Goal: Communication & Community: Answer question/provide support

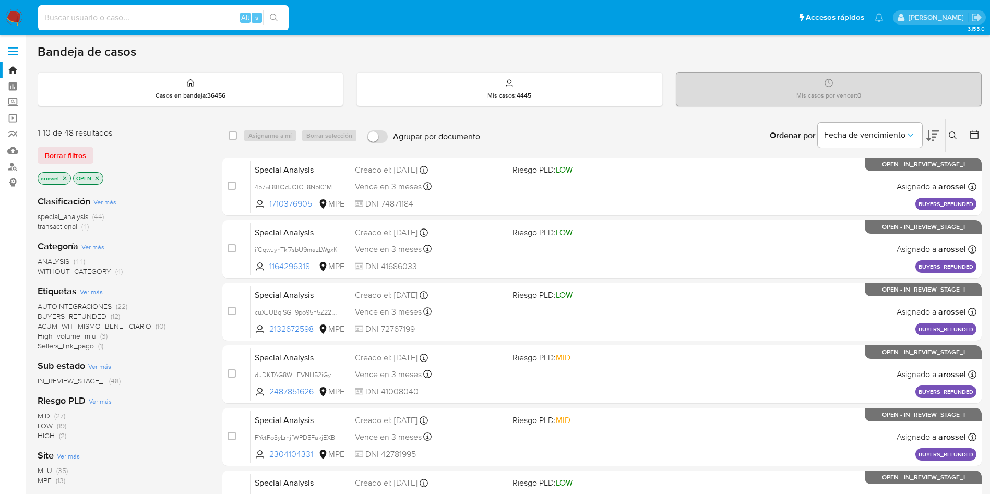
click at [93, 22] on input at bounding box center [163, 18] width 250 height 14
paste input "ceEl9jTvJDeOSyM4SJFpfXW2"
type input "ceEl9jTvJDeOSyM4SJFpfXW2"
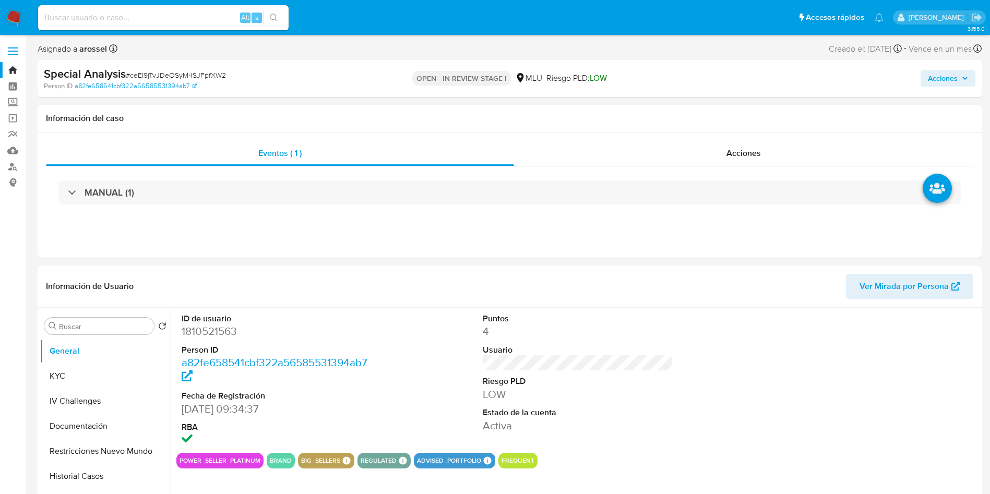
select select "10"
click at [215, 329] on dd "1810521563" at bounding box center [277, 331] width 190 height 15
copy dd "1810521563"
click at [667, 285] on span "Ver Mirada por Persona" at bounding box center [903, 286] width 89 height 25
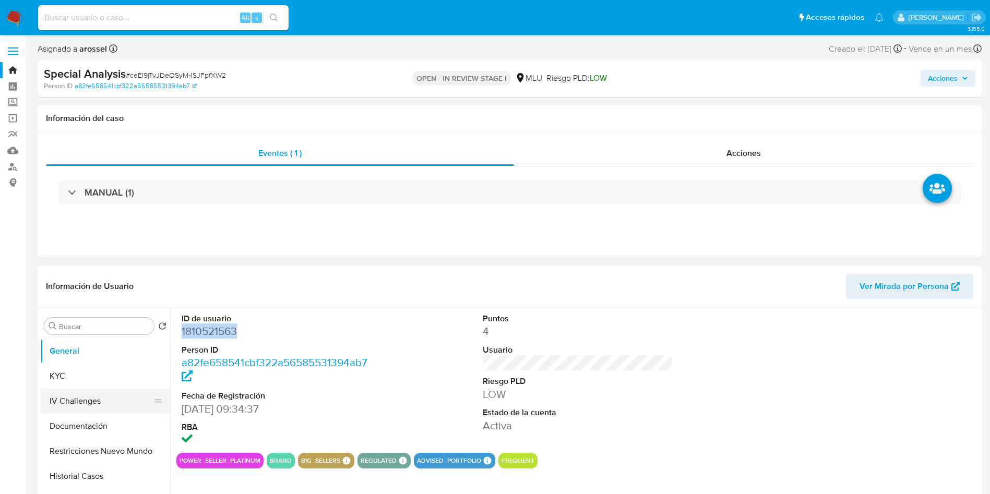
click at [109, 329] on button "IV Challenges" at bounding box center [101, 401] width 122 height 25
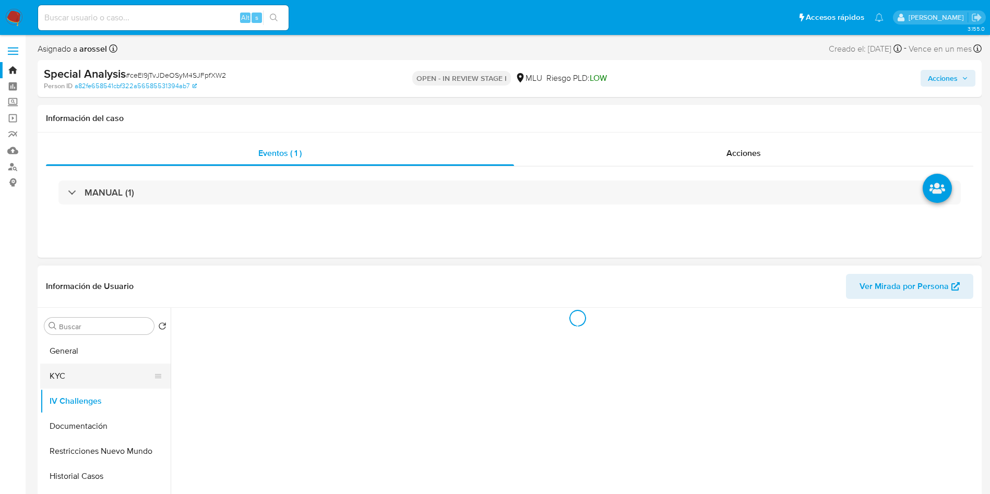
click at [103, 329] on button "KYC" at bounding box center [101, 376] width 122 height 25
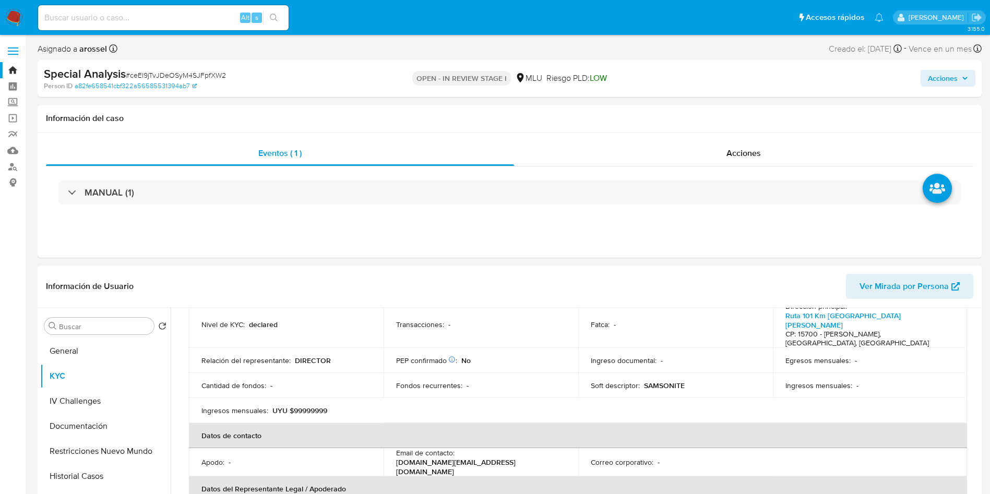
click at [667, 329] on td "Egresos mensuales : -" at bounding box center [870, 360] width 195 height 25
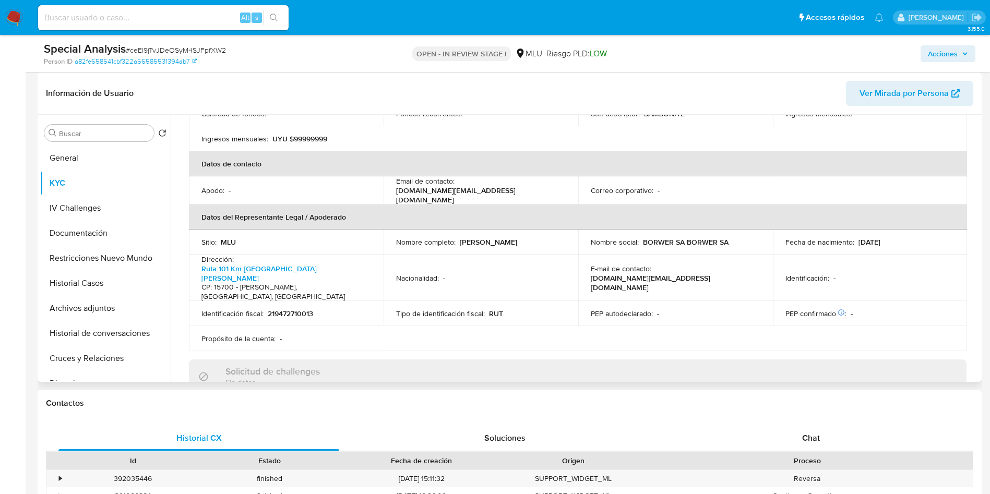
scroll to position [157, 0]
drag, startPoint x: 524, startPoint y: 236, endPoint x: 458, endPoint y: 240, distance: 66.3
click at [458, 240] on div "Nombre completo : Javier Raul Losano" at bounding box center [481, 241] width 170 height 9
copy p "Javier Raul Losano"
drag, startPoint x: 779, startPoint y: 236, endPoint x: 898, endPoint y: 239, distance: 119.5
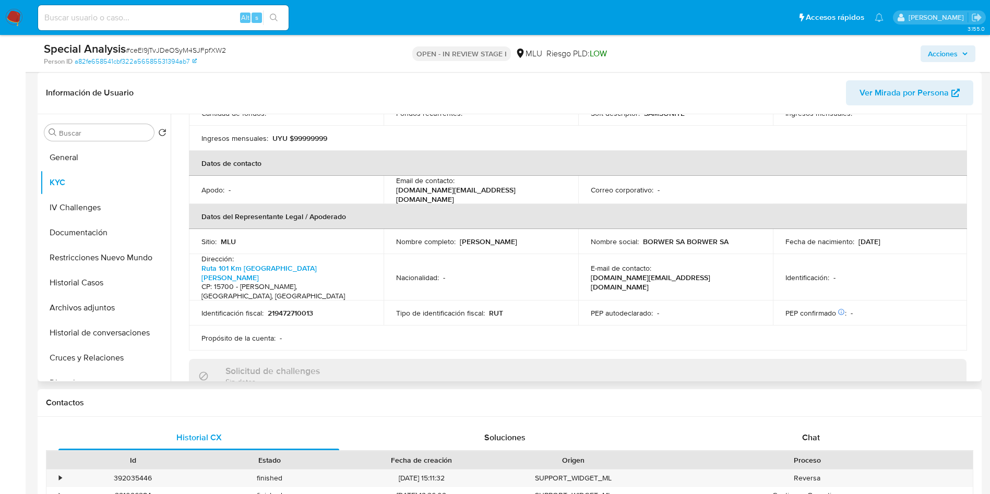
click at [667, 239] on td "Fecha de nacimiento : 26/09/1980" at bounding box center [870, 241] width 195 height 25
copy div "Fecha de nacimiento : 26/09/1980"
click at [349, 312] on div "Identificación fiscal : 219472710013" at bounding box center [286, 312] width 170 height 9
click at [296, 312] on p "219472710013" at bounding box center [290, 312] width 45 height 9
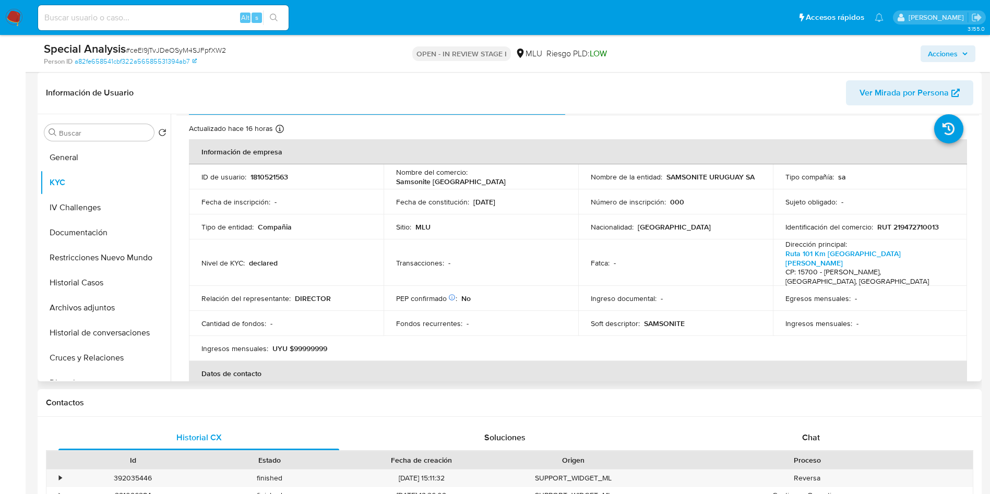
scroll to position [0, 0]
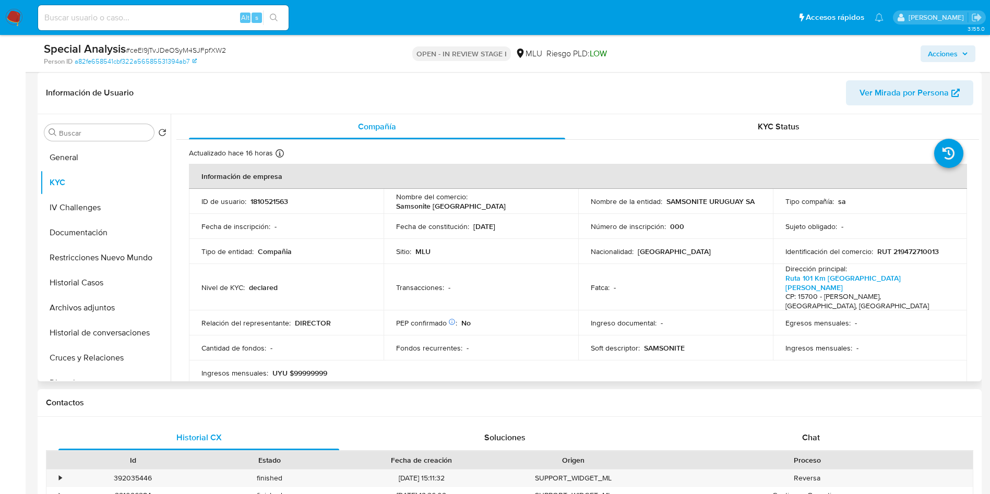
click at [265, 198] on p "1810521563" at bounding box center [269, 201] width 38 height 9
copy p "1810521563"
click at [667, 311] on td "Egresos mensuales : -" at bounding box center [870, 322] width 195 height 25
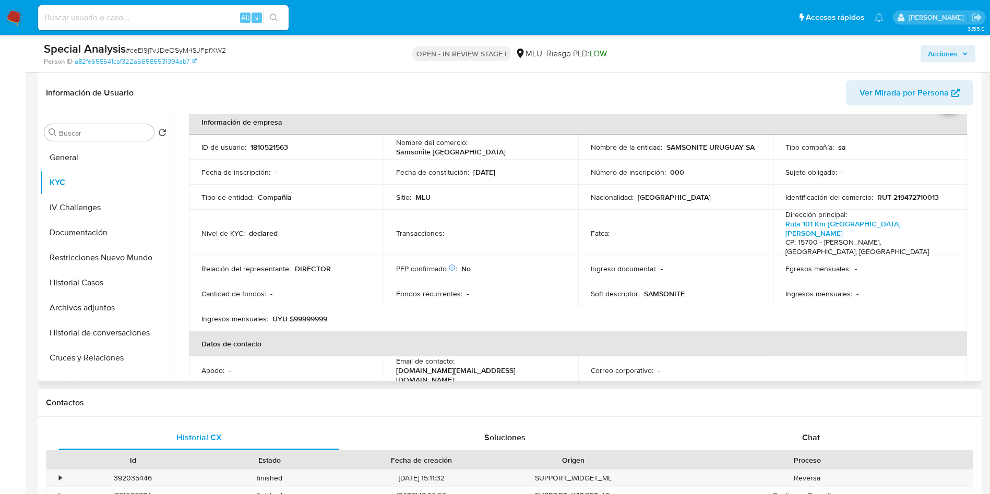
scroll to position [78, 0]
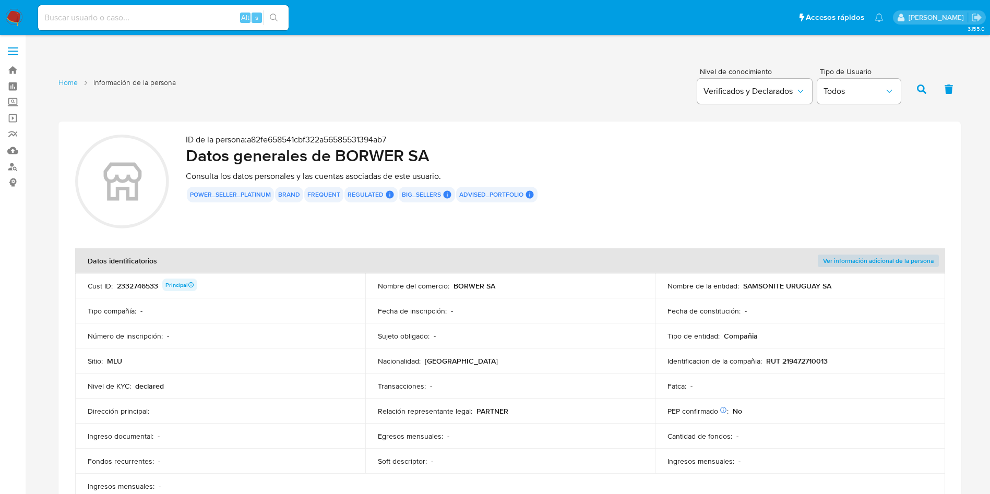
click at [569, 370] on td "Nacionalidad : [GEOGRAPHIC_DATA]" at bounding box center [510, 361] width 290 height 25
click at [551, 353] on td "Nacionalidad : Uruguay" at bounding box center [510, 361] width 290 height 25
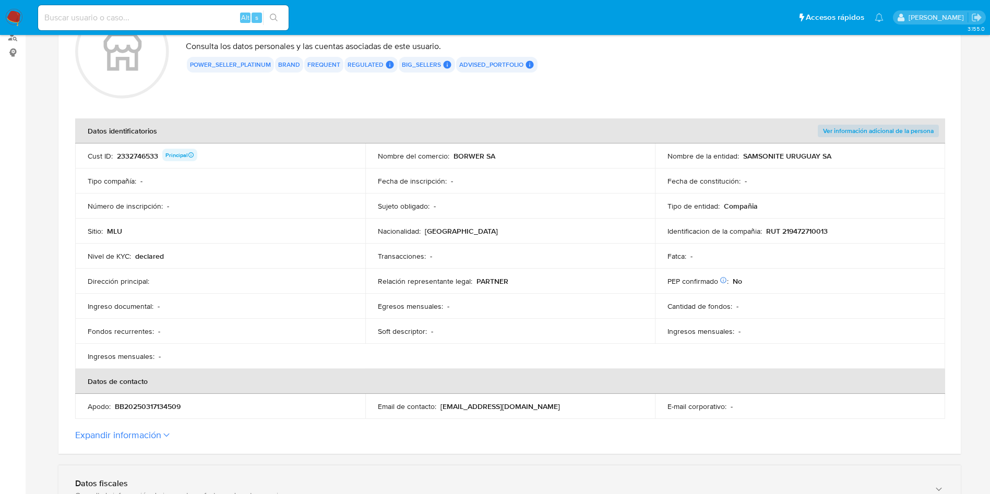
scroll to position [235, 0]
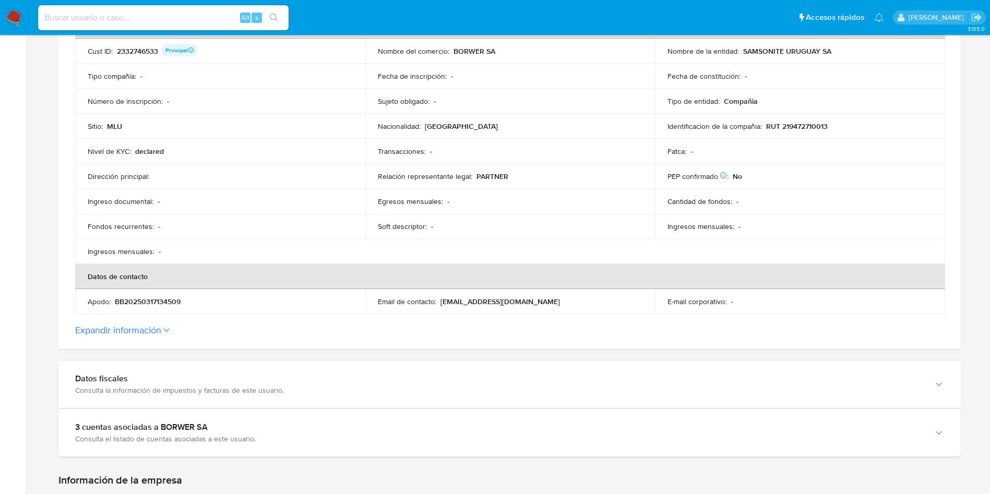
click at [148, 326] on button "Expandir información" at bounding box center [118, 330] width 86 height 11
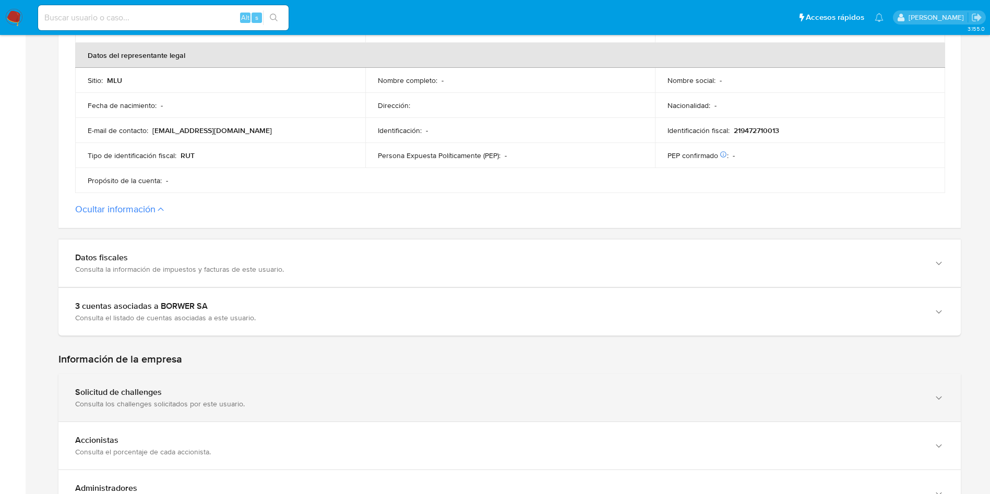
scroll to position [548, 0]
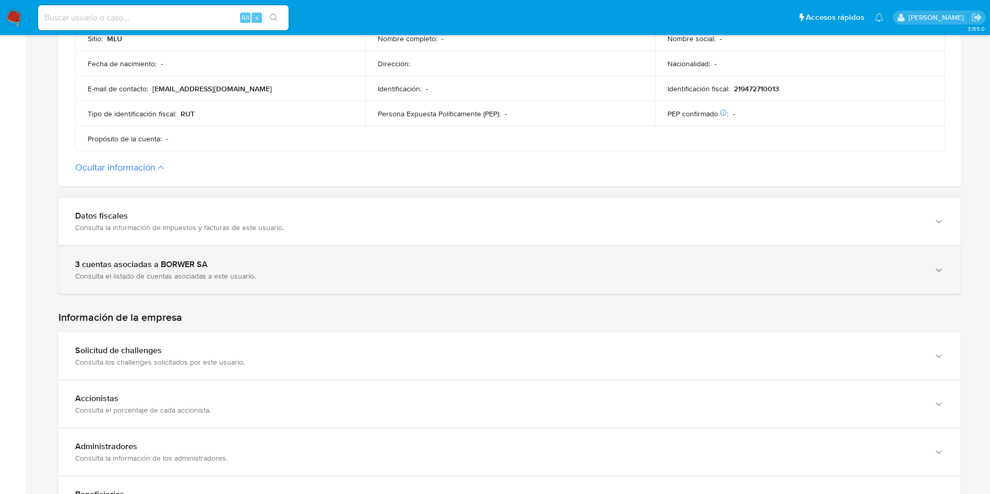
click at [168, 281] on div "3 cuentas asociadas a BORWER SA Consulta el listado de cuentas asociadas a este…" at bounding box center [509, 269] width 902 height 47
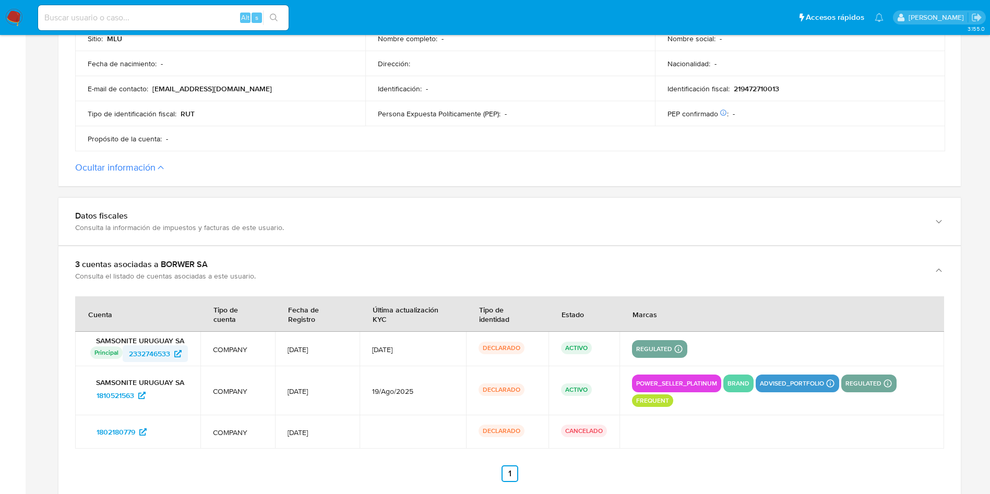
click at [149, 351] on span "2332746533" at bounding box center [149, 353] width 41 height 17
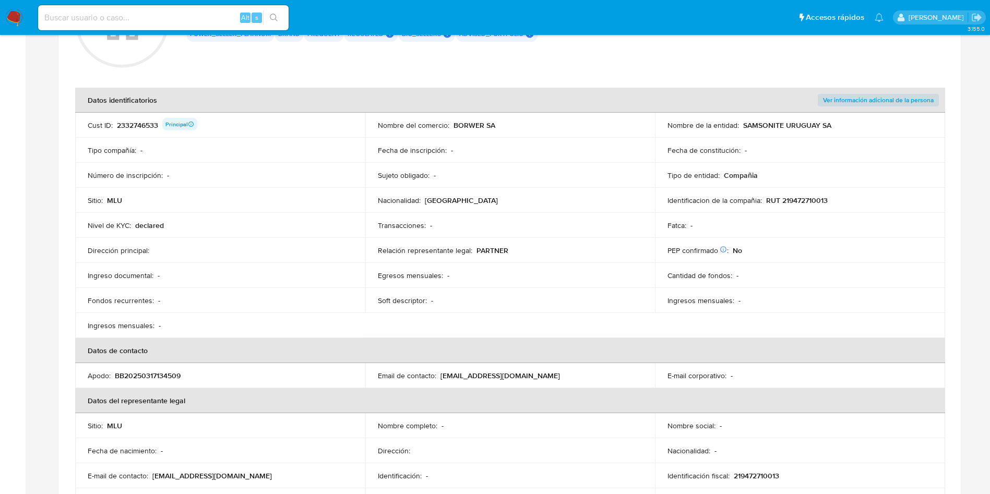
scroll to position [313, 0]
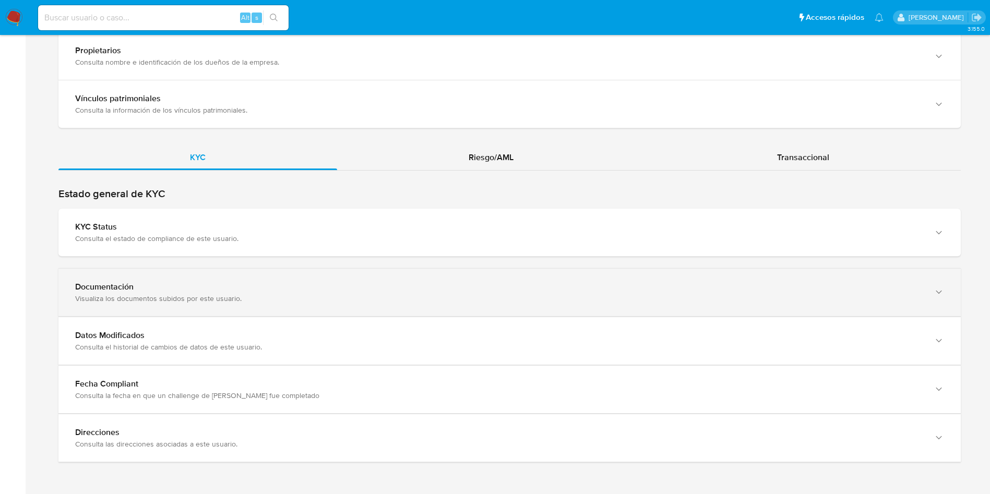
click at [391, 328] on div "Datos Modificados Consulta el historial de cambios de datos de este usuario." at bounding box center [509, 340] width 902 height 47
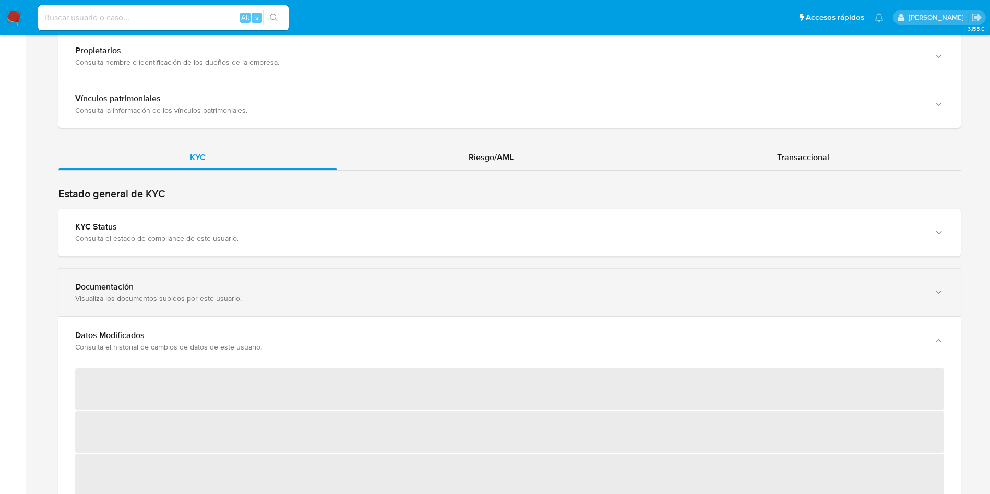
click at [389, 305] on div "Documentación Visualiza los documentos subidos por este usuario." at bounding box center [509, 292] width 902 height 47
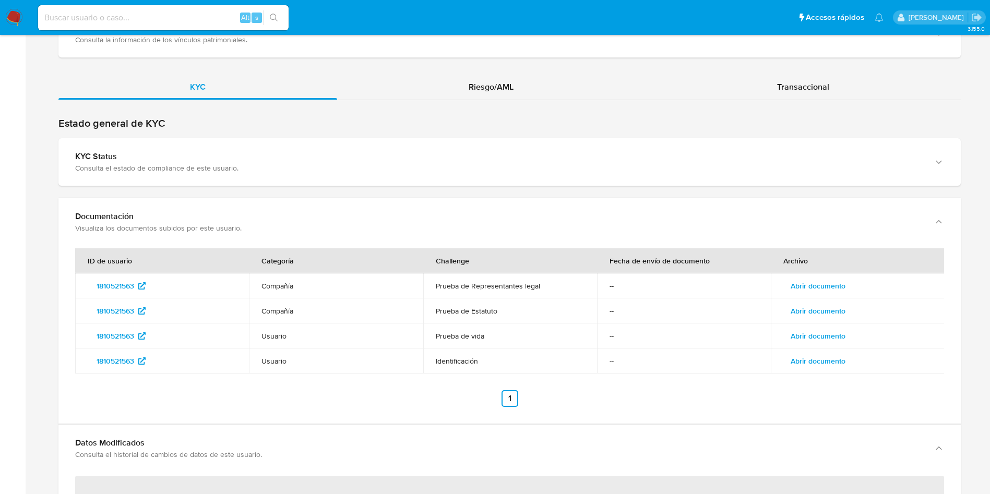
scroll to position [1450, 0]
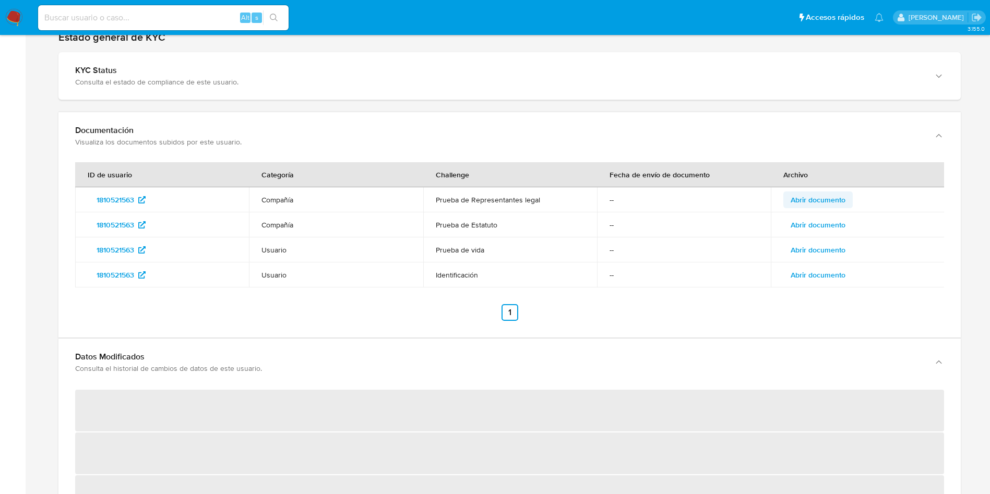
click at [834, 199] on span "Abrir documento" at bounding box center [818, 200] width 55 height 15
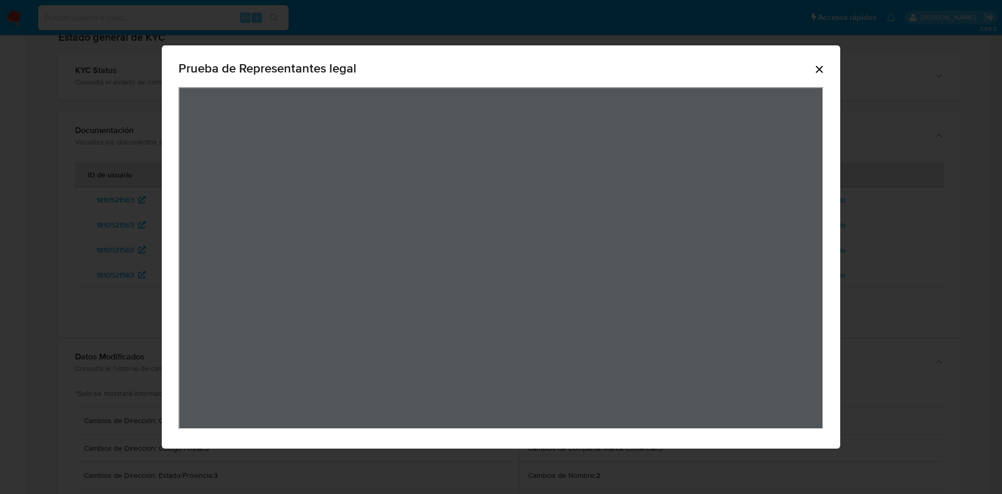
click at [815, 66] on icon "Cerrar" at bounding box center [819, 69] width 13 height 13
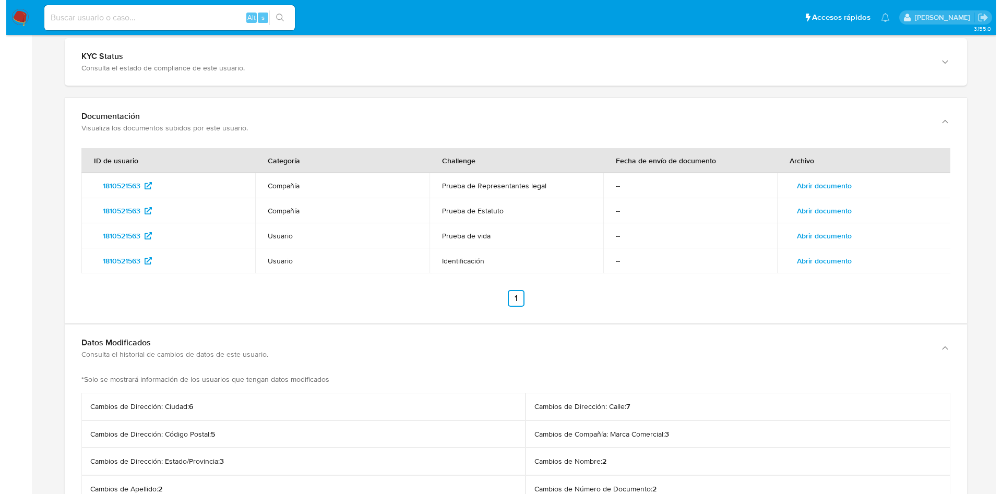
scroll to position [1360, 0]
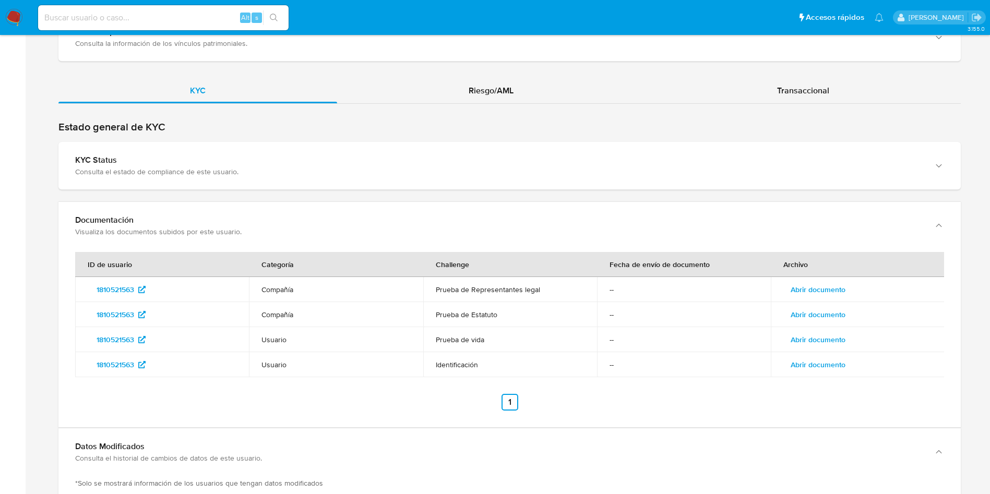
click at [839, 310] on span "Abrir documento" at bounding box center [818, 314] width 55 height 15
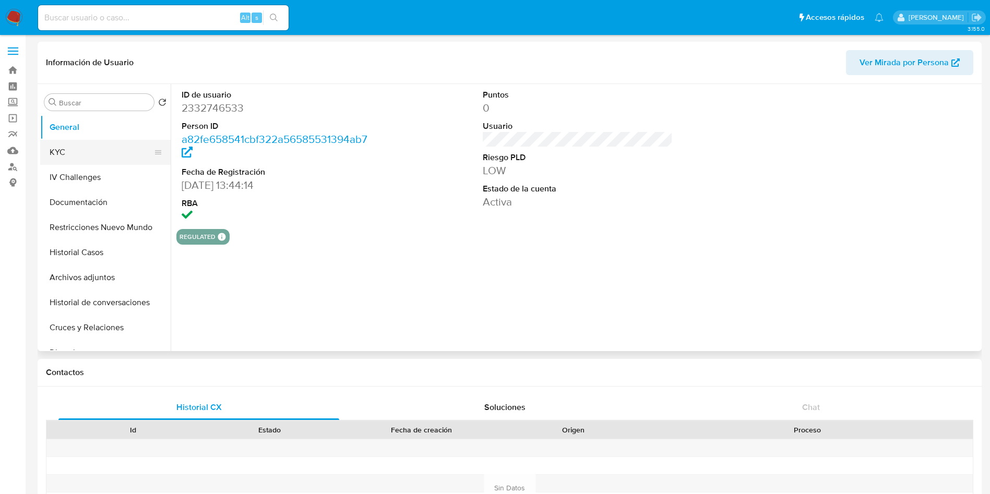
select select "10"
drag, startPoint x: 88, startPoint y: 141, endPoint x: 110, endPoint y: 166, distance: 33.3
click at [89, 142] on button "KYC" at bounding box center [105, 152] width 130 height 25
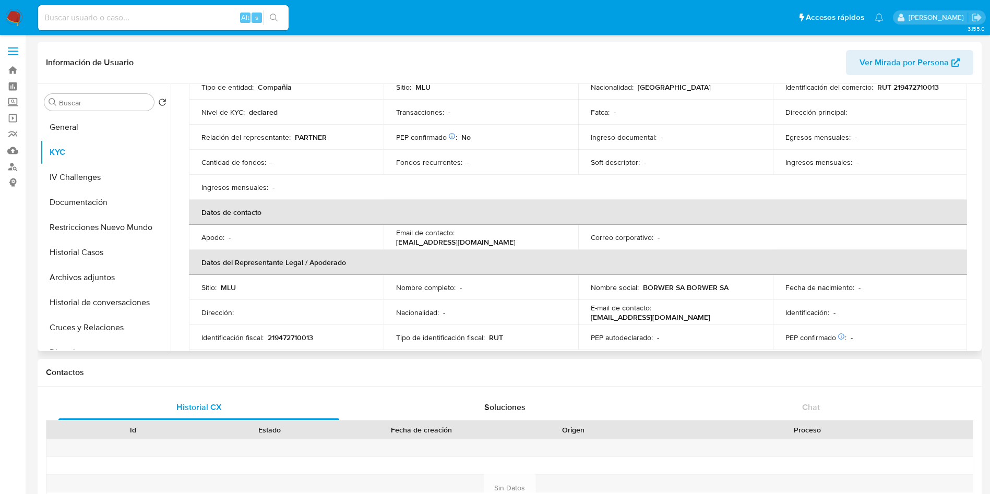
scroll to position [157, 0]
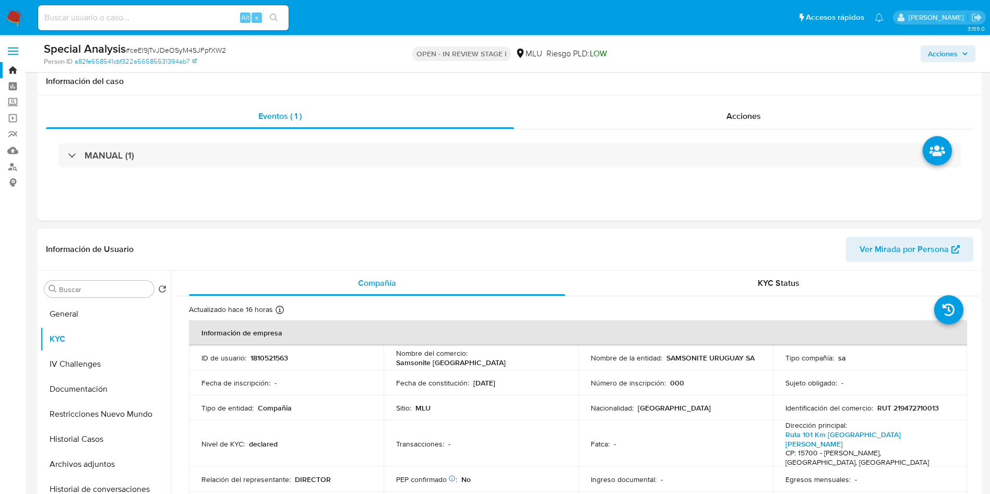
select select "10"
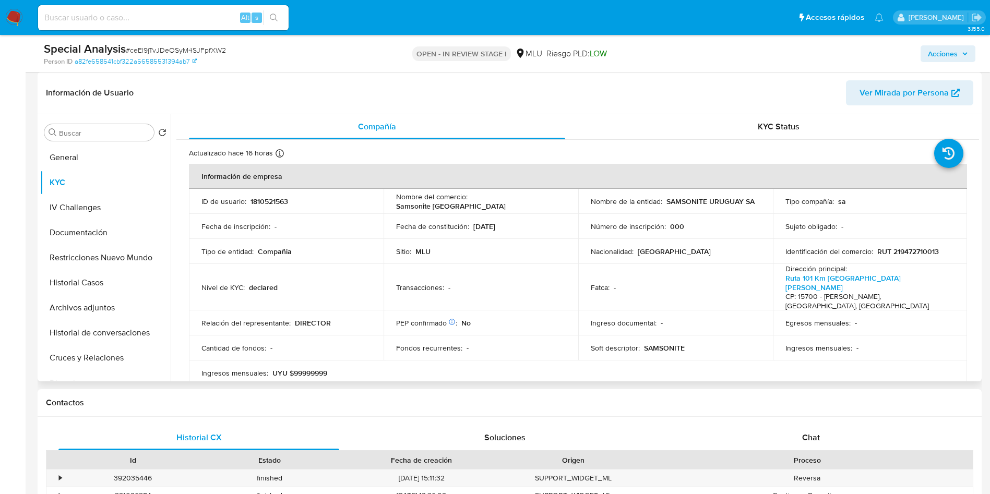
click at [269, 201] on p "1810521563" at bounding box center [269, 201] width 38 height 9
click at [106, 299] on button "Archivos adjuntos" at bounding box center [101, 307] width 122 height 25
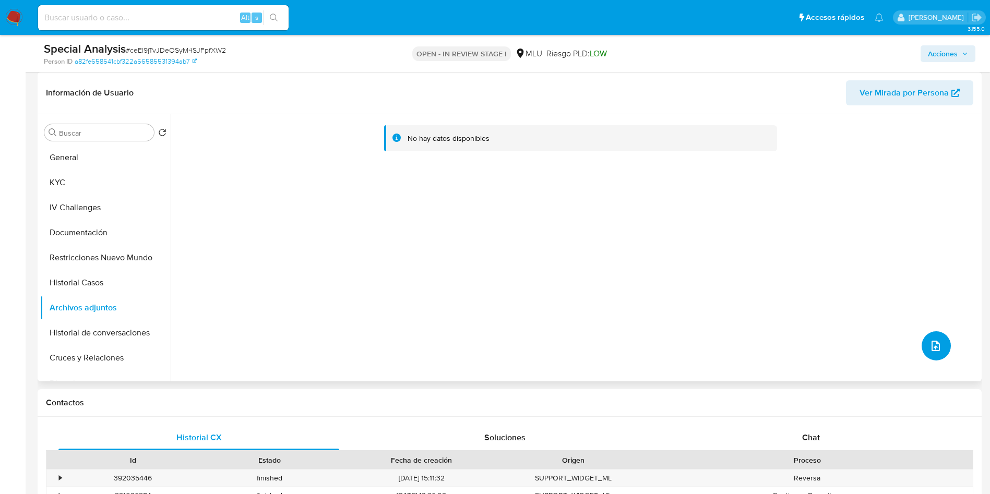
click at [937, 346] on icon "upload-file" at bounding box center [935, 346] width 13 height 13
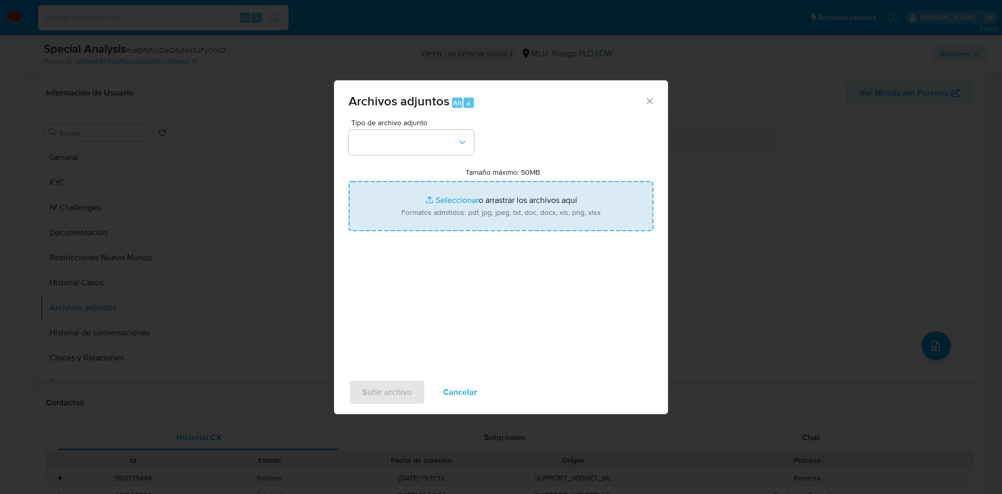
click at [569, 225] on input "Tamaño máximo: 50MB Seleccionar archivos" at bounding box center [501, 206] width 305 height 50
type input "C:\fakepath\Case Log 1810521563 - 19_08_2025.pdf"
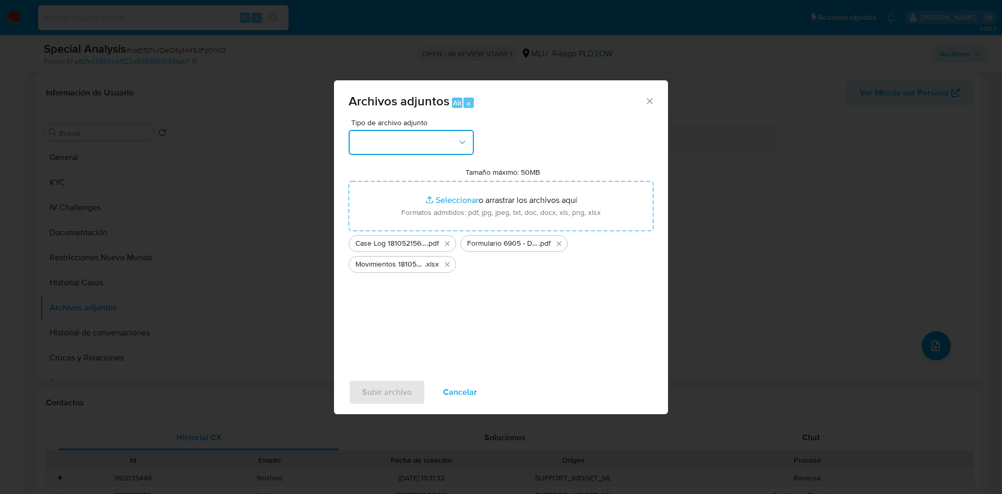
click at [420, 143] on button "button" at bounding box center [411, 142] width 125 height 25
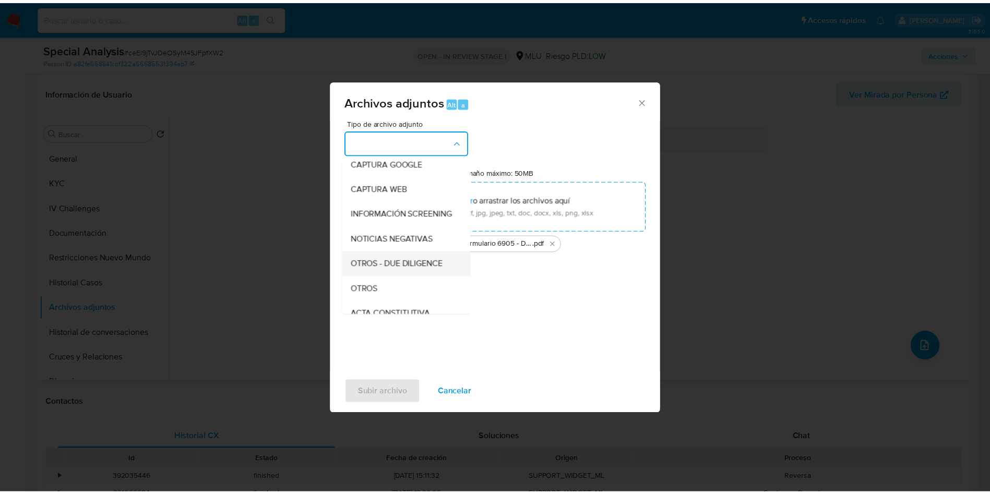
scroll to position [78, 0]
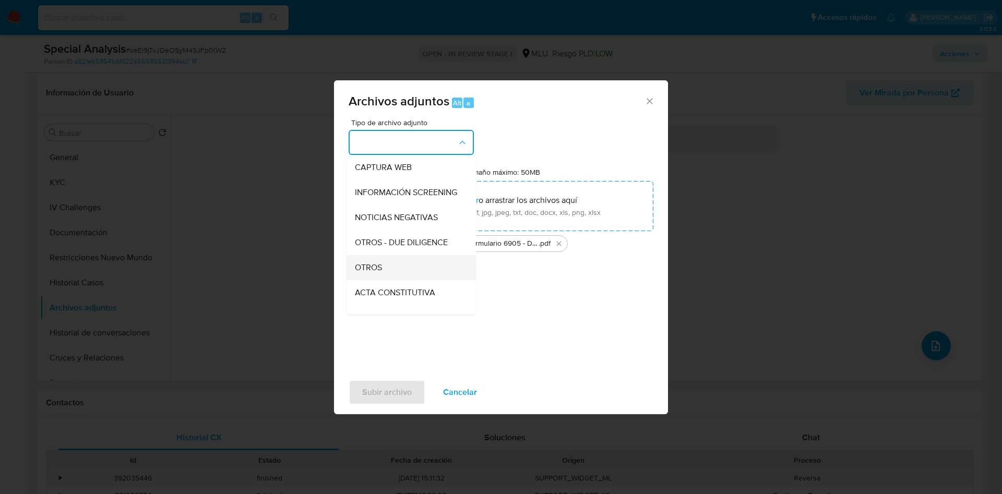
click at [415, 273] on div "OTROS" at bounding box center [408, 267] width 106 height 25
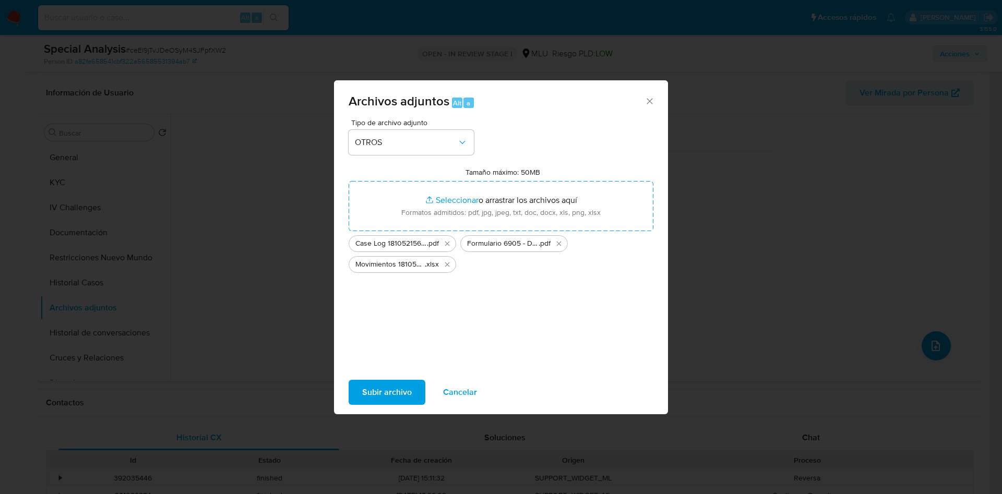
click at [389, 384] on span "Subir archivo" at bounding box center [387, 392] width 50 height 23
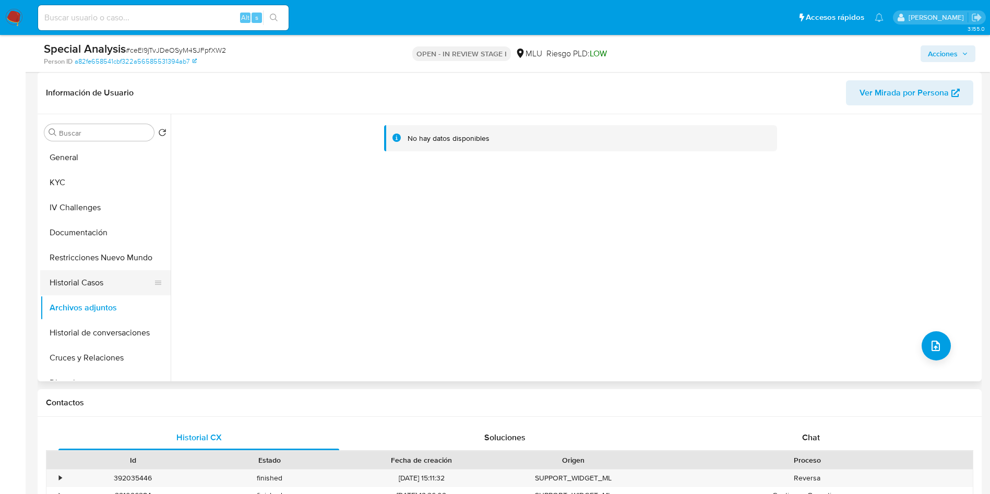
click at [61, 273] on button "Historial Casos" at bounding box center [101, 282] width 122 height 25
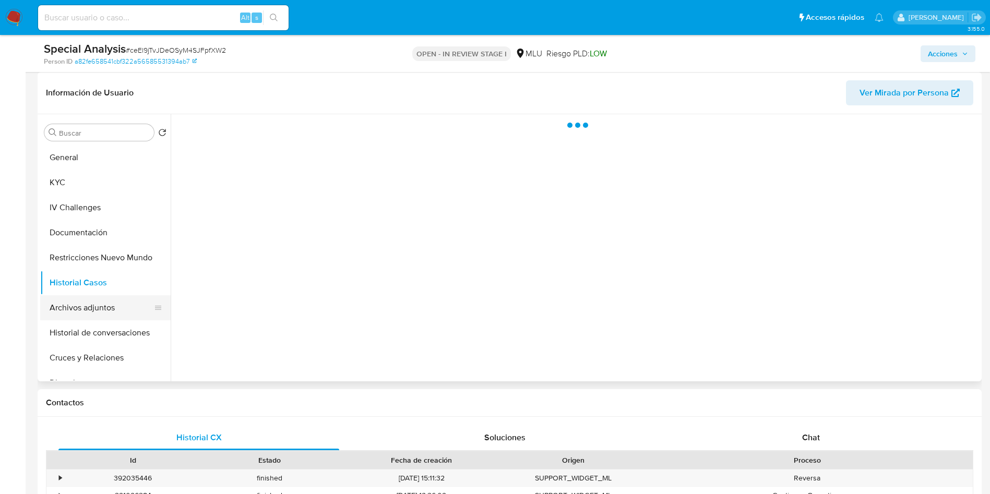
click at [78, 301] on button "Archivos adjuntos" at bounding box center [101, 307] width 122 height 25
click at [941, 59] on span "Acciones" at bounding box center [943, 53] width 30 height 17
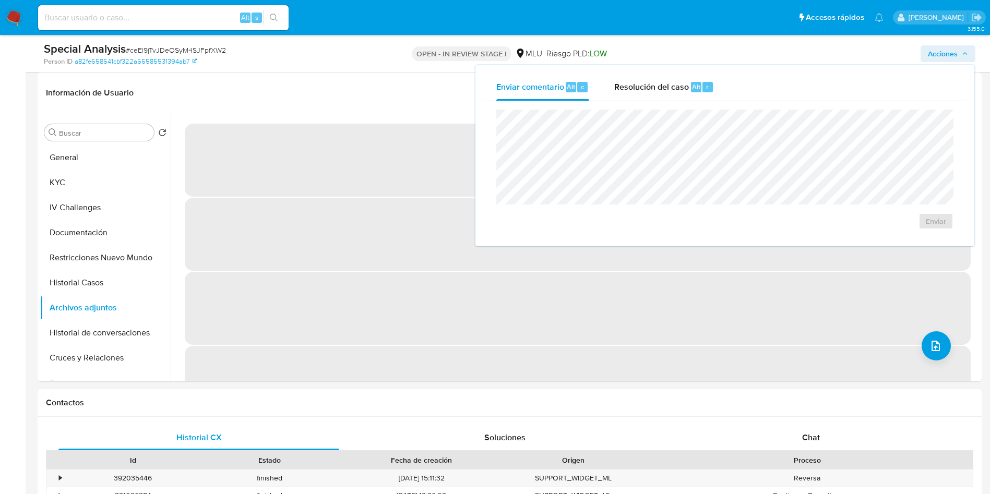
click at [655, 102] on div "Enviar" at bounding box center [725, 169] width 482 height 137
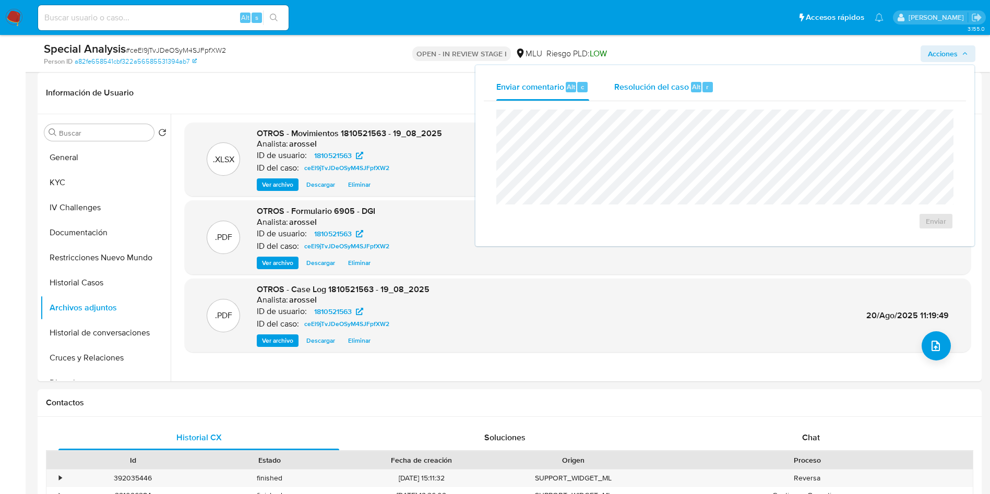
click at [655, 94] on div "Resolución del caso Alt r" at bounding box center [664, 87] width 100 height 27
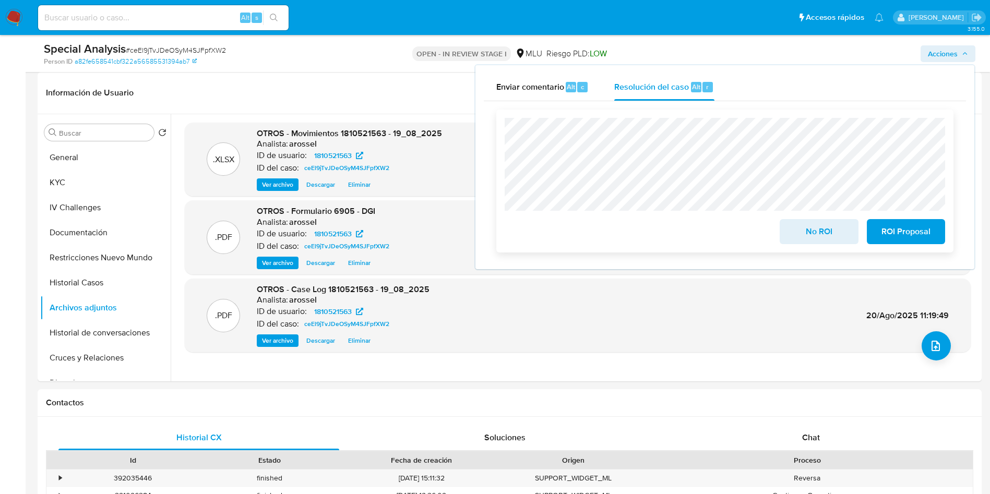
click at [790, 223] on button "No ROI" at bounding box center [819, 231] width 78 height 25
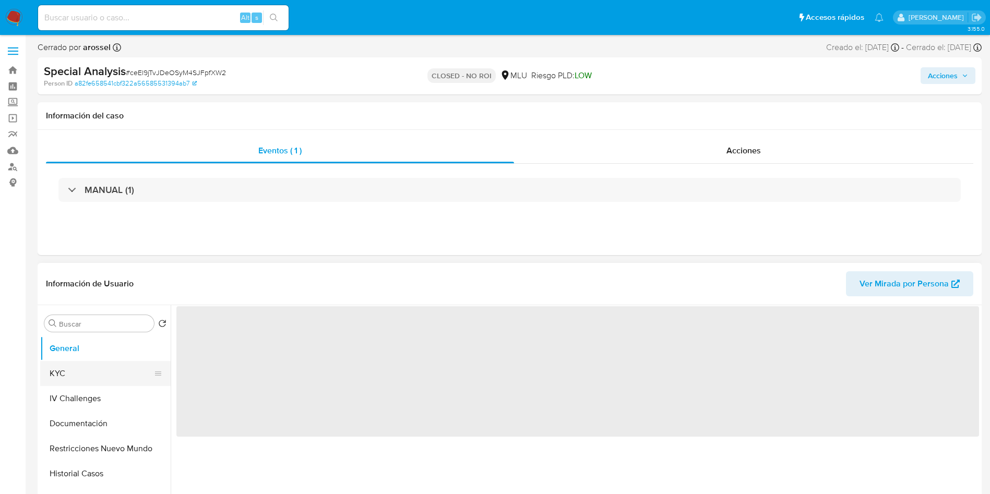
click at [89, 376] on button "KYC" at bounding box center [101, 373] width 122 height 25
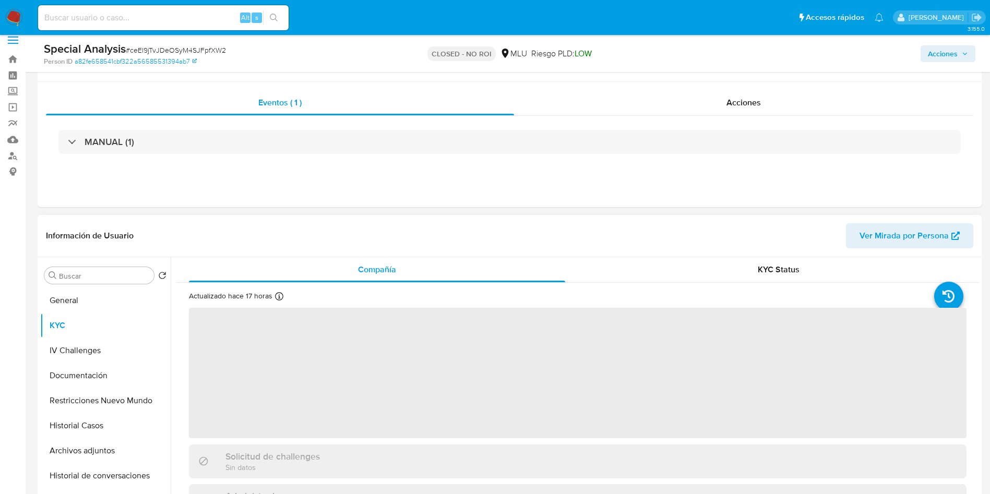
scroll to position [78, 0]
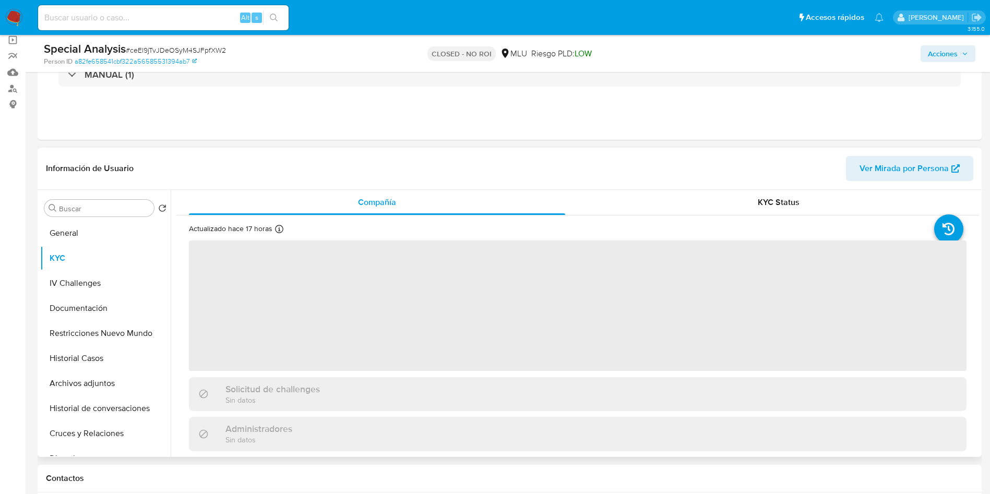
select select "10"
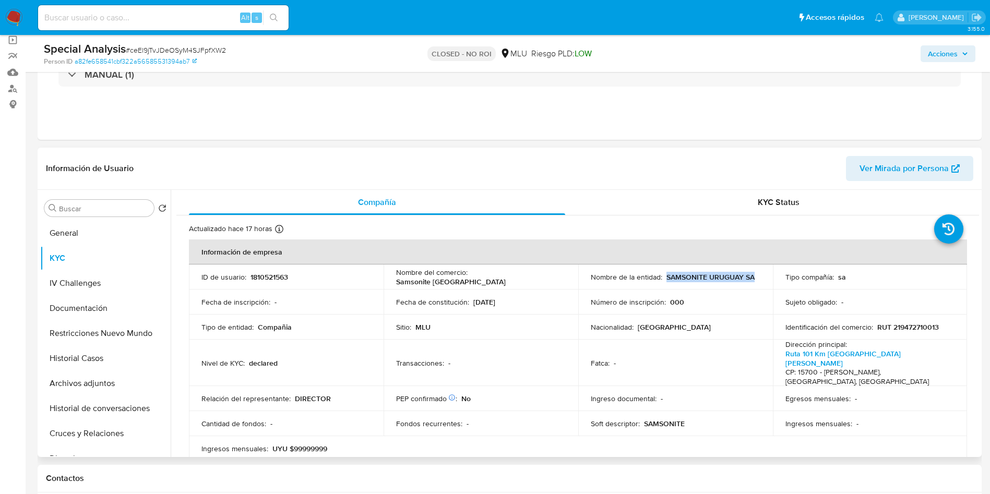
drag, startPoint x: 671, startPoint y: 277, endPoint x: 761, endPoint y: 271, distance: 90.5
click at [761, 271] on td "Nombre de la entidad : SAMSONITE URUGUAY SA" at bounding box center [675, 277] width 195 height 25
copy p "SAMSONITE URUGUAY SA"
click at [143, 16] on input at bounding box center [163, 18] width 250 height 14
paste input "KDZ0mEH59N6SdvyKmnGO86Qm"
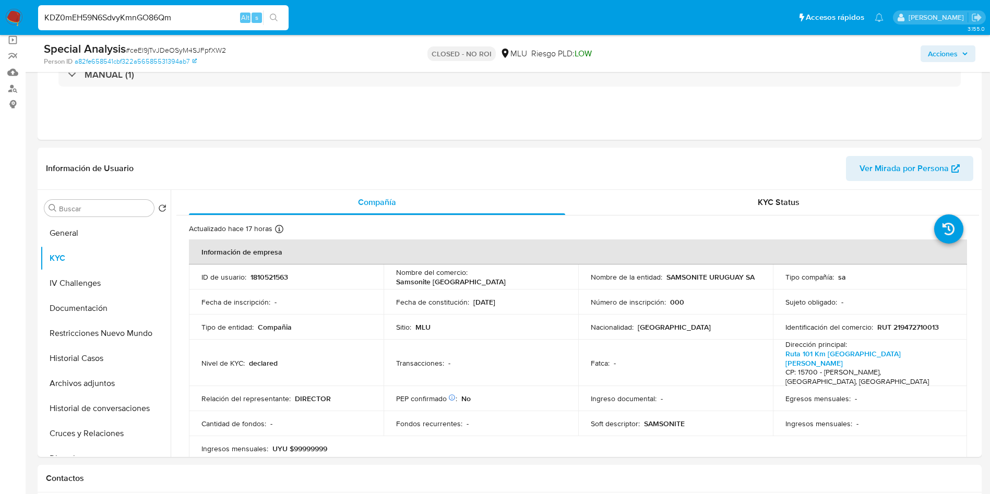
type input "KDZ0mEH59N6SdvyKmnGO86Qm"
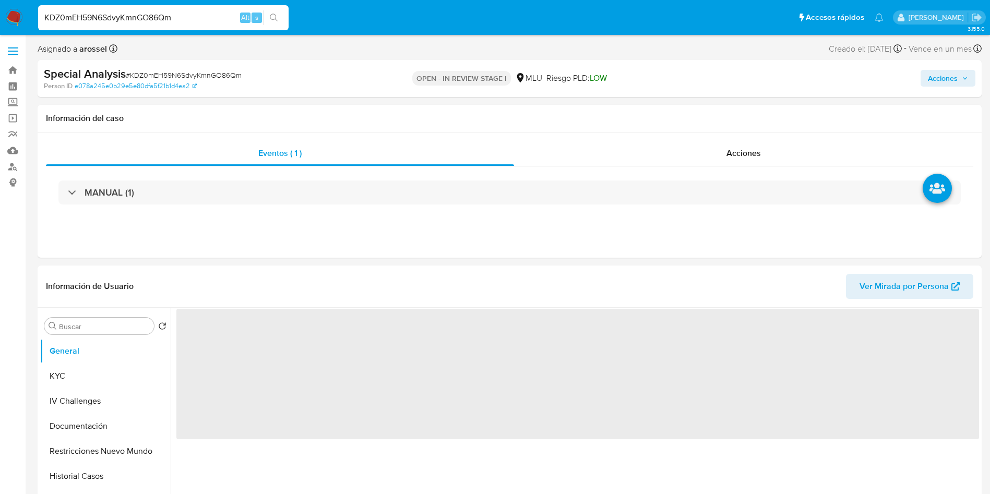
select select "10"
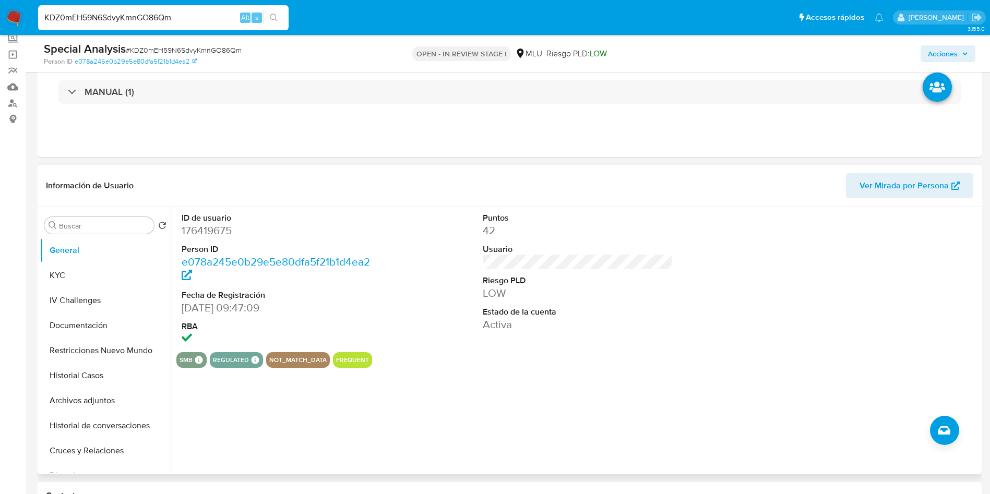
scroll to position [78, 0]
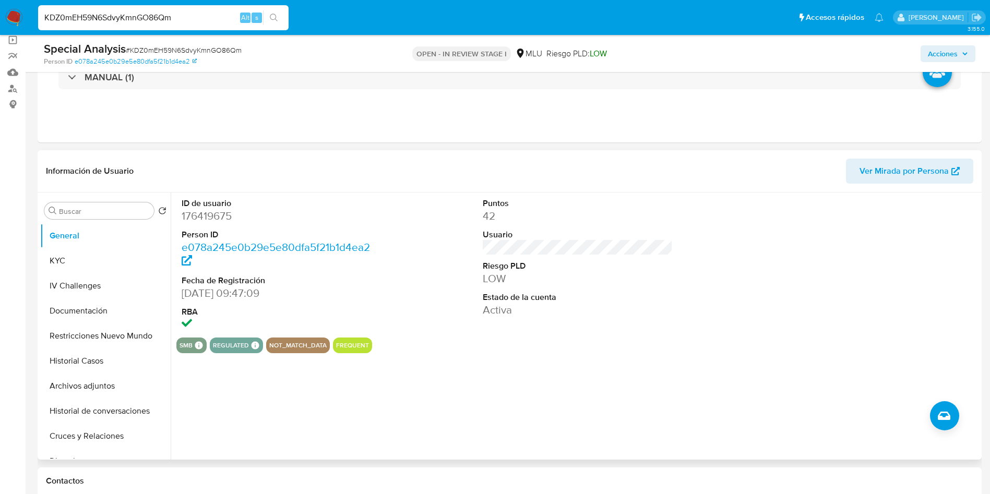
click at [890, 171] on span "Ver Mirada por Persona" at bounding box center [903, 171] width 89 height 25
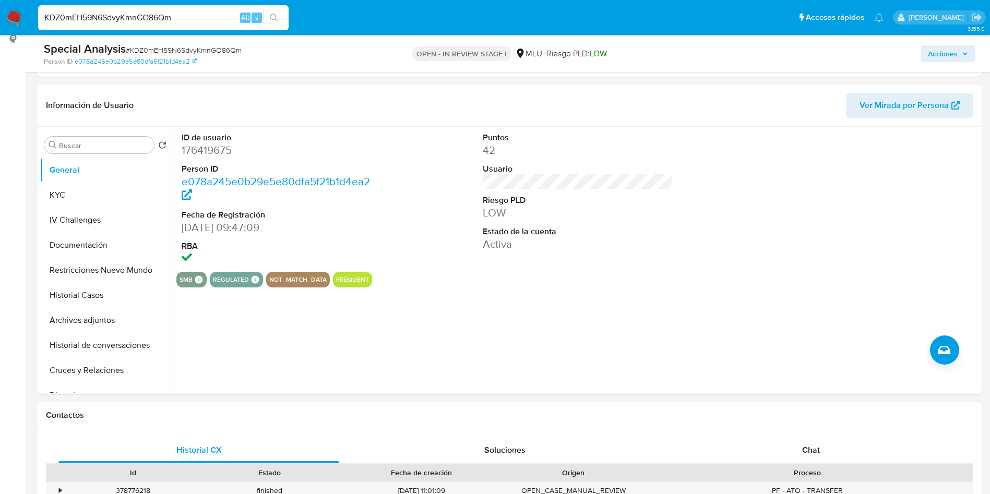
scroll to position [235, 0]
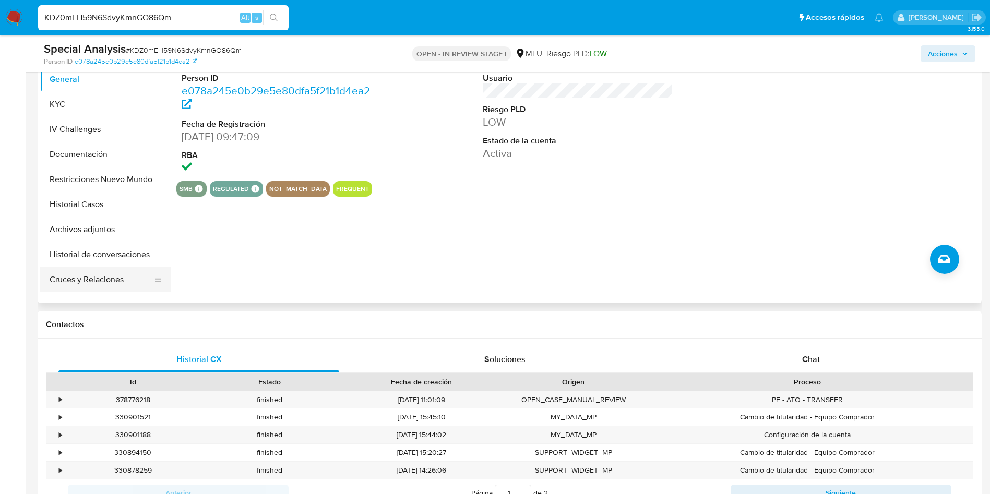
click at [114, 276] on button "Cruces y Relaciones" at bounding box center [101, 279] width 122 height 25
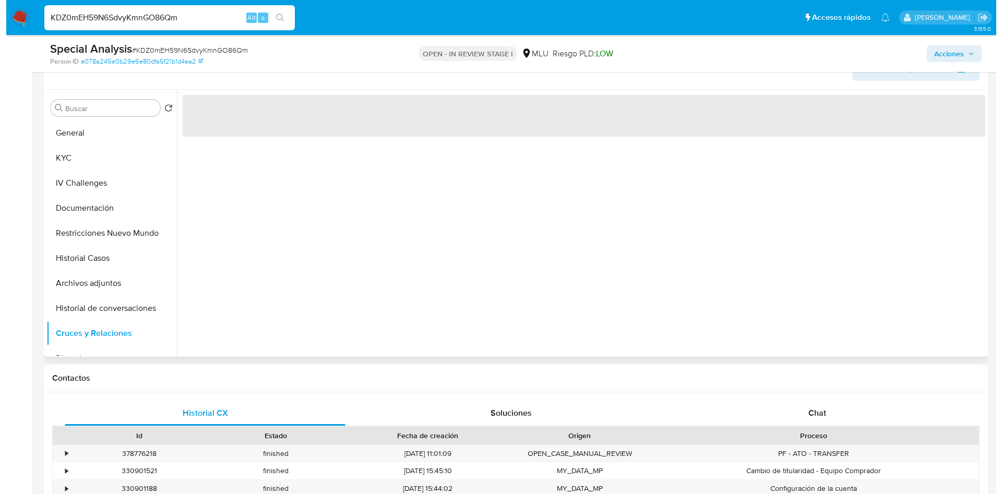
scroll to position [157, 0]
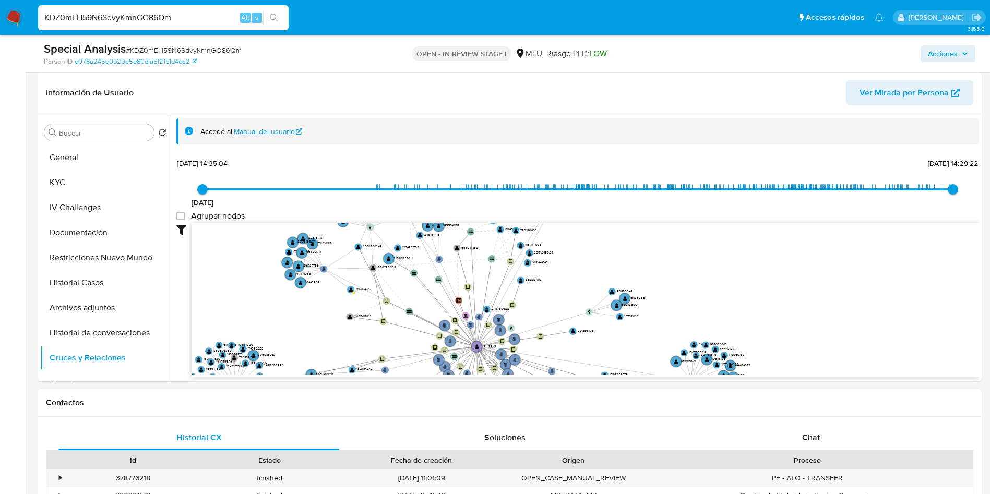
drag, startPoint x: 472, startPoint y: 323, endPoint x: 417, endPoint y: 422, distance: 113.0
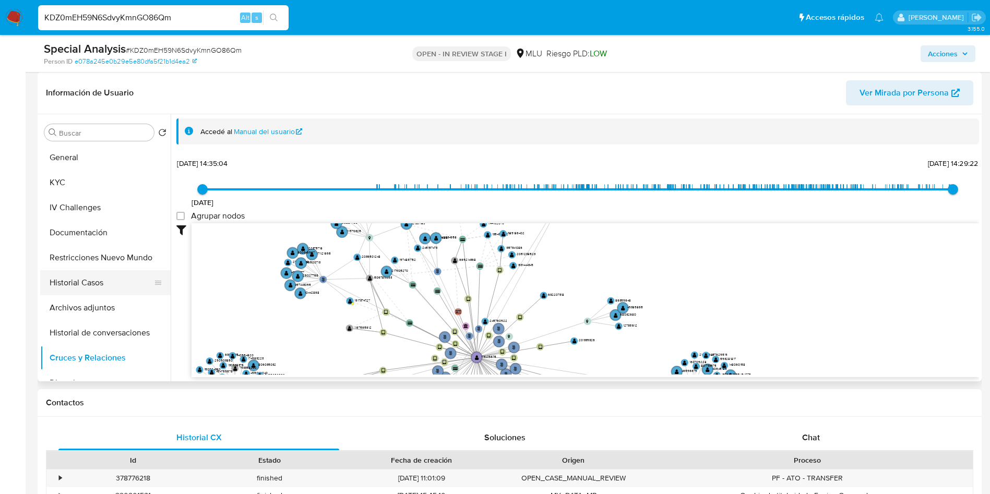
click at [112, 282] on button "Historial Casos" at bounding box center [101, 282] width 122 height 25
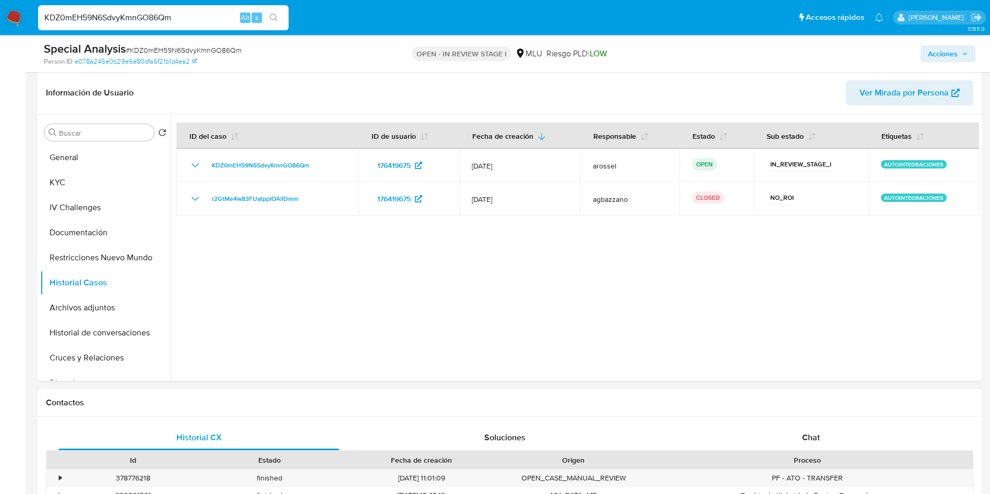
click at [201, 52] on span "# KDZ0mEH59N6SdvyKmnGO86Qm" at bounding box center [184, 50] width 116 height 10
copy span "KDZ0mEH59N6SdvyKmnGO86Qm"
click at [94, 170] on button "KYC" at bounding box center [101, 182] width 122 height 25
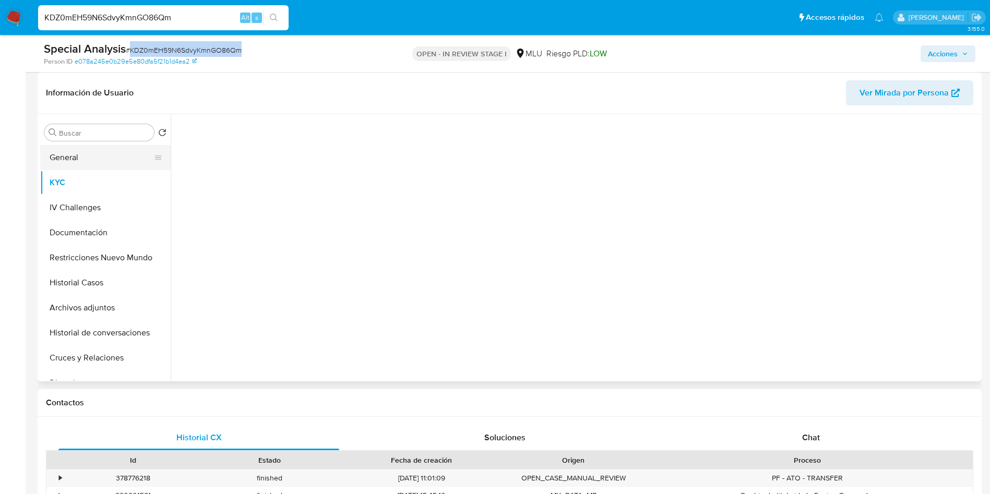
click at [94, 161] on button "General" at bounding box center [101, 157] width 122 height 25
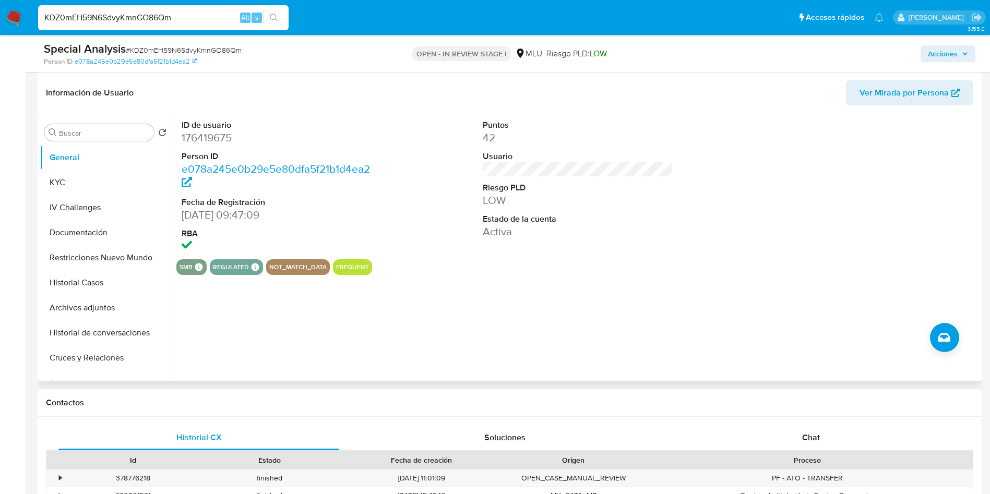
click at [210, 139] on dd "176419675" at bounding box center [277, 137] width 190 height 15
copy dd "176419675"
click at [80, 159] on button "General" at bounding box center [105, 157] width 130 height 25
click at [76, 177] on button "KYC" at bounding box center [101, 182] width 122 height 25
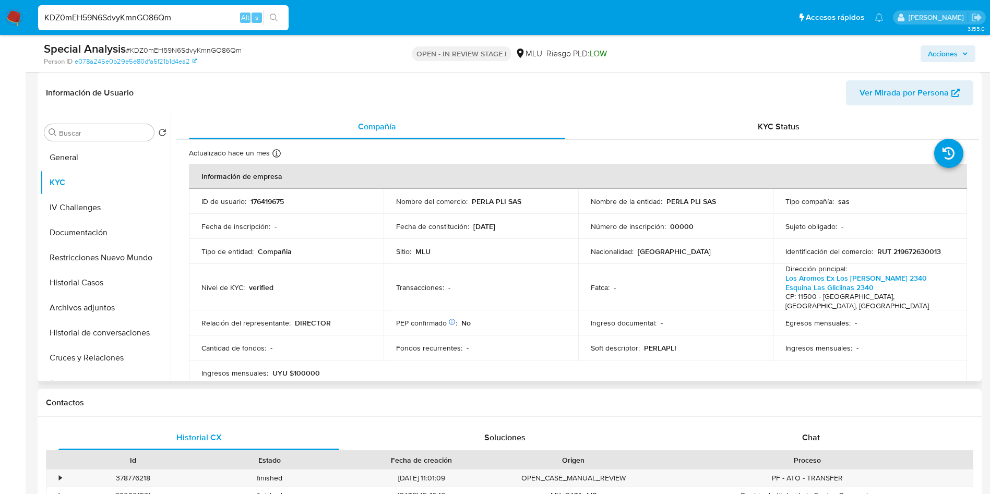
click at [258, 197] on p "176419675" at bounding box center [266, 201] width 33 height 9
copy p "176419675"
click at [250, 220] on td "Fecha de inscripción : -" at bounding box center [286, 226] width 195 height 25
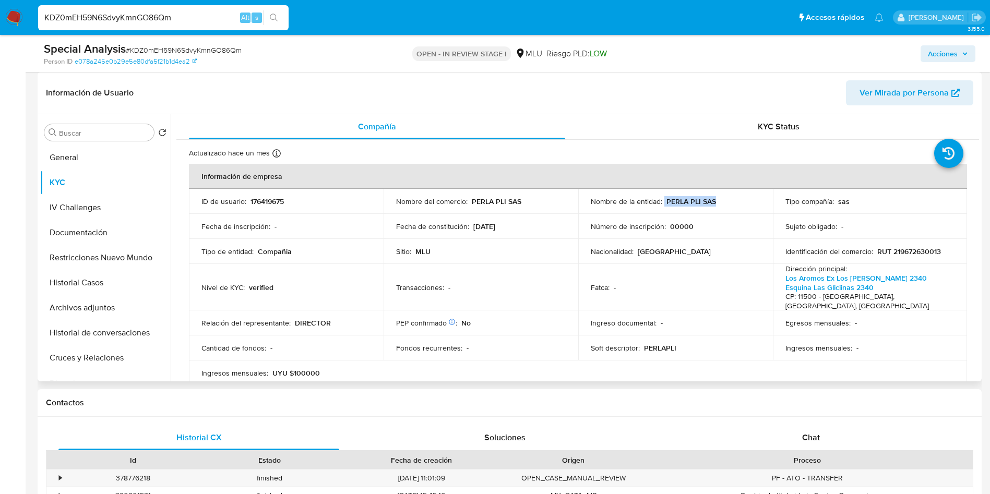
drag, startPoint x: 661, startPoint y: 201, endPoint x: 735, endPoint y: 204, distance: 74.1
click at [735, 204] on div "Nombre de la entidad : PERLA PLI SAS" at bounding box center [676, 201] width 170 height 9
copy div "PERLA PLI SAS"
drag, startPoint x: 223, startPoint y: 266, endPoint x: 247, endPoint y: 129, distance: 138.8
click at [223, 266] on td "Nivel de KYC : verified" at bounding box center [286, 287] width 195 height 46
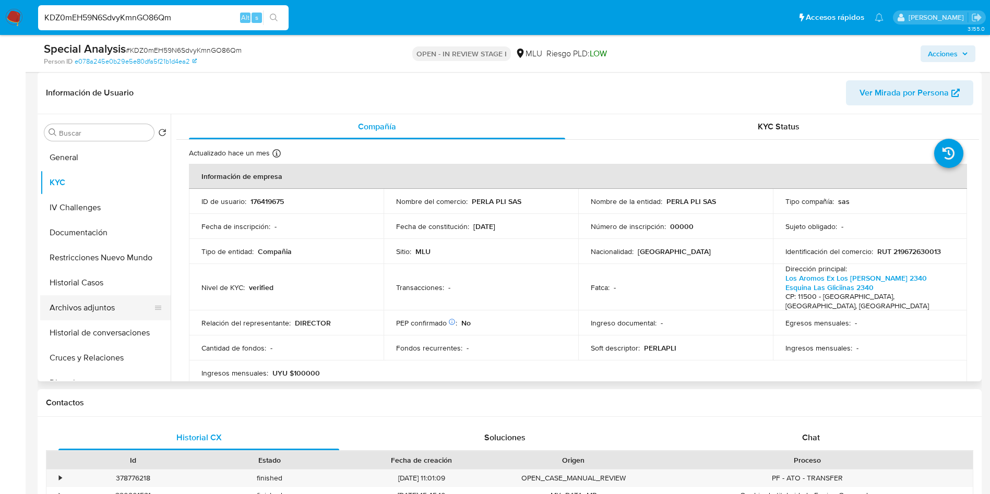
click at [110, 310] on button "Archivos adjuntos" at bounding box center [101, 307] width 122 height 25
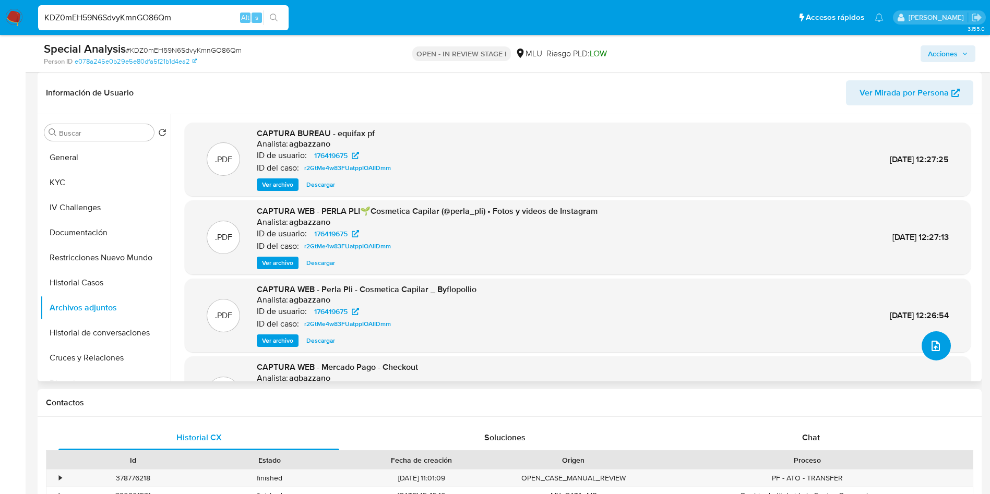
click at [934, 339] on button "upload-file" at bounding box center [936, 345] width 29 height 29
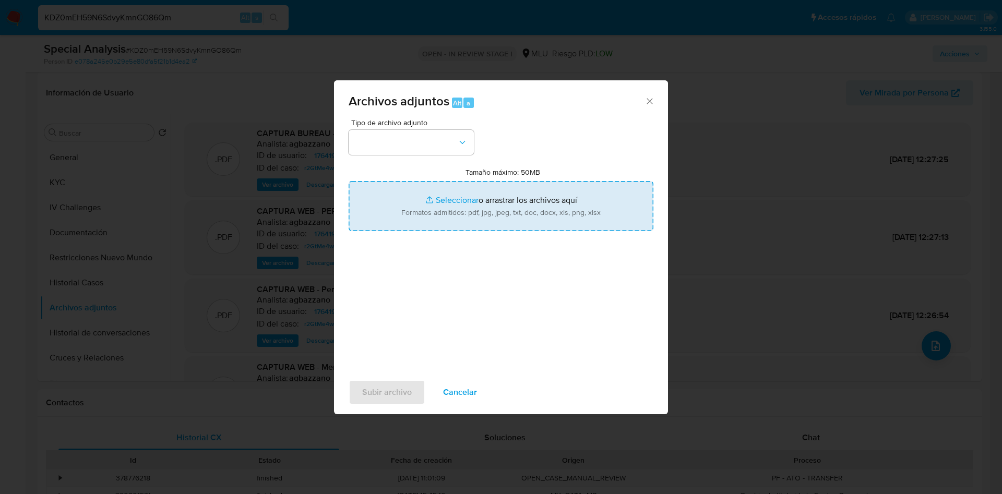
click at [511, 220] on input "Tamaño máximo: 50MB Seleccionar archivos" at bounding box center [501, 206] width 305 height 50
type input "C:\fakepath\Case Log 1810521563 - 19_08_2025.pdf"
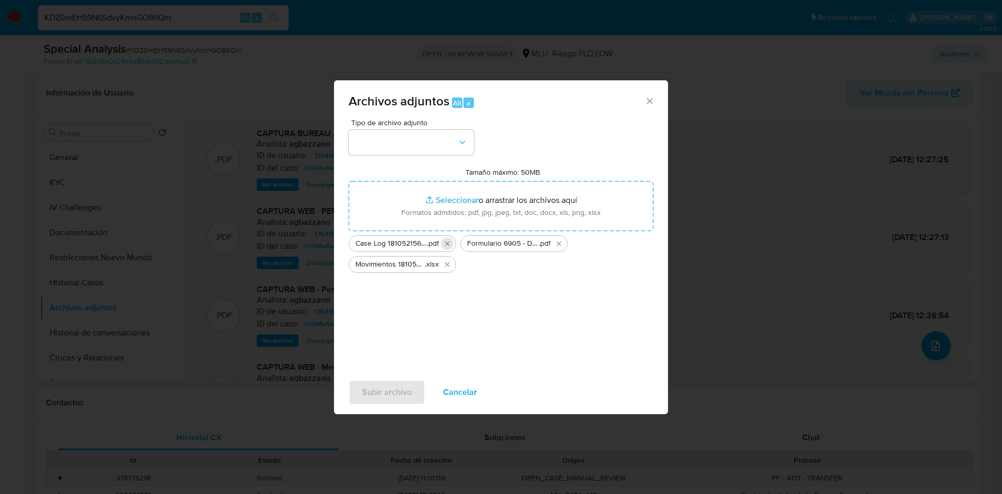
click at [449, 243] on icon "Eliminar Case Log 1810521563 - 19_08_2025.pdf" at bounding box center [447, 244] width 8 height 8
click at [449, 243] on icon "Eliminar Formulario 6905 - DGI.pdf" at bounding box center [447, 244] width 8 height 8
click at [450, 242] on icon "Eliminar Movimientos 1810521563 - 19_08_2025.xlsx" at bounding box center [447, 244] width 8 height 8
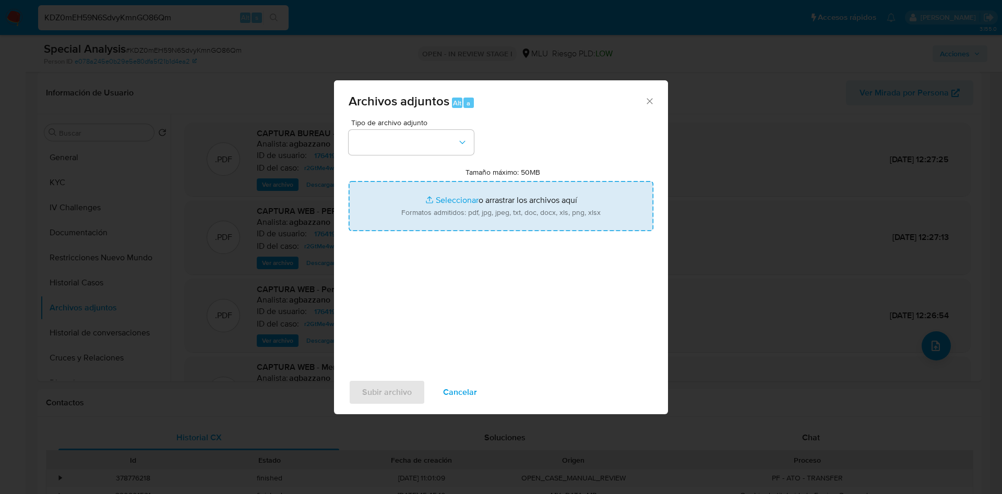
click at [445, 192] on input "Tamaño máximo: 50MB Seleccionar archivos" at bounding box center [501, 206] width 305 height 50
type input "C:\fakepath\Case Log 176419675 - 20_08_2025.pdf"
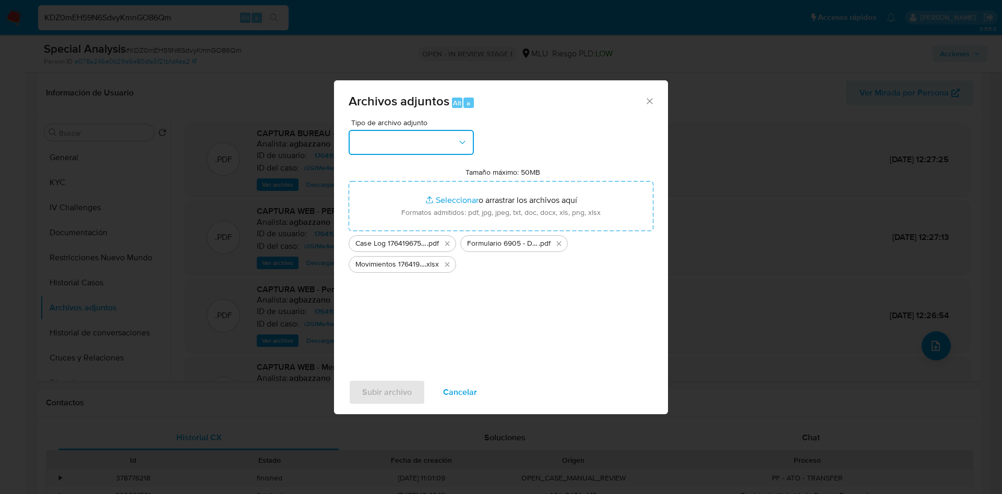
click at [437, 141] on button "button" at bounding box center [411, 142] width 125 height 25
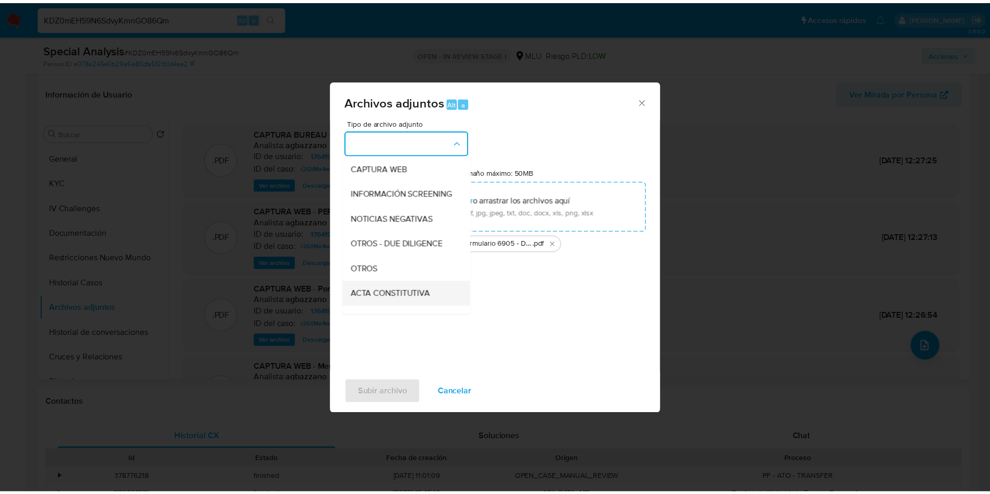
scroll to position [78, 0]
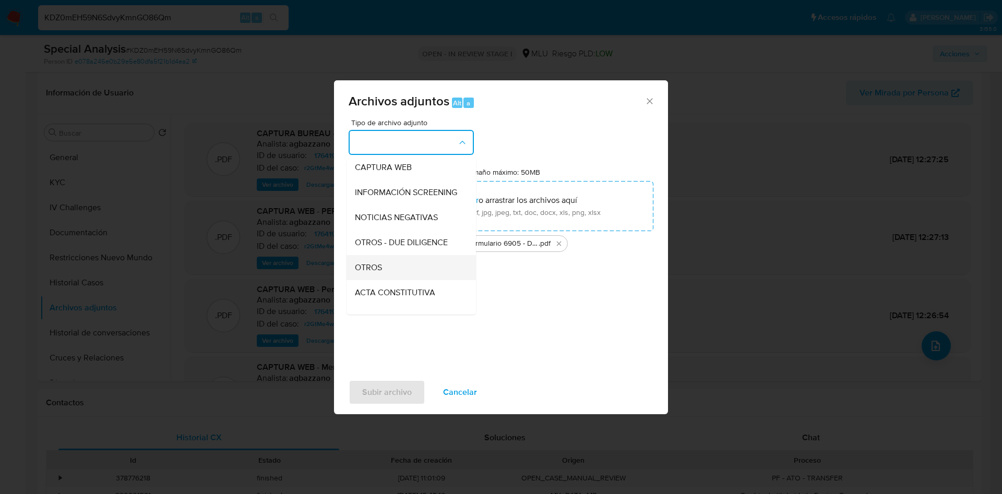
click at [387, 279] on div "OTROS" at bounding box center [408, 267] width 106 height 25
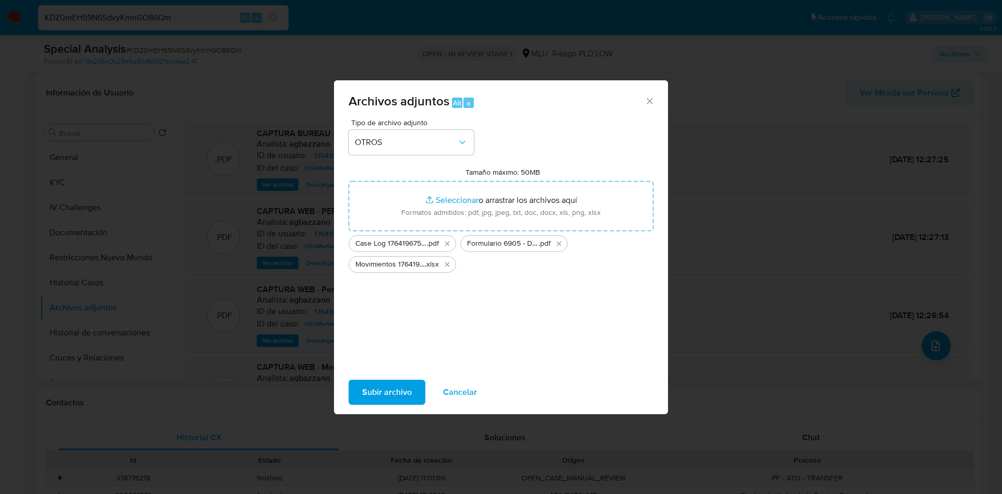
click at [396, 389] on span "Subir archivo" at bounding box center [387, 392] width 50 height 23
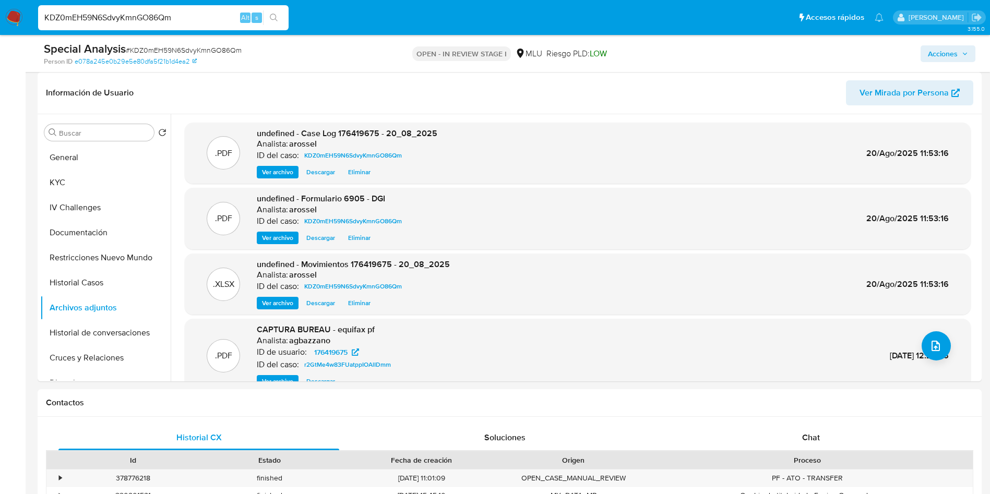
click at [958, 53] on span "Acciones" at bounding box center [948, 53] width 40 height 15
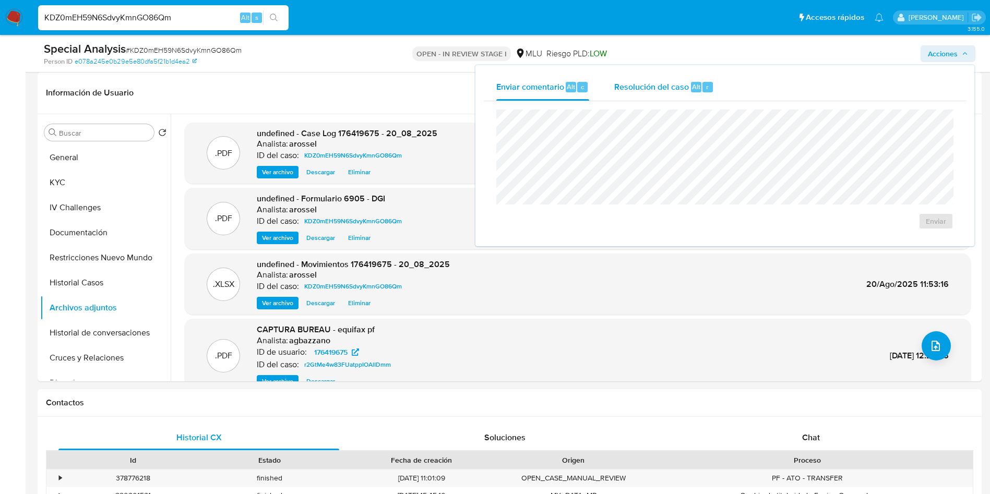
click at [694, 88] on span "Alt" at bounding box center [696, 87] width 8 height 10
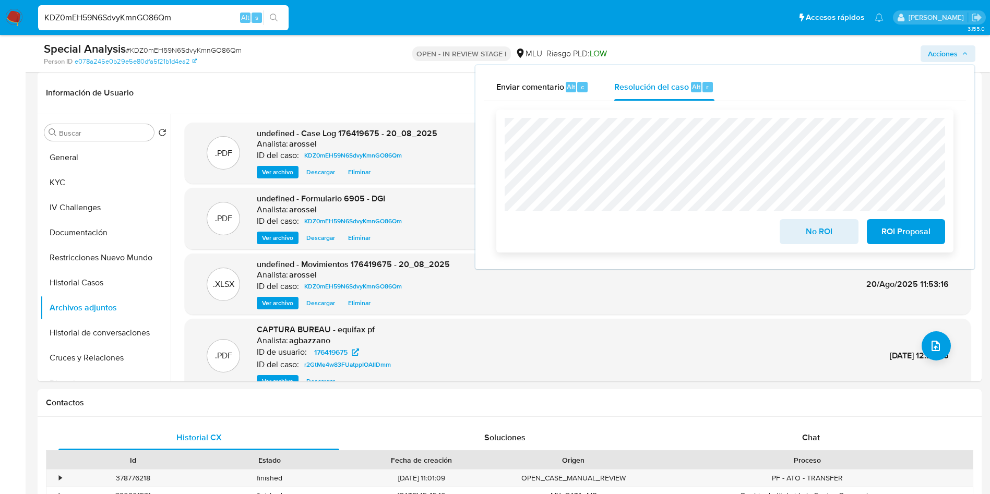
click at [796, 243] on span "No ROI" at bounding box center [818, 231] width 51 height 23
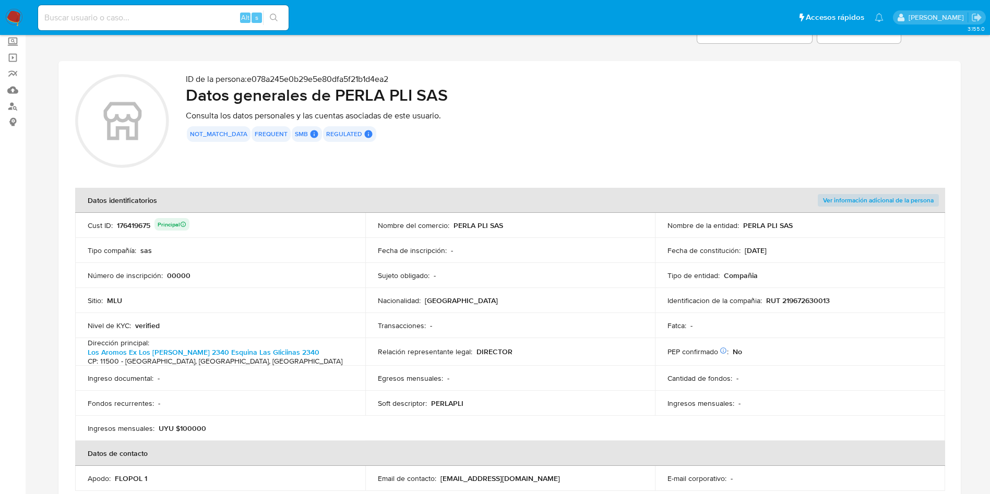
scroll to position [78, 0]
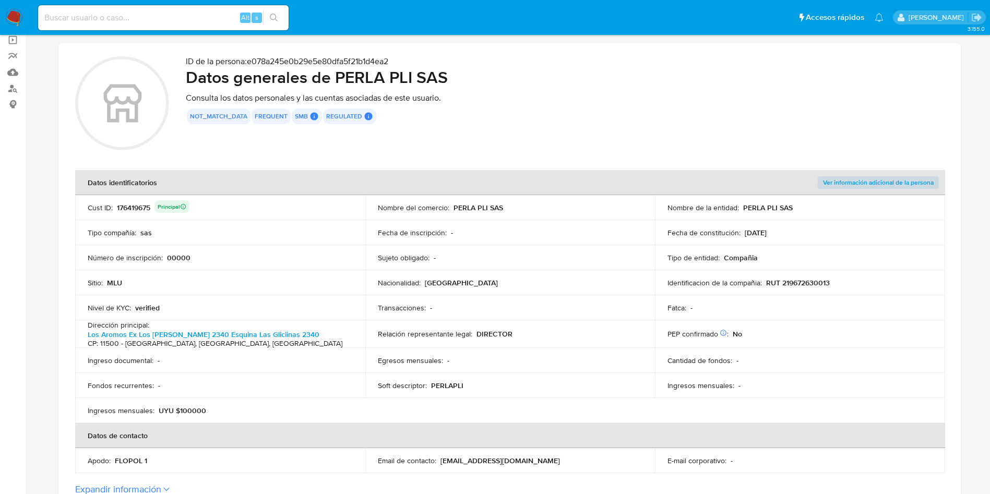
click at [538, 321] on td "Relación representante legal : DIRECTOR" at bounding box center [510, 334] width 290 height 28
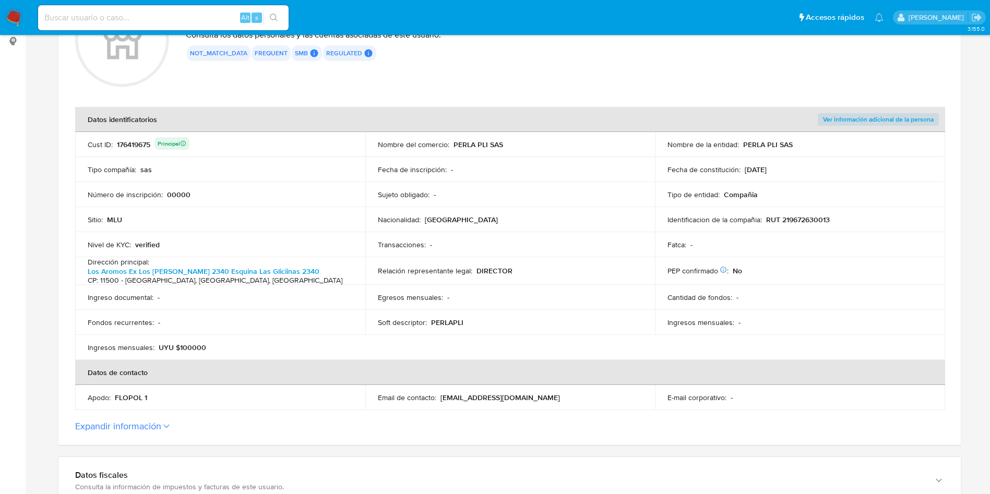
scroll to position [235, 0]
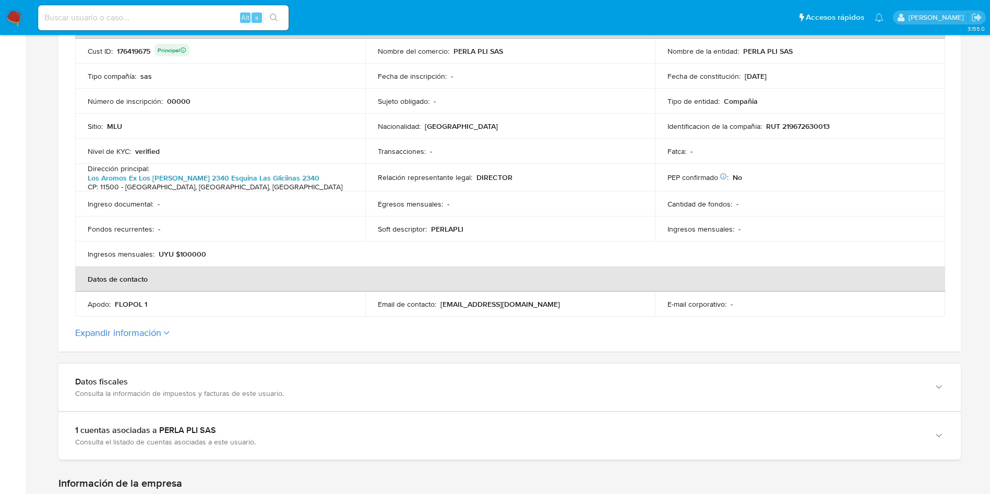
click at [157, 332] on button "Expandir información" at bounding box center [118, 332] width 86 height 11
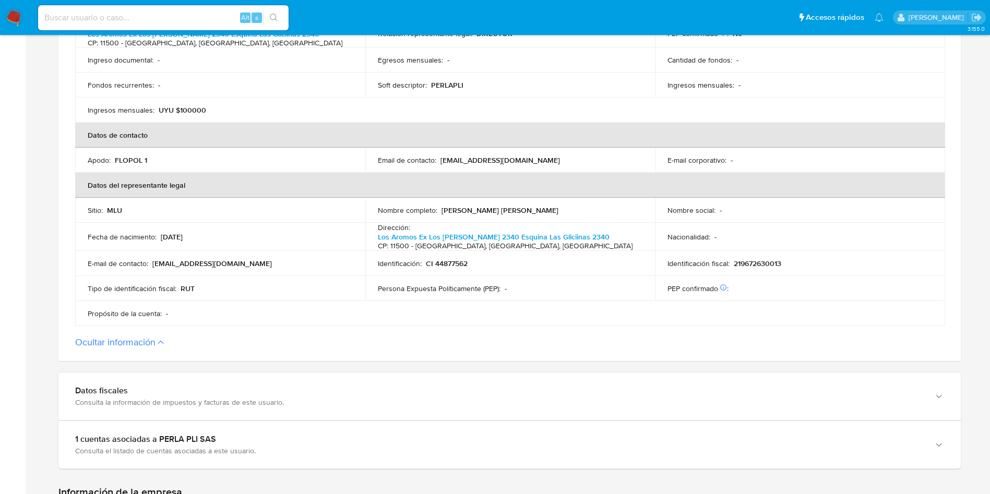
scroll to position [391, 0]
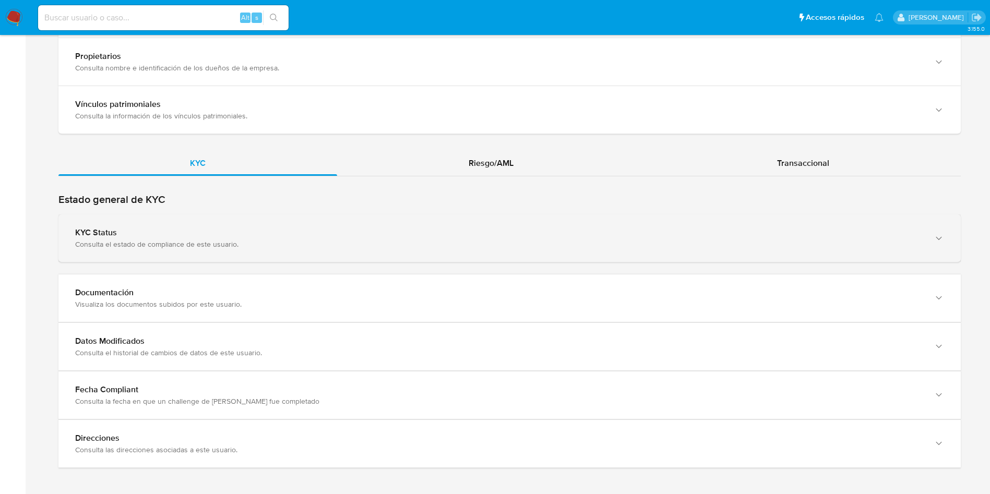
click at [239, 247] on div "KYC Status Consulta el estado de compliance de este usuario." at bounding box center [509, 237] width 902 height 47
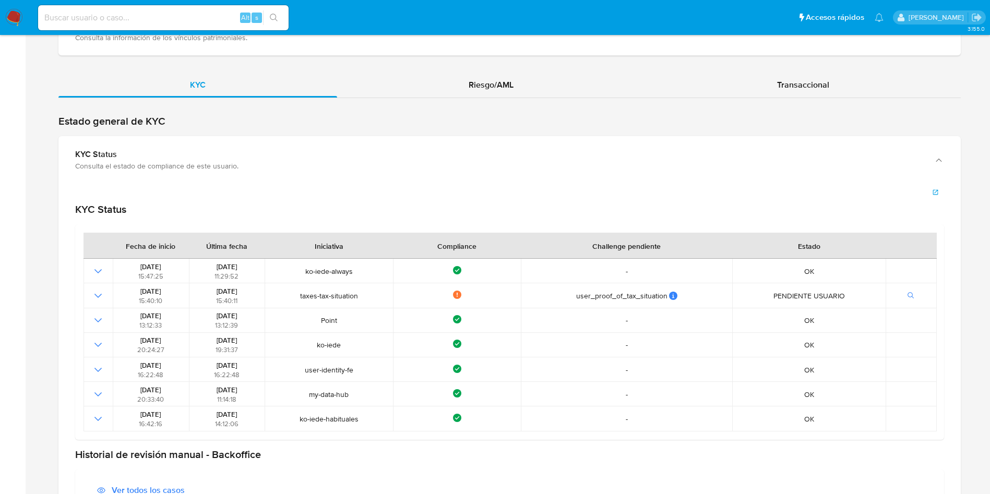
scroll to position [1245, 0]
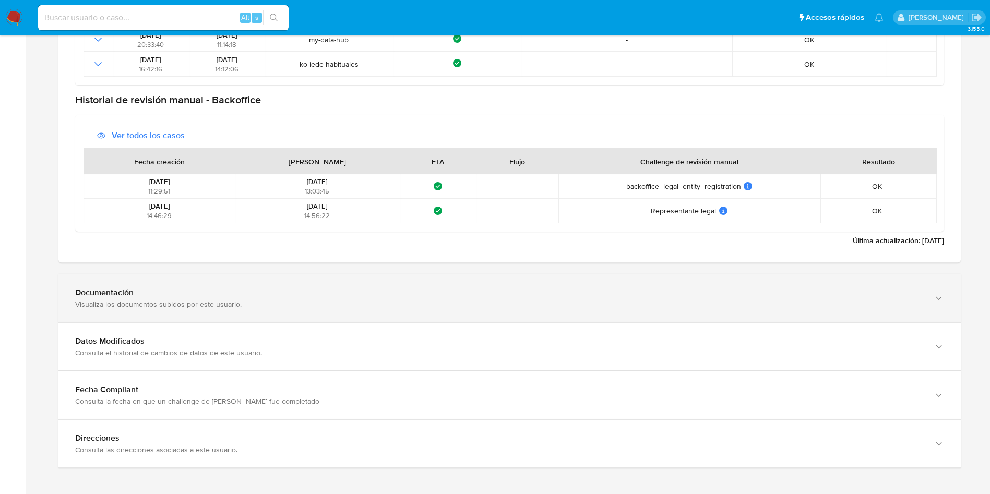
click at [234, 274] on div "Documentación Visualiza los documentos subidos por este usuario." at bounding box center [509, 297] width 902 height 47
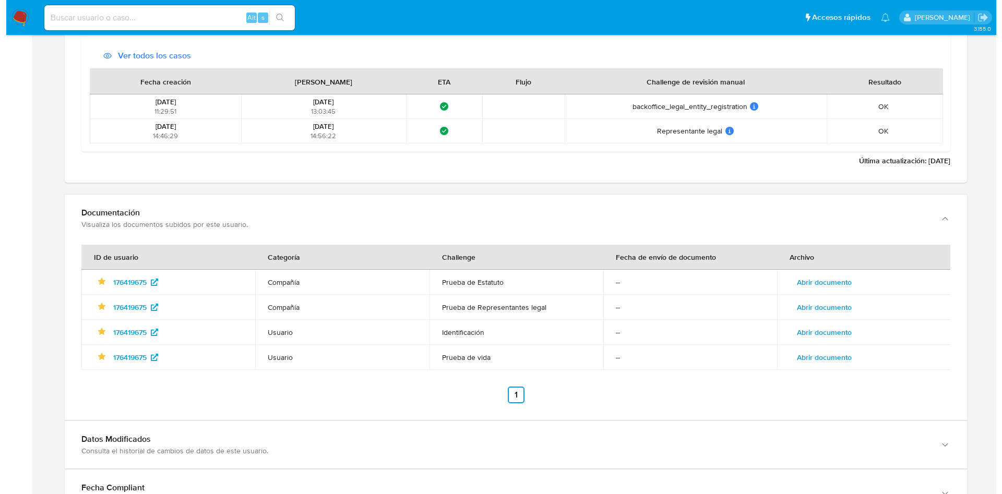
scroll to position [1699, 0]
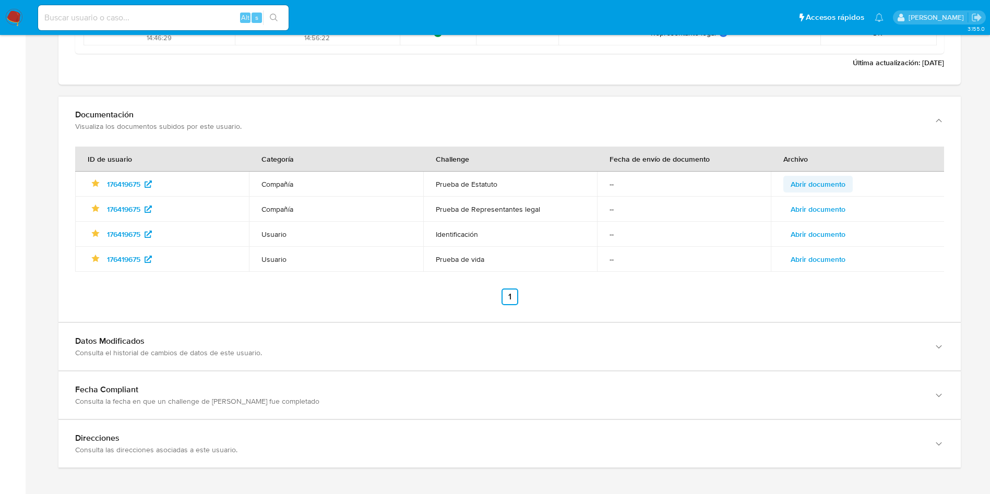
click at [833, 177] on span "Abrir documento" at bounding box center [818, 184] width 55 height 15
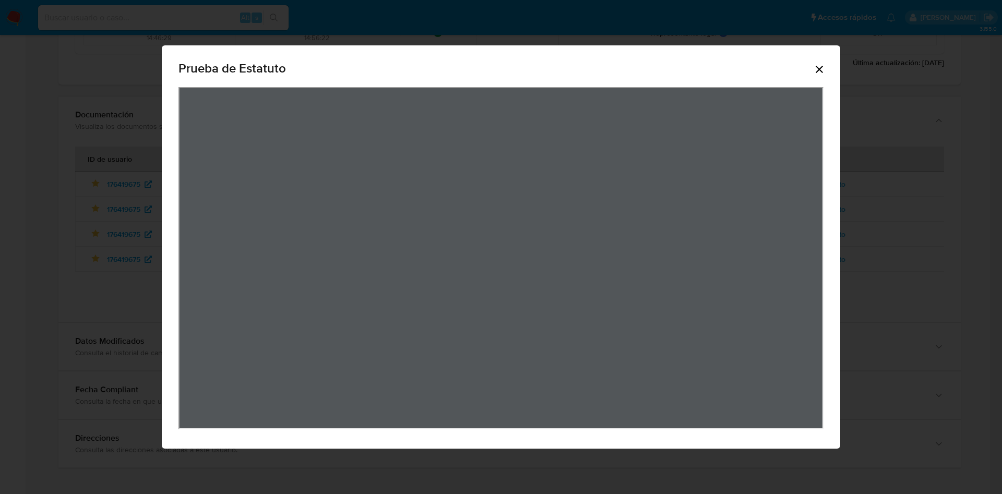
click at [871, 166] on div "Prueba de Estatuto" at bounding box center [501, 247] width 1002 height 494
click at [816, 69] on icon "Cerrar" at bounding box center [819, 69] width 13 height 13
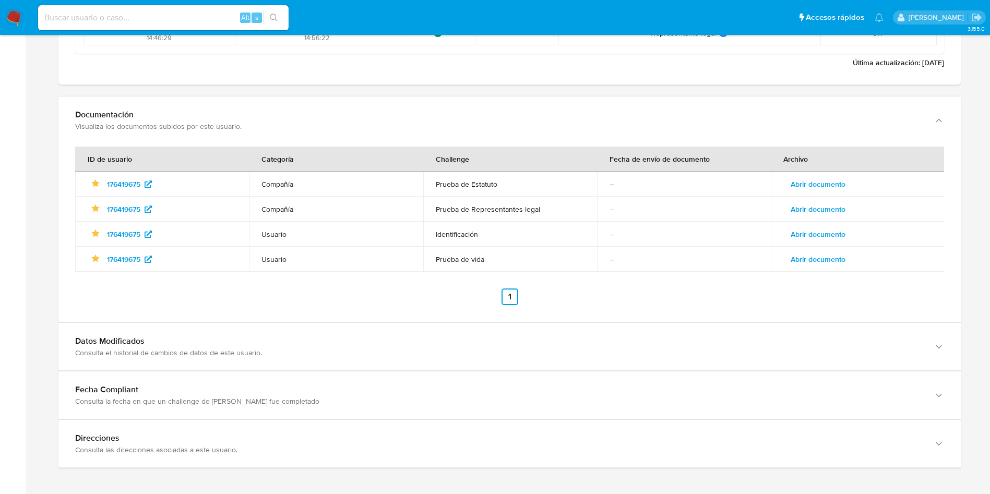
click at [822, 208] on span "Abrir documento" at bounding box center [818, 209] width 55 height 15
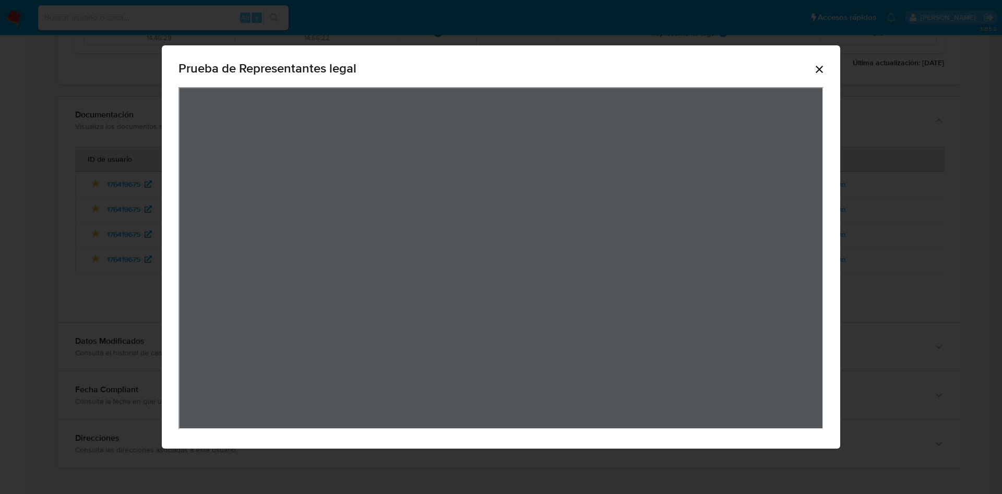
click at [823, 69] on icon "Cerrar" at bounding box center [819, 69] width 13 height 13
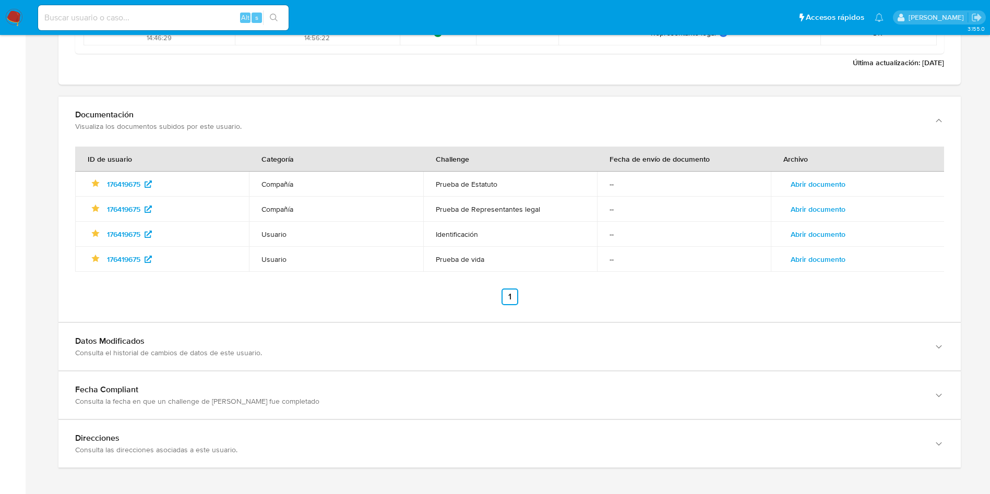
click at [818, 177] on span "Abrir documento" at bounding box center [818, 184] width 55 height 15
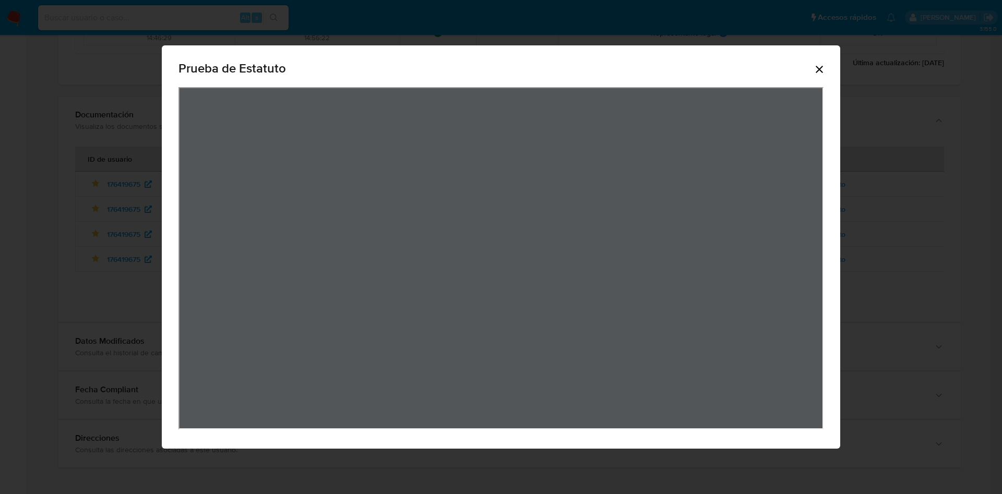
click at [860, 253] on div "Prueba de Estatuto" at bounding box center [501, 247] width 1002 height 494
click at [821, 68] on icon "Cerrar" at bounding box center [819, 69] width 13 height 13
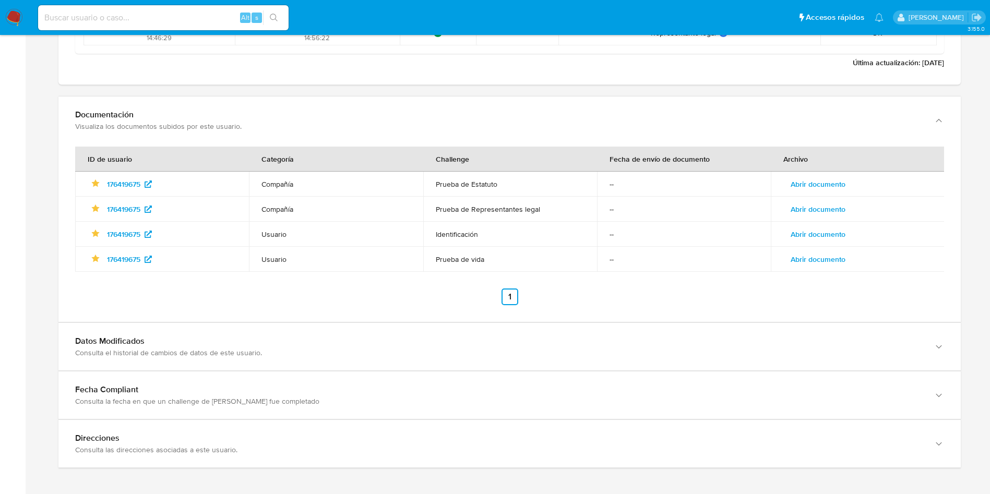
click at [840, 214] on td "Abrir documento" at bounding box center [858, 209] width 174 height 25
click at [838, 227] on span "Abrir documento" at bounding box center [818, 234] width 55 height 15
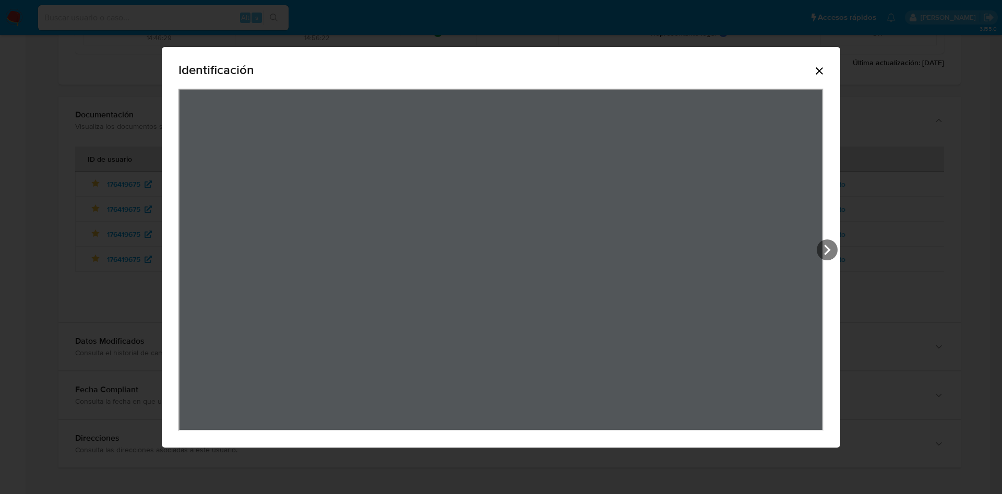
click at [800, 77] on div "Identificación" at bounding box center [500, 71] width 645 height 33
click at [816, 77] on div "Identificación" at bounding box center [500, 71] width 645 height 33
click at [821, 74] on icon "Cerrar" at bounding box center [819, 71] width 13 height 13
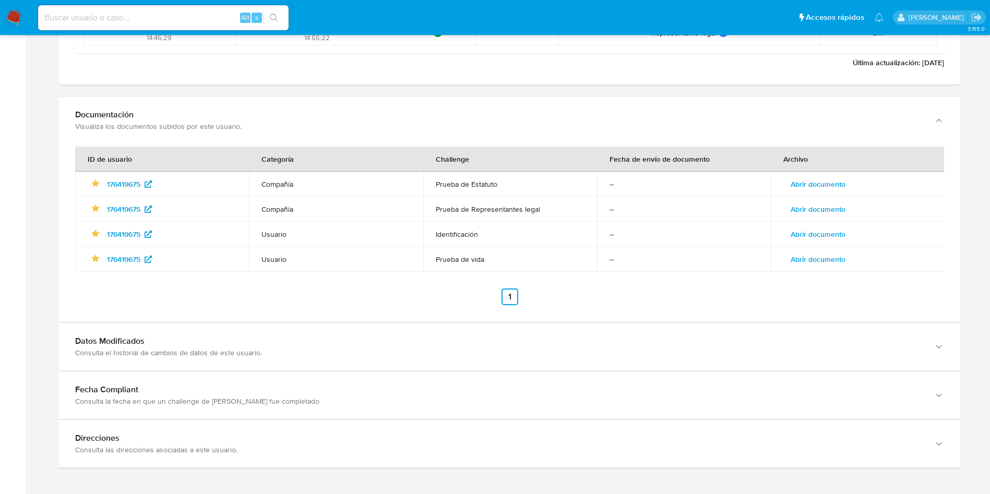
click at [816, 256] on span "Abrir documento" at bounding box center [818, 259] width 55 height 15
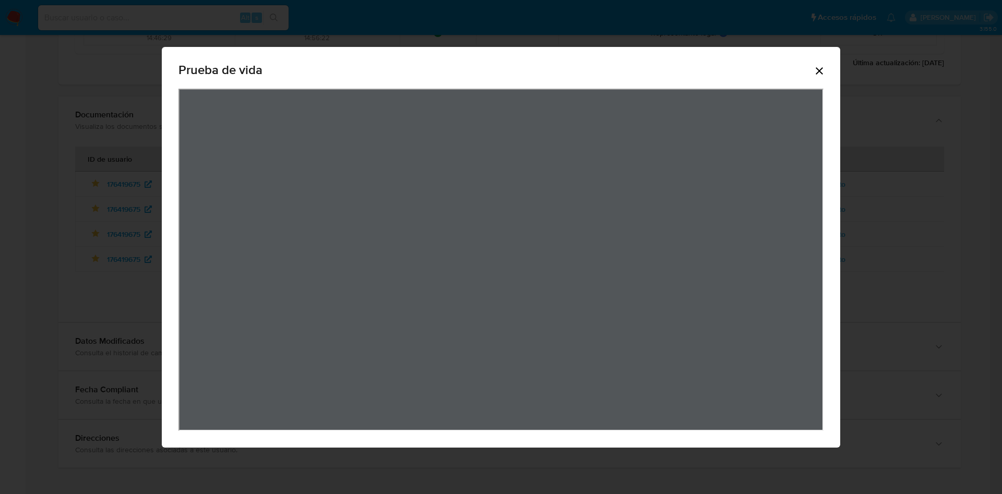
click at [828, 75] on div "Prueba de vida" at bounding box center [501, 247] width 678 height 401
click at [817, 66] on icon "Cerrar" at bounding box center [819, 71] width 13 height 13
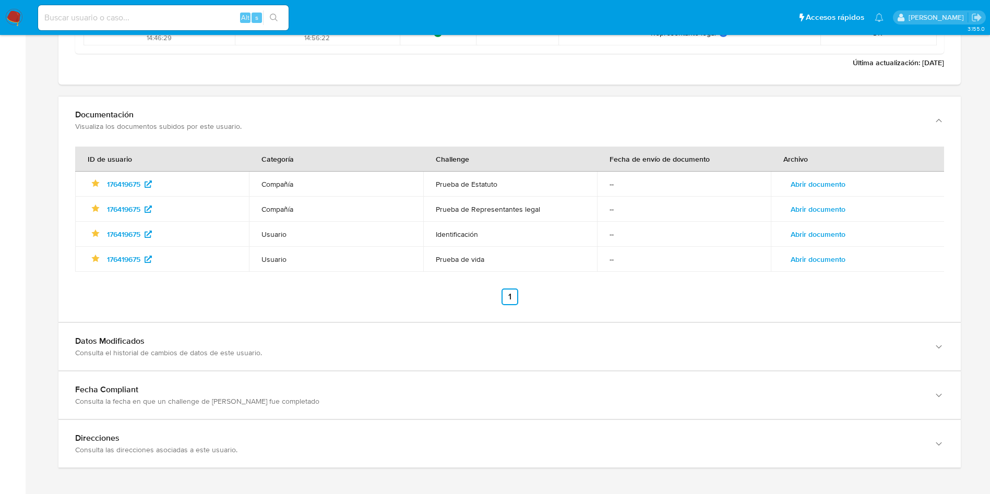
click at [810, 202] on span "Abrir documento" at bounding box center [818, 209] width 55 height 15
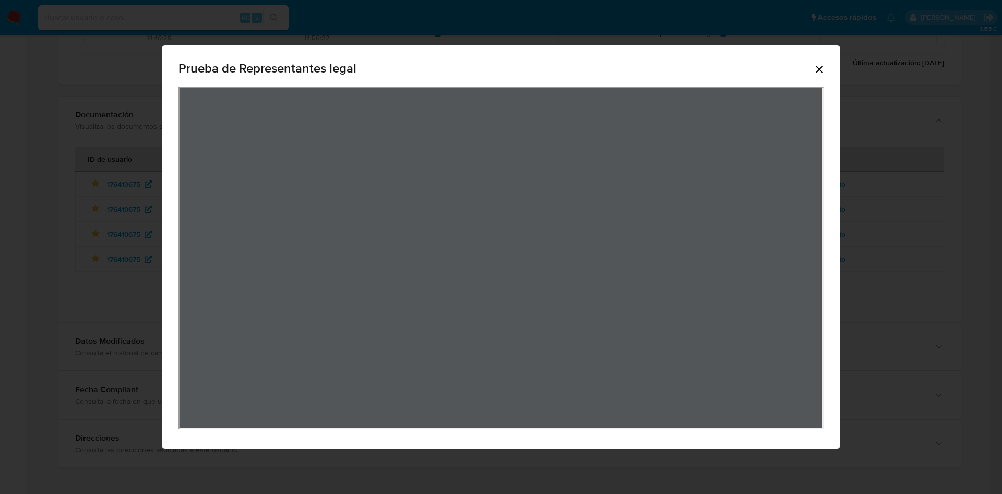
click at [824, 66] on icon "Cerrar" at bounding box center [819, 69] width 13 height 13
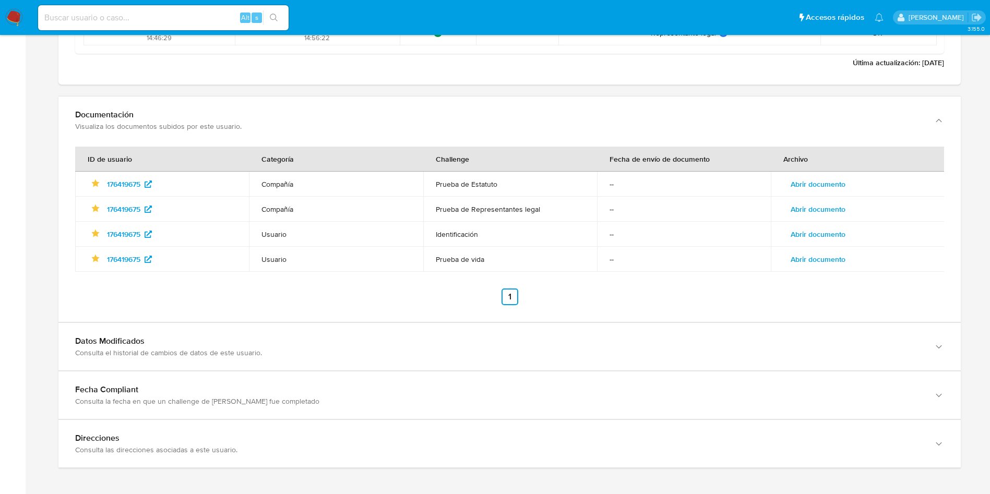
click at [833, 182] on span "Abrir documento" at bounding box center [818, 184] width 55 height 15
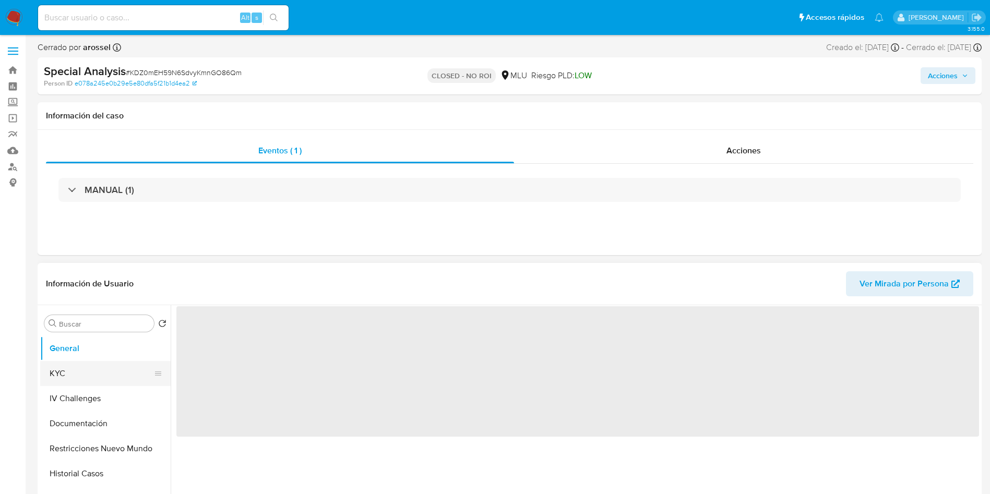
click at [91, 378] on button "KYC" at bounding box center [101, 373] width 122 height 25
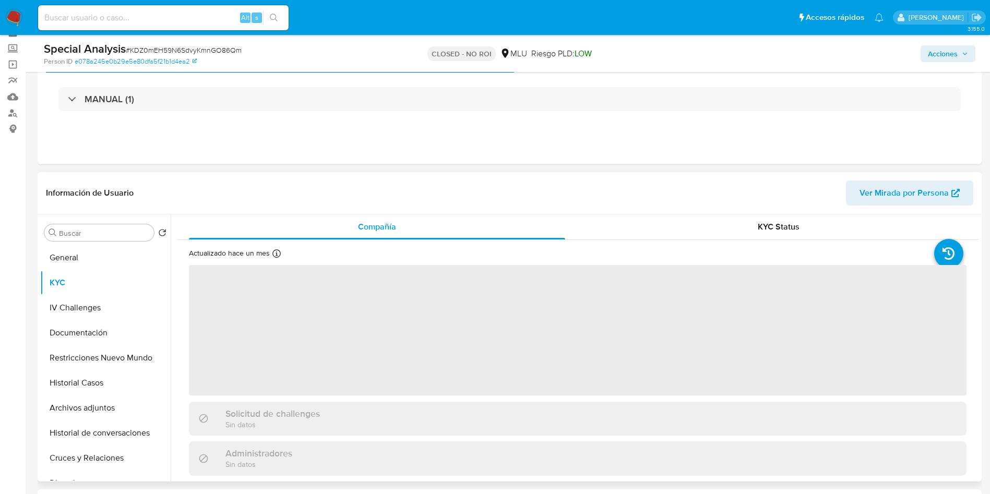
scroll to position [78, 0]
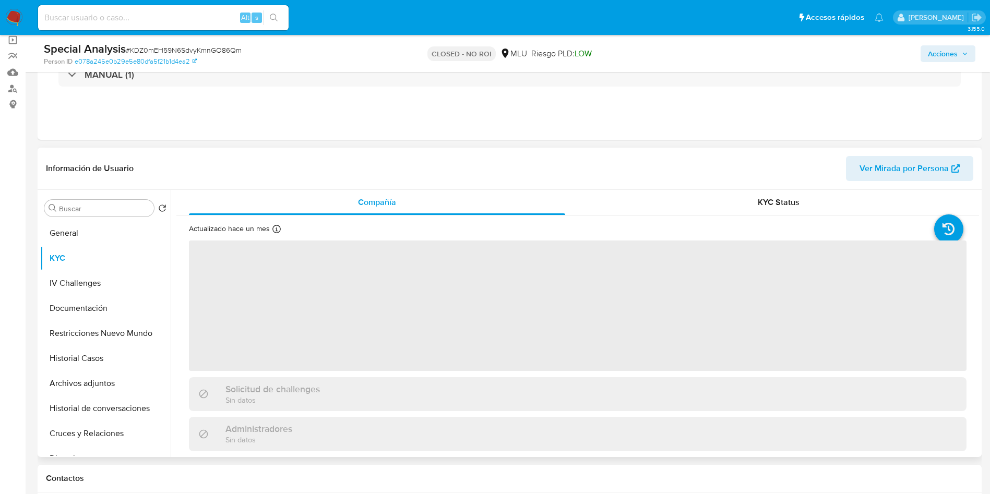
select select "10"
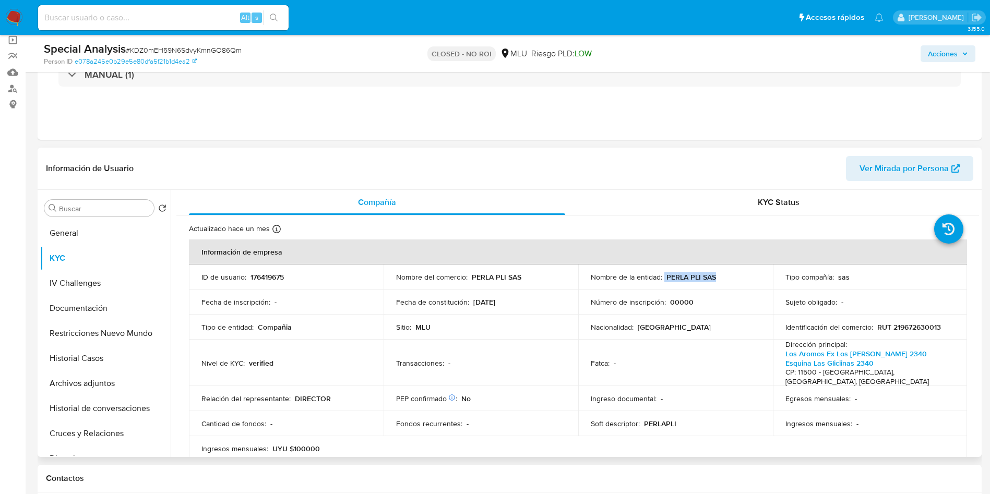
drag, startPoint x: 662, startPoint y: 278, endPoint x: 725, endPoint y: 276, distance: 63.2
click at [725, 276] on div "Nombre de la entidad : PERLA PLI SAS" at bounding box center [676, 276] width 170 height 9
copy div "PERLA PLI SAS"
click at [156, 15] on input at bounding box center [163, 18] width 250 height 14
paste input "jcLSoZeTJt8Yh6X8F5l5sjLK"
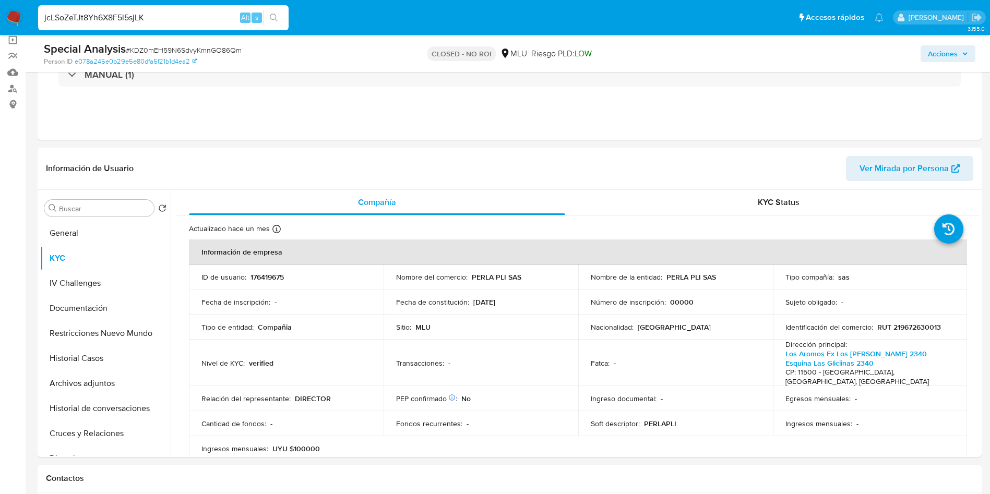
type input "jcLSoZeTJt8Yh6X8F5l5sjLK"
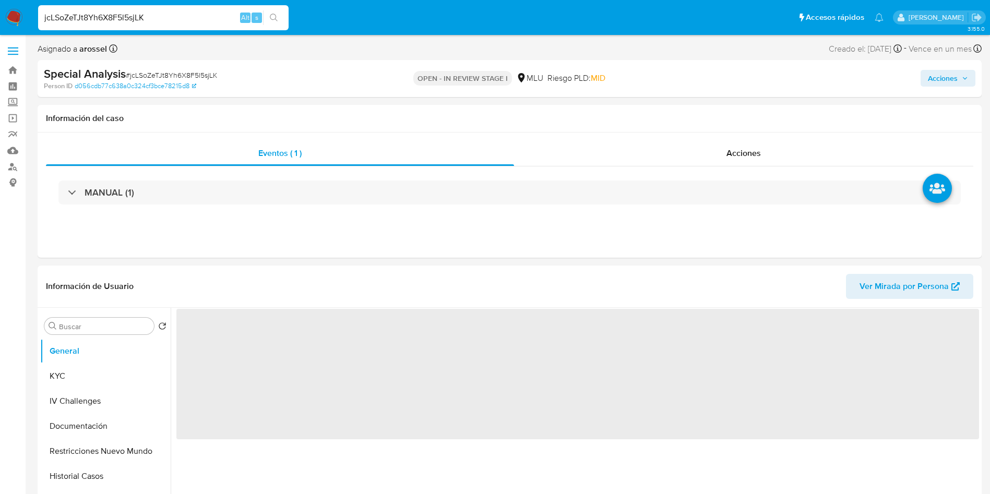
select select "10"
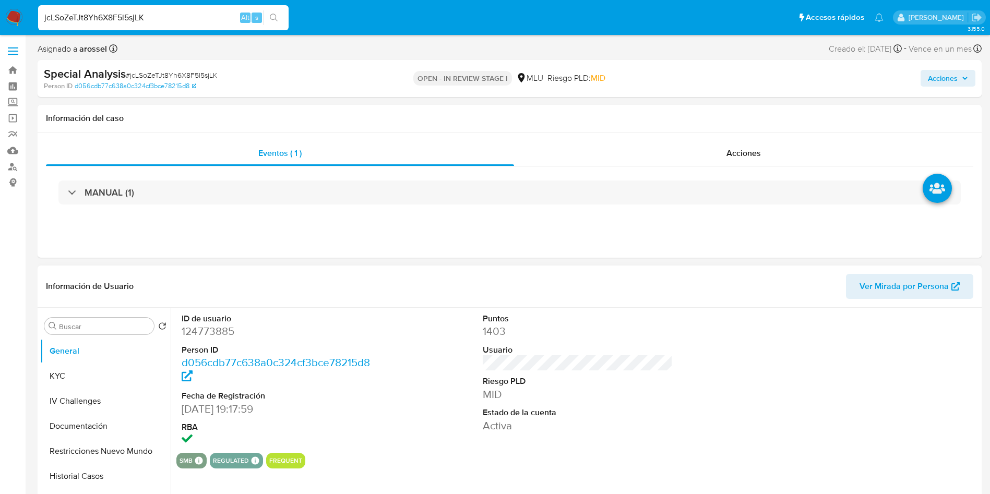
click at [917, 290] on span "Ver Mirada por Persona" at bounding box center [903, 286] width 89 height 25
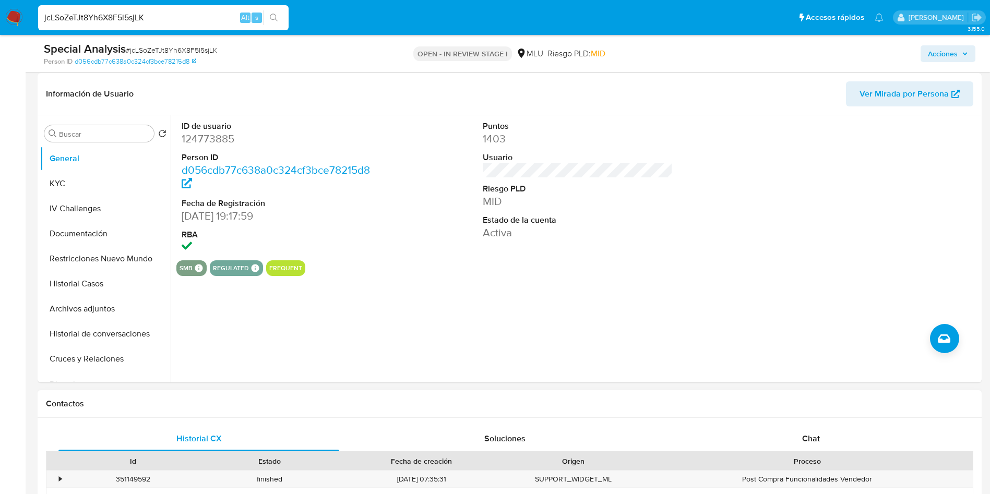
scroll to position [157, 0]
click at [103, 352] on button "Cruces y Relaciones" at bounding box center [101, 357] width 122 height 25
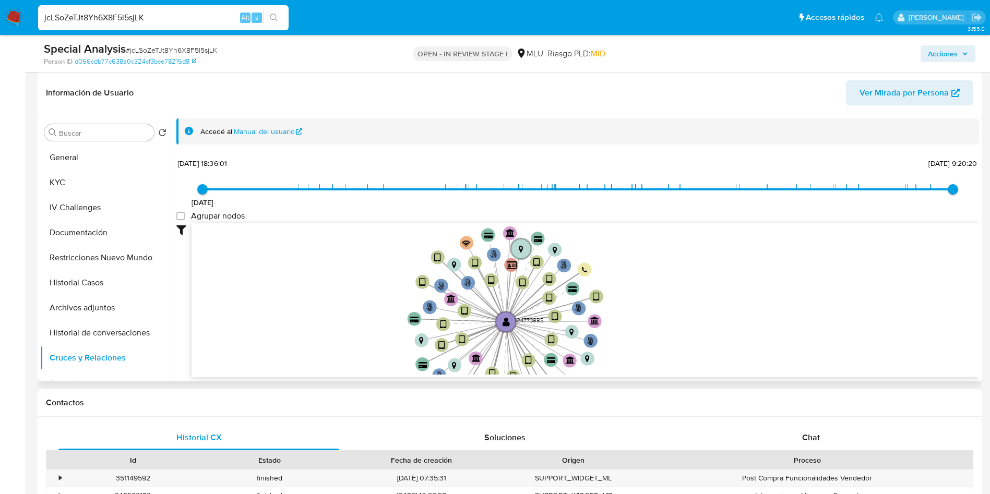
drag, startPoint x: 379, startPoint y: 341, endPoint x: 376, endPoint y: 329, distance: 12.8
click at [376, 334] on icon "phone-088db1601dbbbd26fbcf514494ddecd4  user-124773885  124773885 person-d056…" at bounding box center [585, 298] width 787 height 151
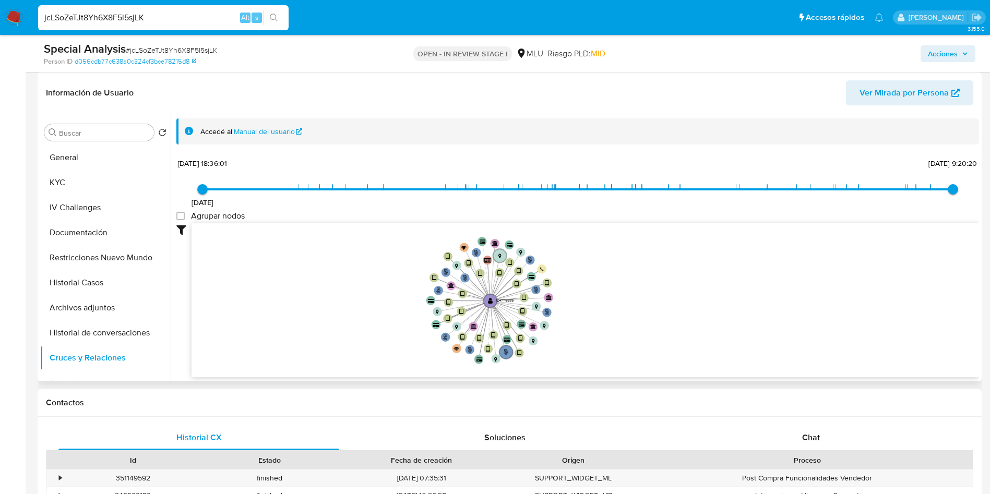
drag, startPoint x: 392, startPoint y: 321, endPoint x: 399, endPoint y: 314, distance: 9.6
click at [399, 314] on icon "phone-088db1601dbbbd26fbcf514494ddecd4  user-124773885  124773885 person-d056…" at bounding box center [585, 298] width 787 height 151
click at [91, 291] on button "Historial Casos" at bounding box center [101, 282] width 122 height 25
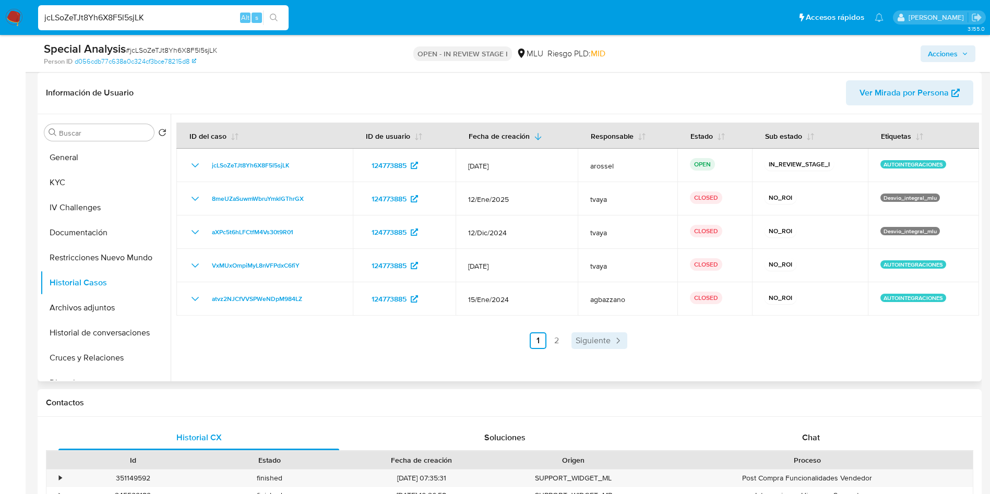
click at [596, 338] on span "Siguiente" at bounding box center [593, 341] width 35 height 8
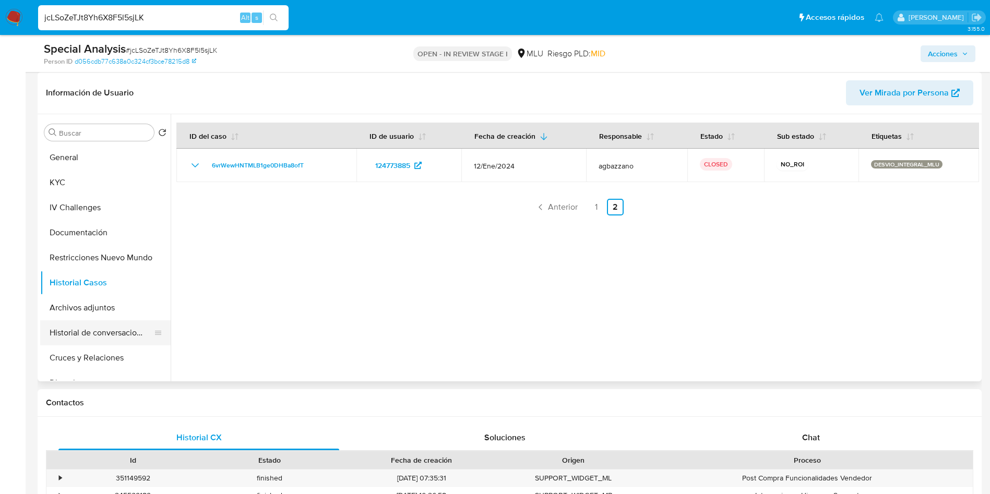
click at [105, 333] on button "Historial de conversaciones" at bounding box center [101, 332] width 122 height 25
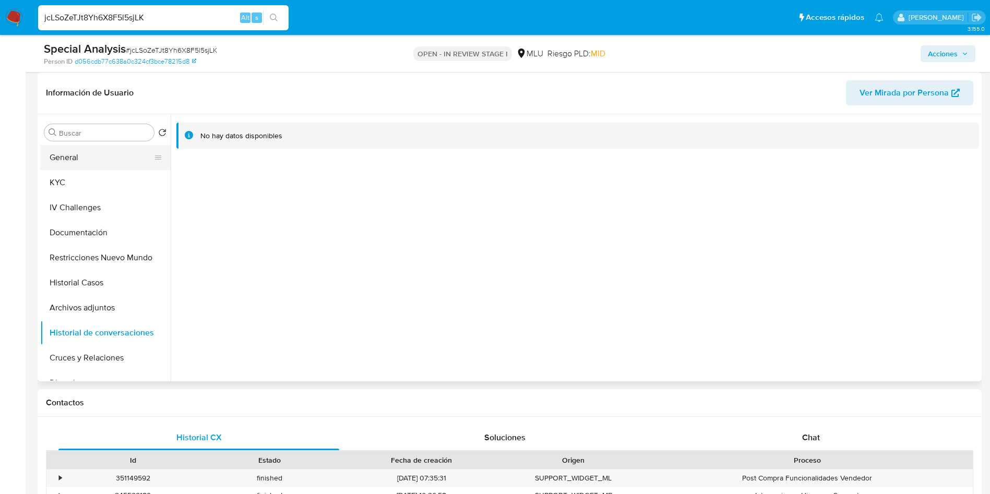
click at [74, 152] on button "General" at bounding box center [101, 157] width 122 height 25
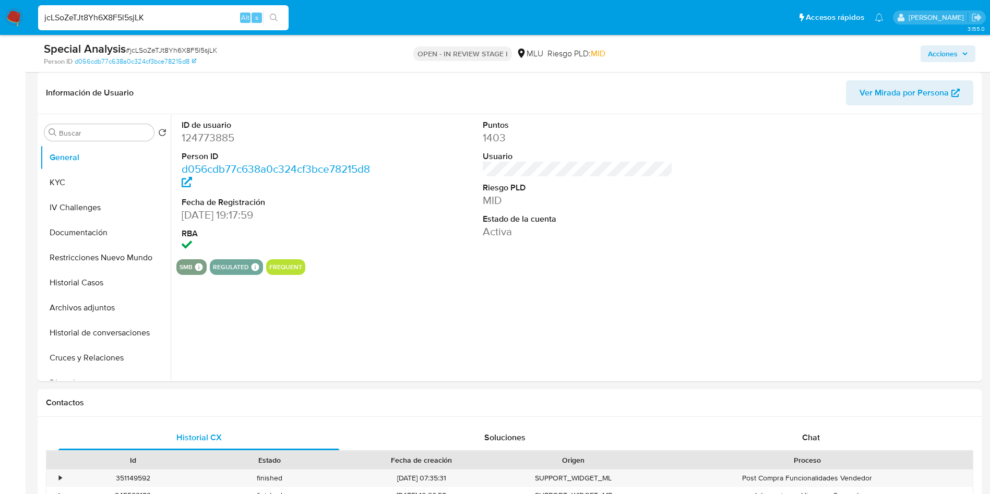
click at [216, 135] on dd "124773885" at bounding box center [277, 137] width 190 height 15
copy dd "124773885"
click at [62, 173] on button "KYC" at bounding box center [101, 182] width 122 height 25
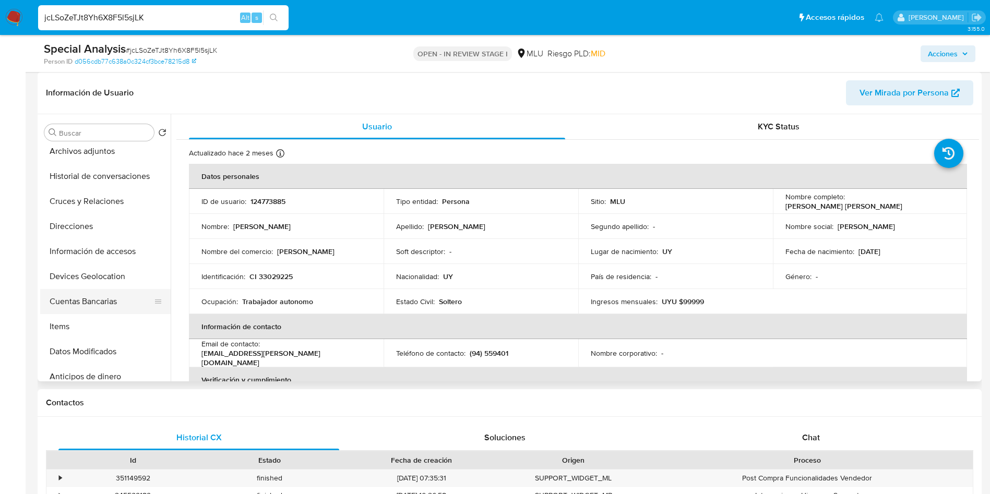
click at [104, 303] on button "Cuentas Bancarias" at bounding box center [101, 301] width 122 height 25
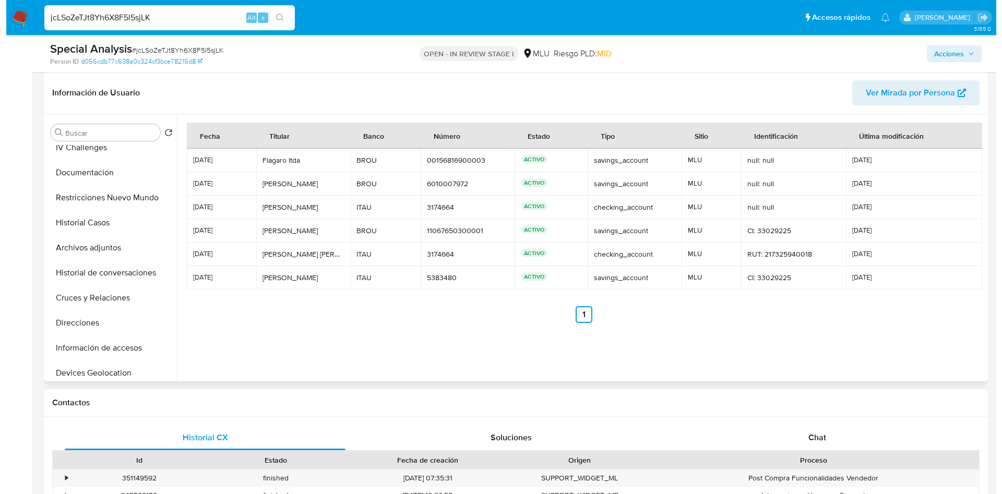
scroll to position [0, 0]
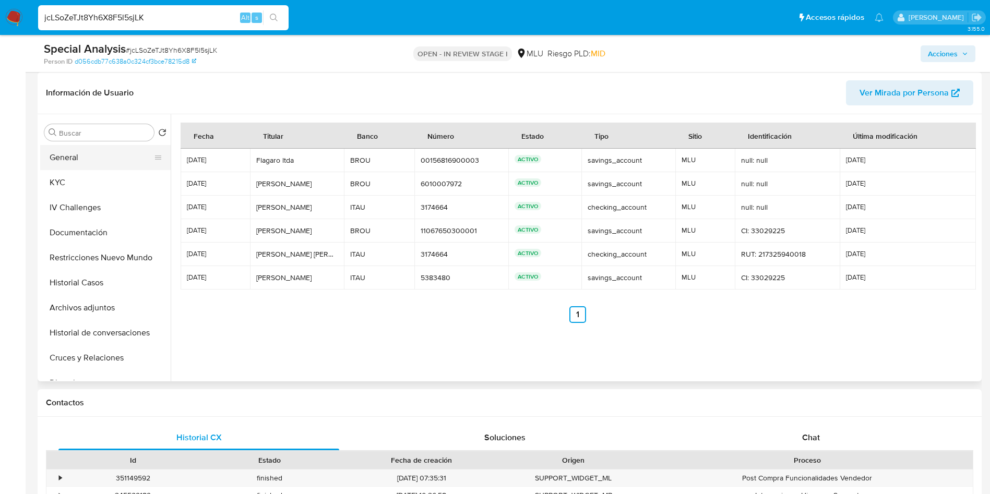
click at [85, 155] on button "General" at bounding box center [101, 157] width 122 height 25
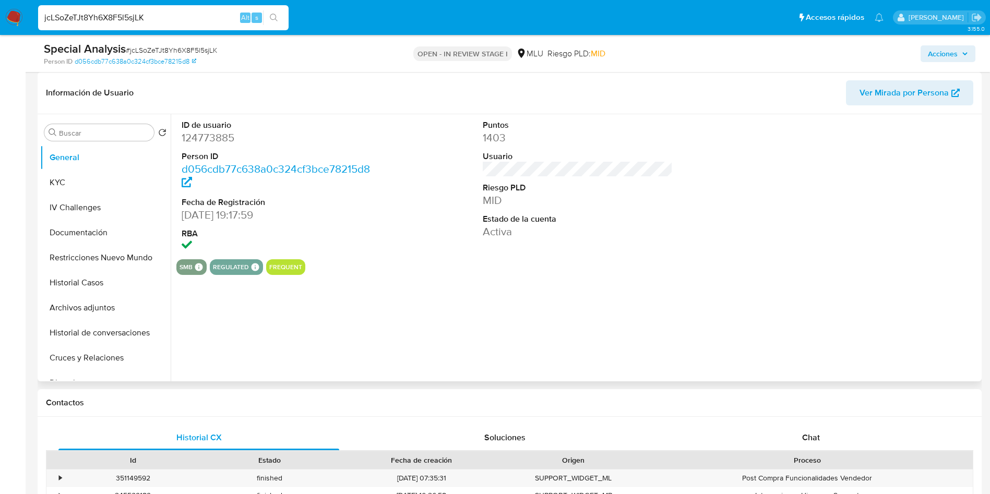
click at [224, 133] on dd "124773885" at bounding box center [277, 137] width 190 height 15
copy dd "124773885"
click at [83, 175] on button "KYC" at bounding box center [101, 182] width 122 height 25
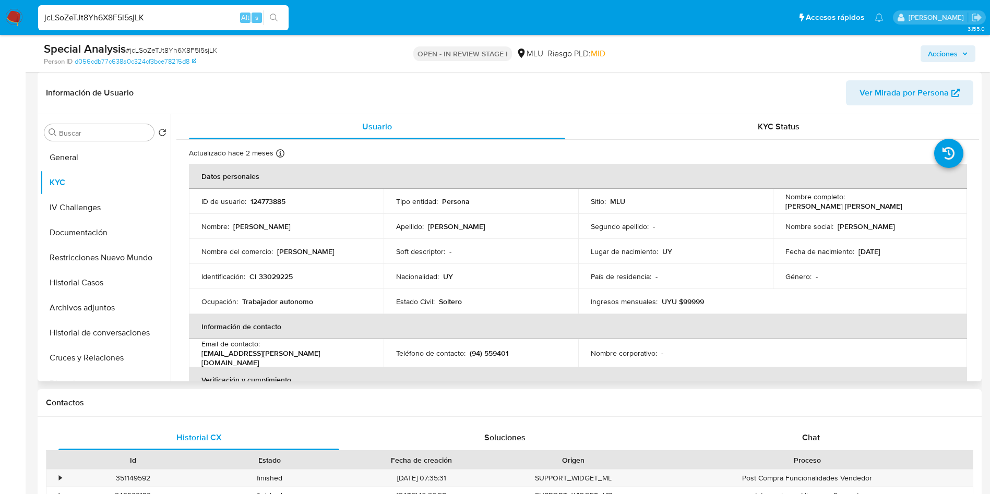
drag, startPoint x: 782, startPoint y: 207, endPoint x: 899, endPoint y: 209, distance: 116.9
click at [899, 209] on td "Nombre completo : [PERSON_NAME]" at bounding box center [870, 201] width 195 height 25
copy p "[PERSON_NAME]"
click at [256, 203] on p "124773885" at bounding box center [267, 201] width 35 height 9
click at [92, 314] on button "Archivos adjuntos" at bounding box center [101, 307] width 122 height 25
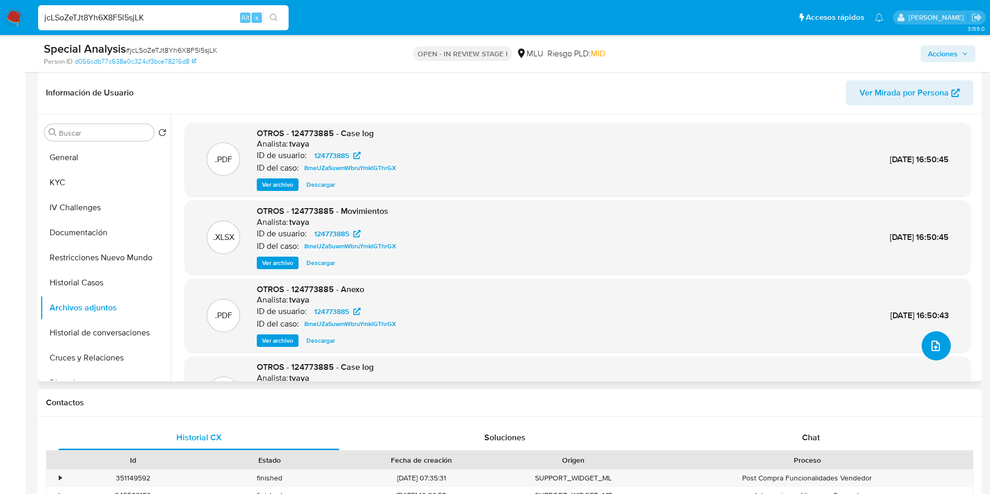
click at [922, 353] on button "upload-file" at bounding box center [936, 345] width 29 height 29
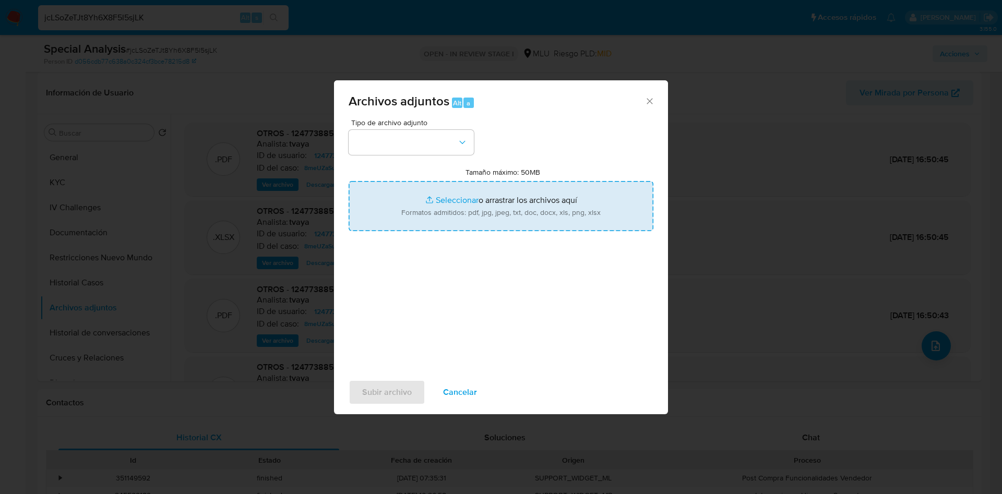
click at [541, 196] on input "Tamaño máximo: 50MB Seleccionar archivos" at bounding box center [501, 206] width 305 height 50
click at [512, 221] on input "Tamaño máximo: 50MB Seleccionar archivos" at bounding box center [501, 206] width 305 height 50
type input "C:\fakepath\Case Log 124773885 - 20_08_2025.pdf"
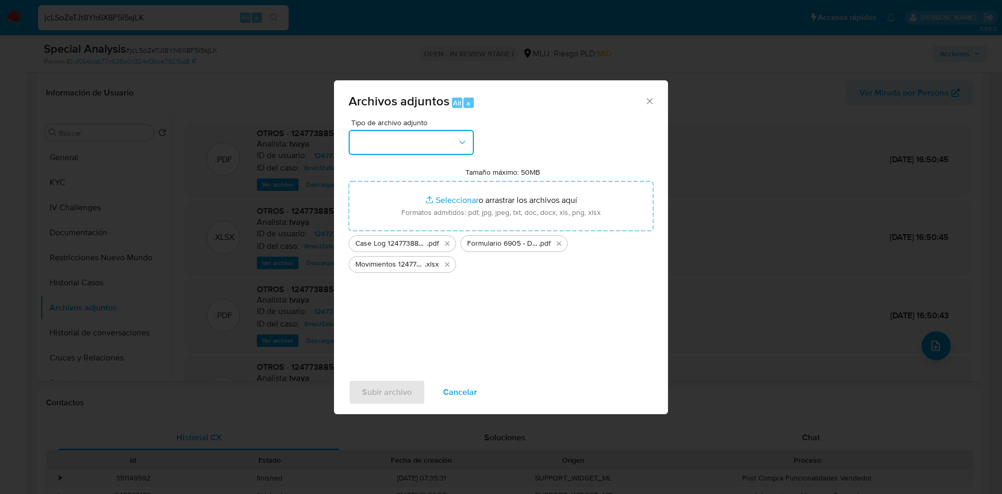
click at [438, 145] on button "button" at bounding box center [411, 142] width 125 height 25
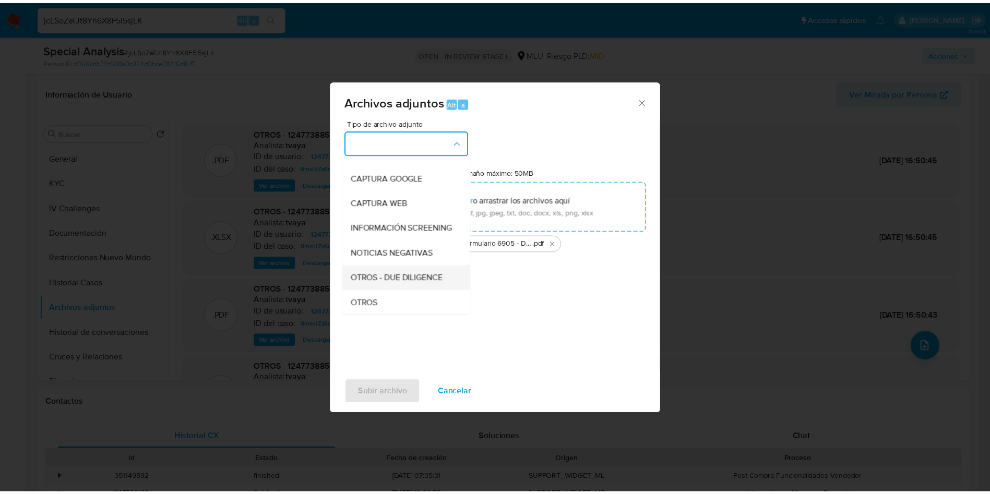
scroll to position [78, 0]
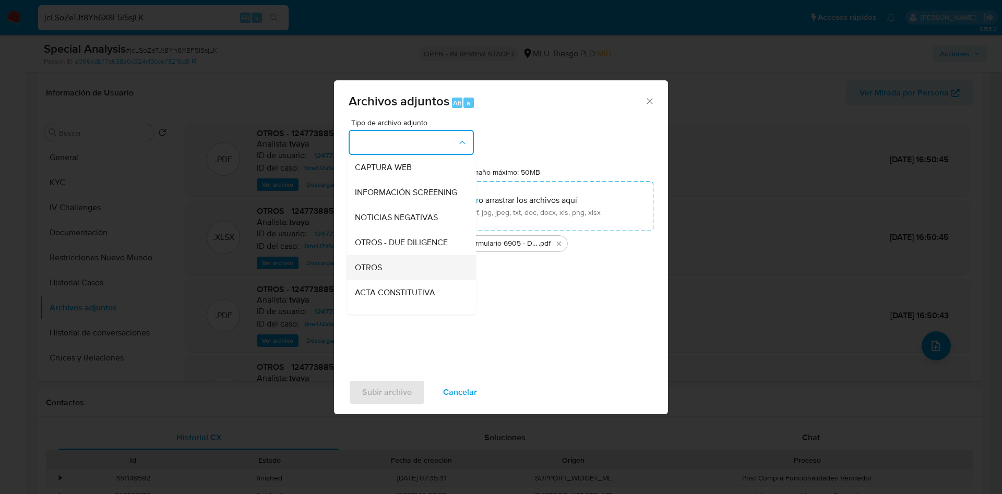
click at [407, 267] on div "OTROS" at bounding box center [408, 267] width 106 height 25
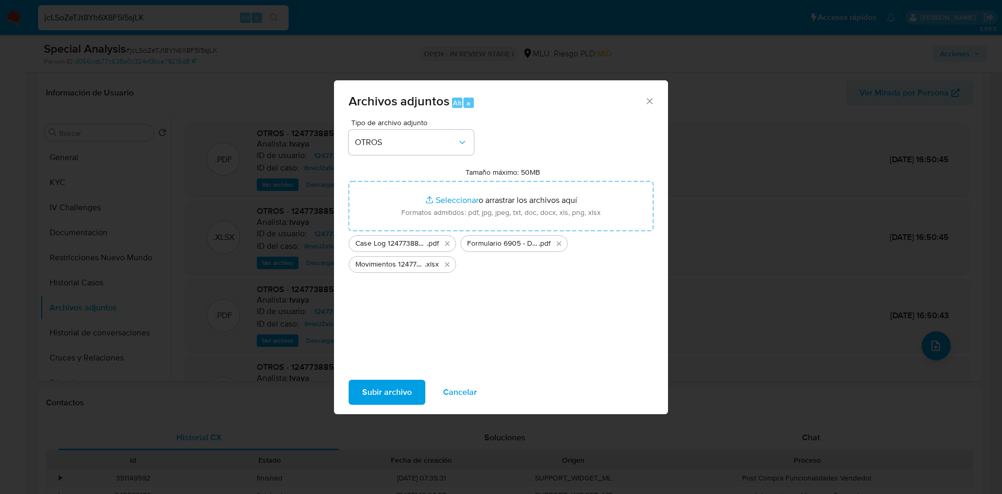
click at [390, 378] on div "Subir archivo Cancelar" at bounding box center [501, 393] width 334 height 40
click at [390, 399] on span "Subir archivo" at bounding box center [387, 392] width 50 height 23
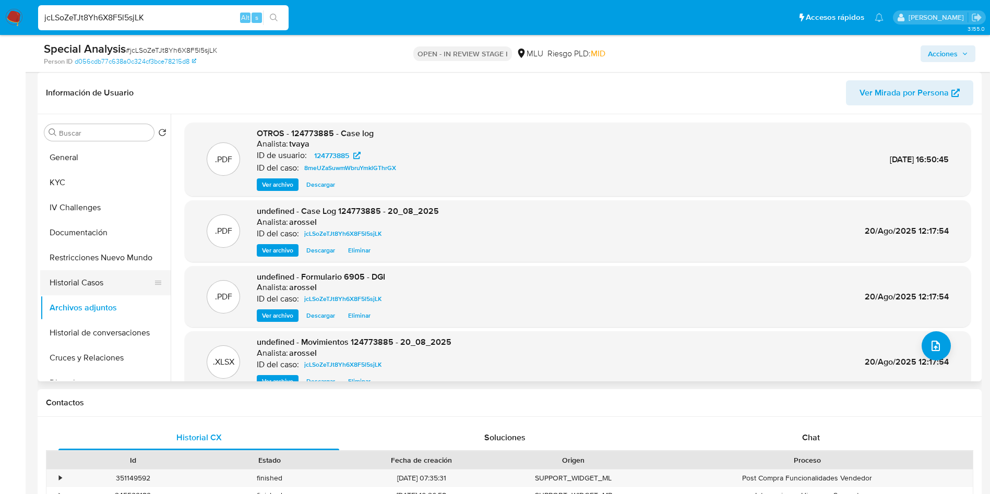
click at [89, 292] on button "Historial Casos" at bounding box center [101, 282] width 122 height 25
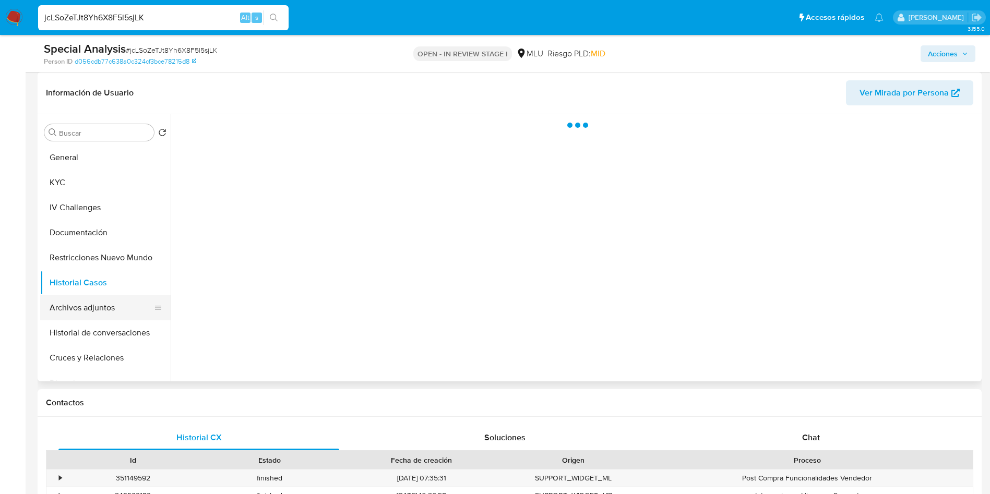
click at [96, 307] on button "Archivos adjuntos" at bounding box center [101, 307] width 122 height 25
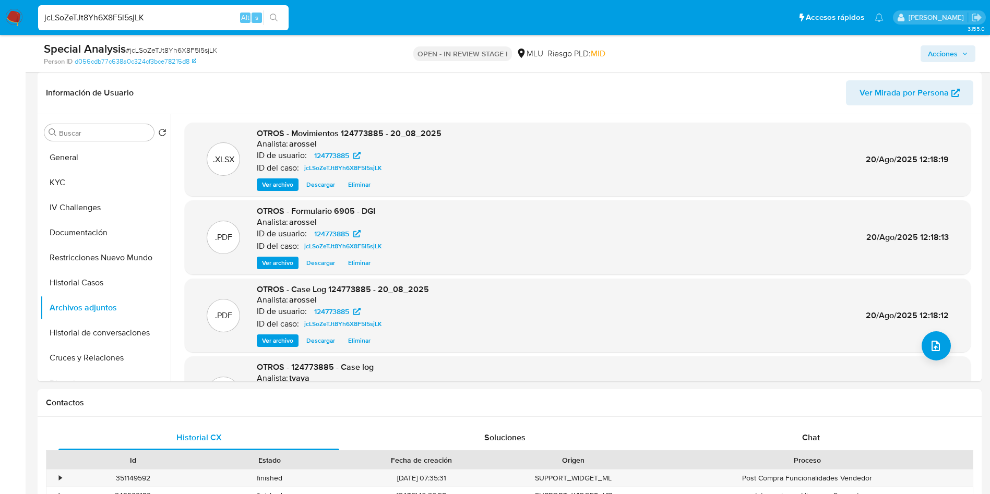
click at [948, 49] on span "Acciones" at bounding box center [943, 53] width 30 height 17
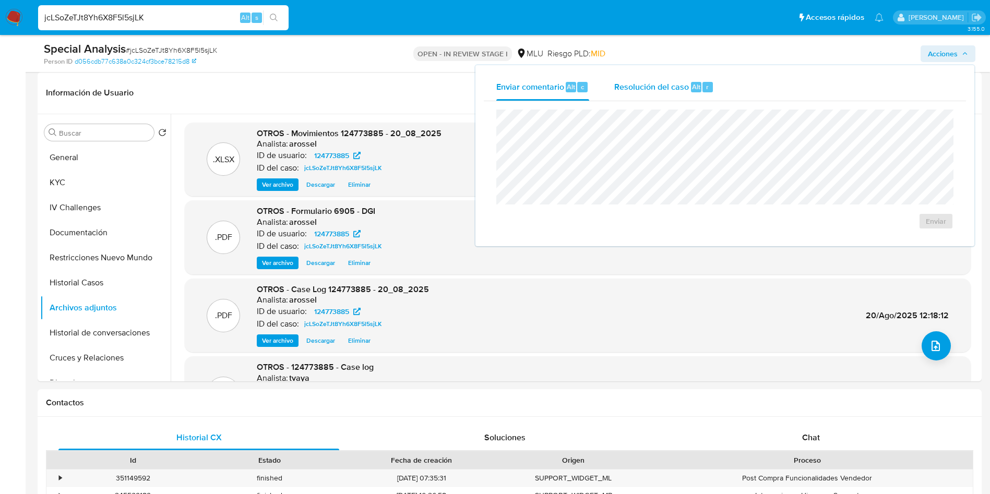
click at [697, 84] on span "Alt" at bounding box center [696, 87] width 8 height 10
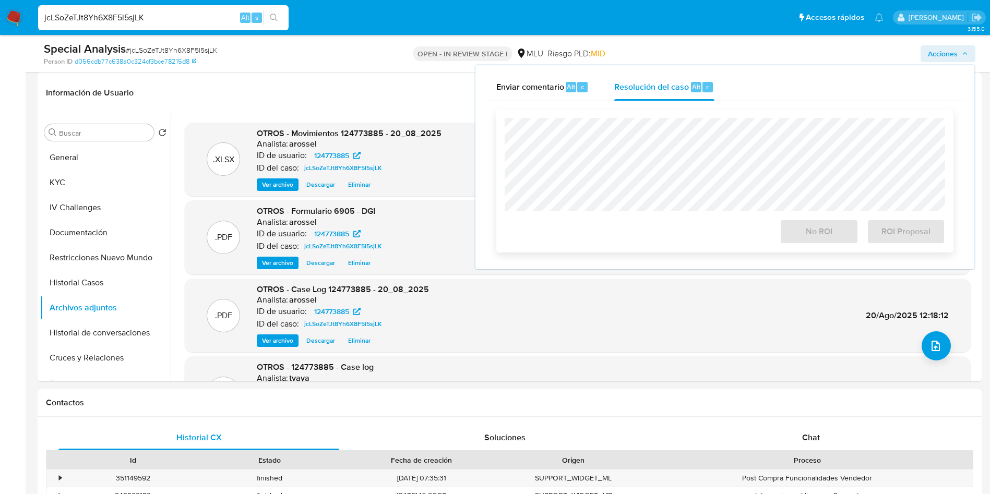
click at [698, 118] on div at bounding box center [725, 164] width 440 height 93
click at [783, 233] on button "No ROI" at bounding box center [819, 231] width 78 height 25
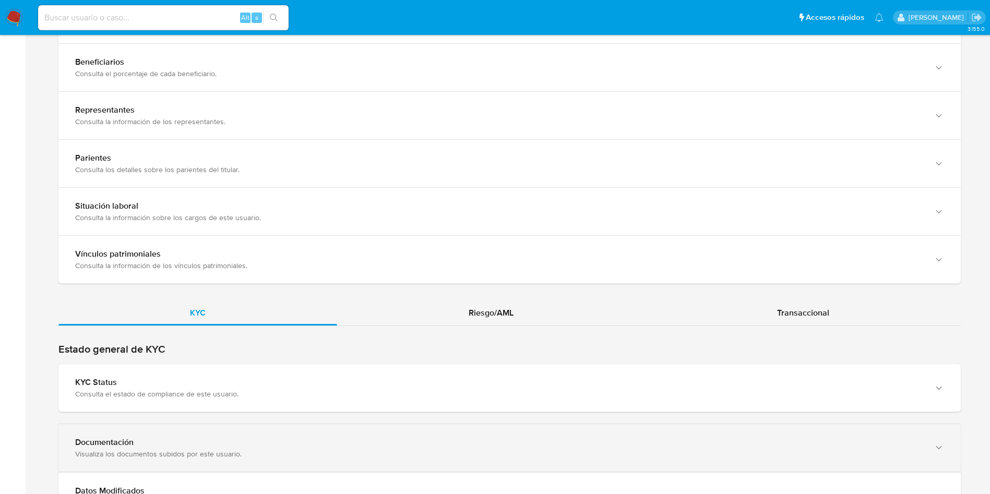
scroll to position [783, 0]
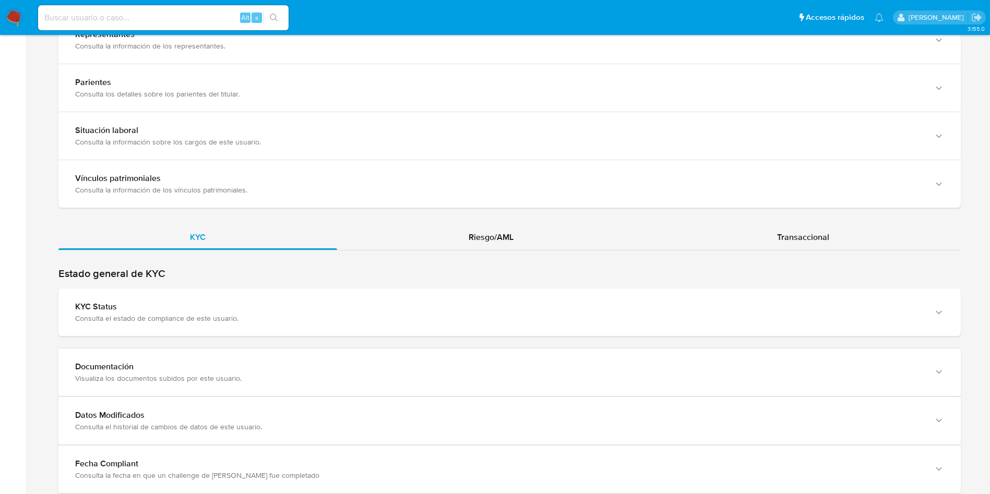
click at [254, 337] on div "Estado general de KYC KYC Status Consulta el estado de compliance de este usuar…" at bounding box center [509, 404] width 902 height 275
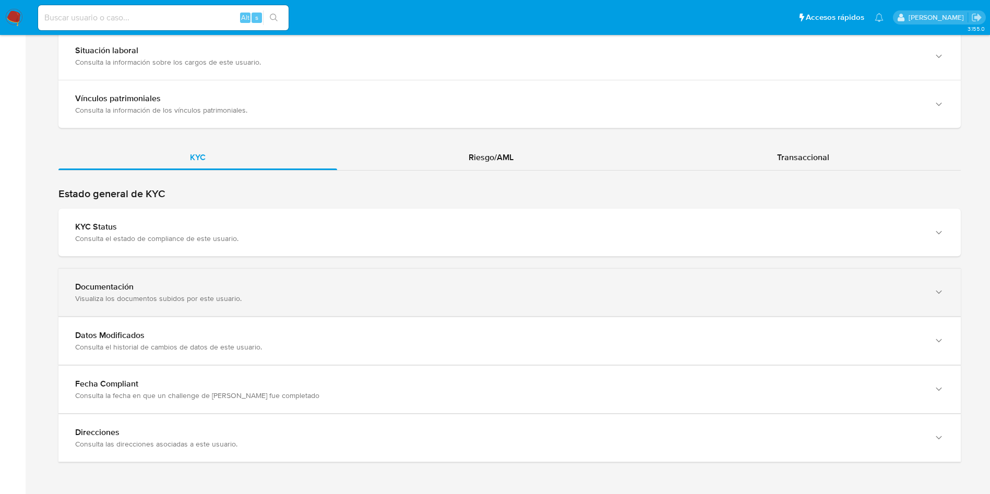
click at [298, 283] on div "Documentación" at bounding box center [499, 287] width 848 height 10
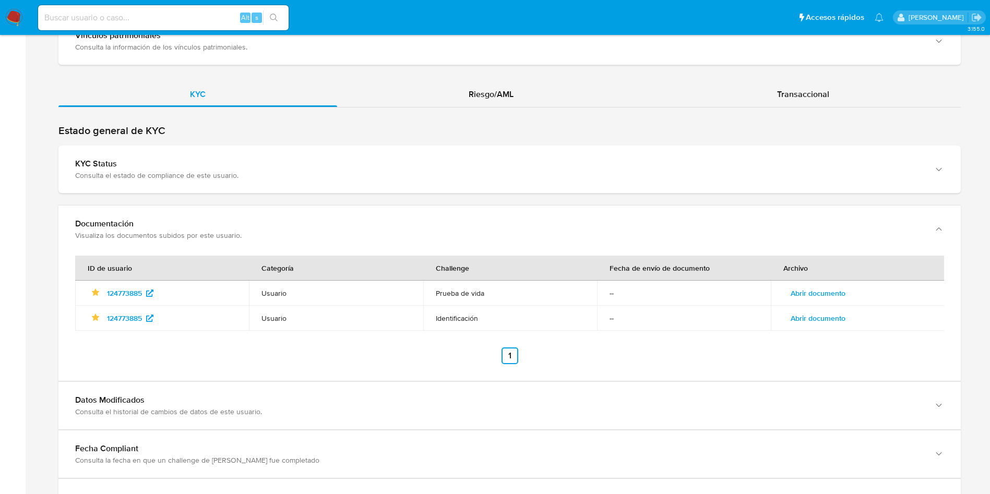
scroll to position [990, 0]
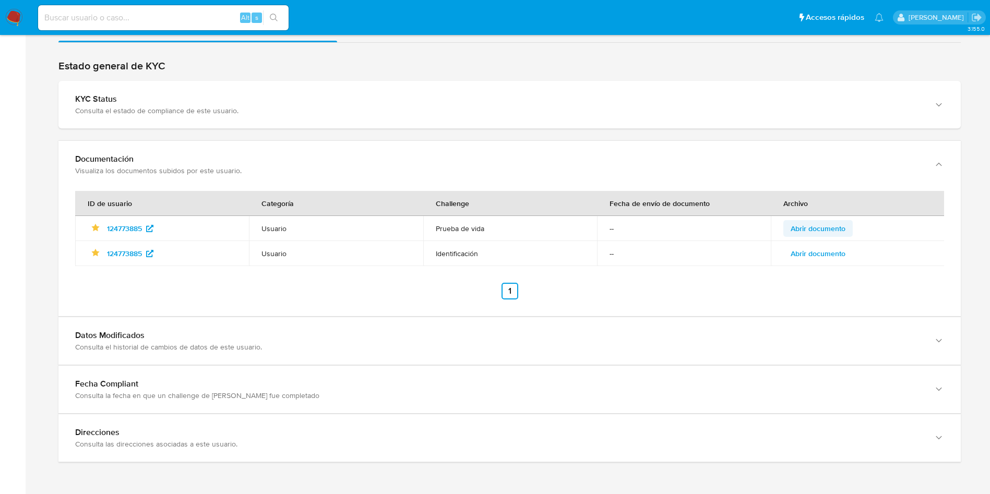
click at [839, 223] on span "Abrir documento" at bounding box center [818, 228] width 55 height 15
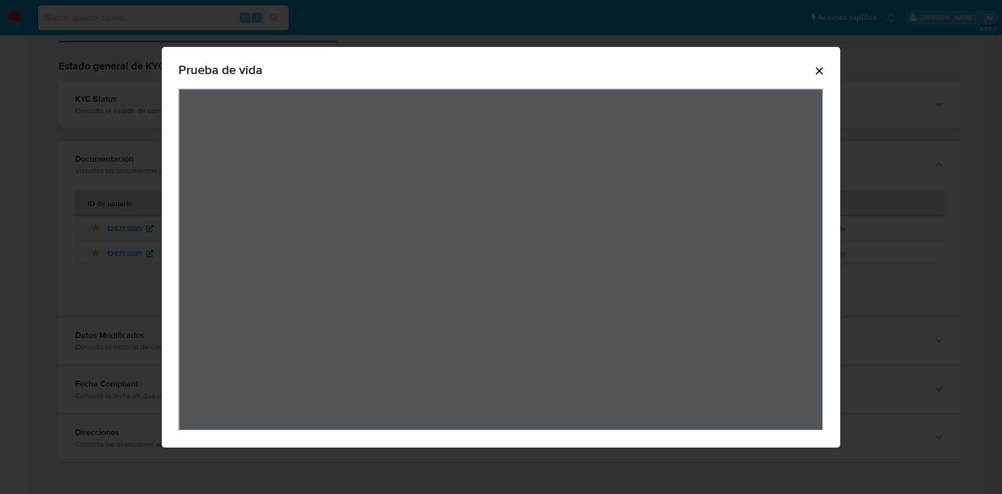
click at [814, 71] on icon "Cerrar" at bounding box center [819, 71] width 13 height 13
click at [814, 71] on div "Prueba de vida" at bounding box center [501, 247] width 1002 height 494
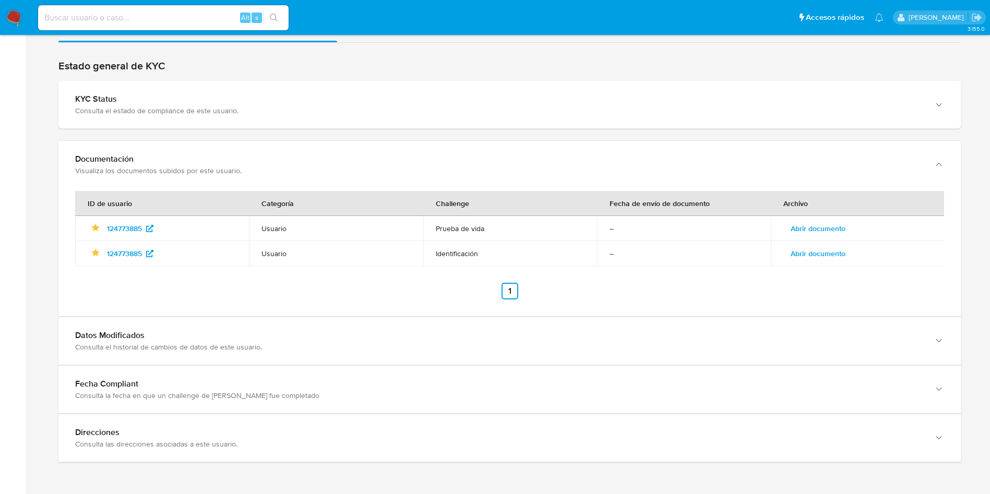
click at [832, 250] on span "Abrir documento" at bounding box center [818, 253] width 55 height 15
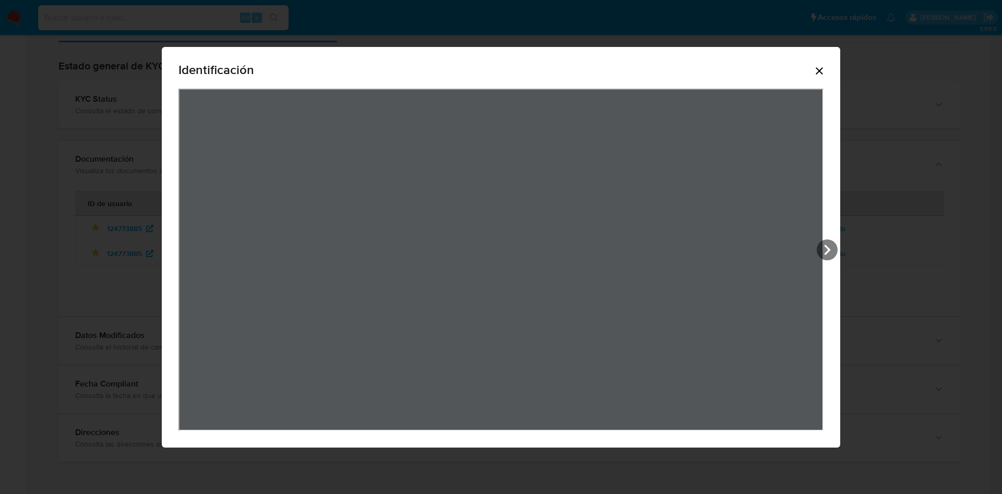
click at [817, 70] on icon "Cerrar" at bounding box center [819, 71] width 13 height 13
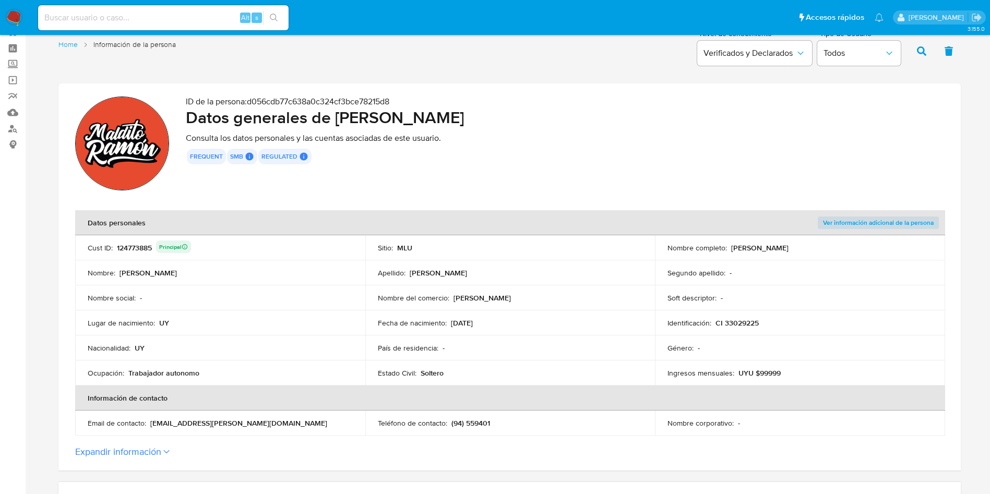
scroll to position [0, 0]
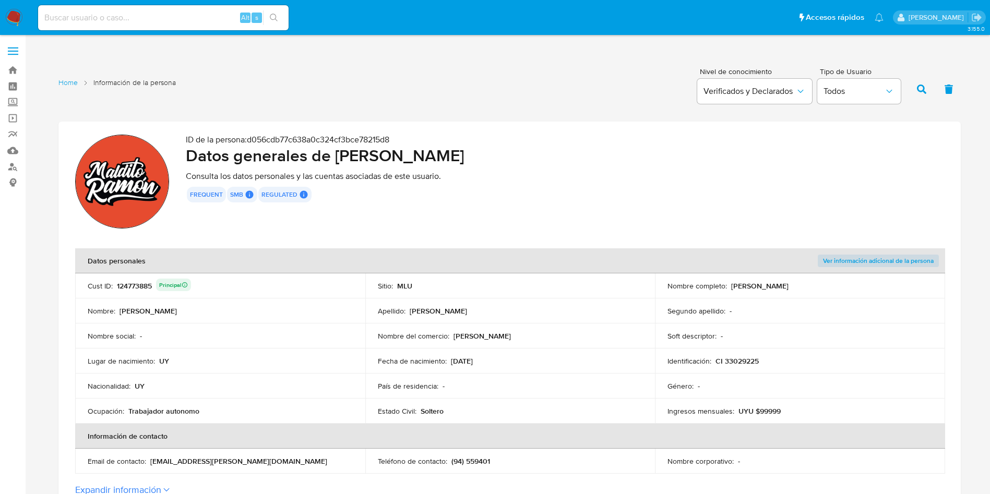
drag, startPoint x: 730, startPoint y: 287, endPoint x: 850, endPoint y: 284, distance: 120.1
click at [850, 284] on div "Nombre completo : [PERSON_NAME]" at bounding box center [799, 285] width 265 height 9
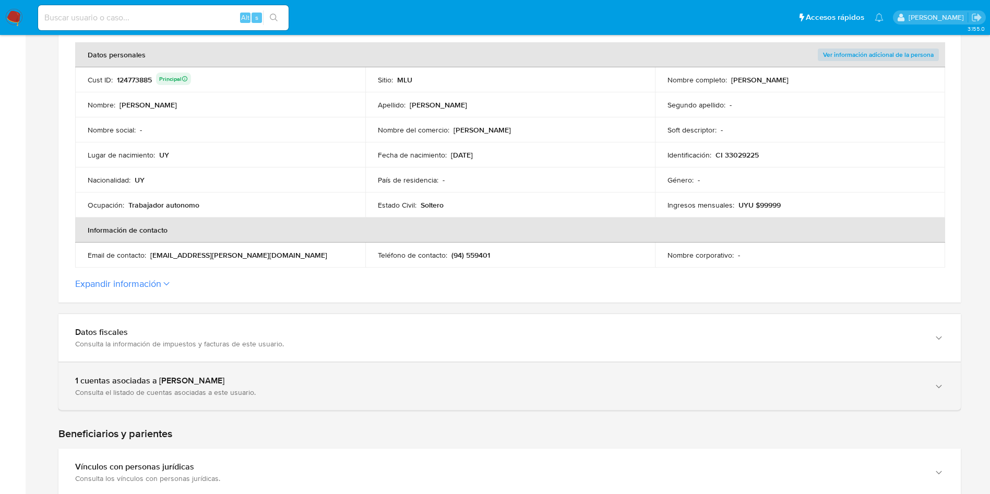
scroll to position [313, 0]
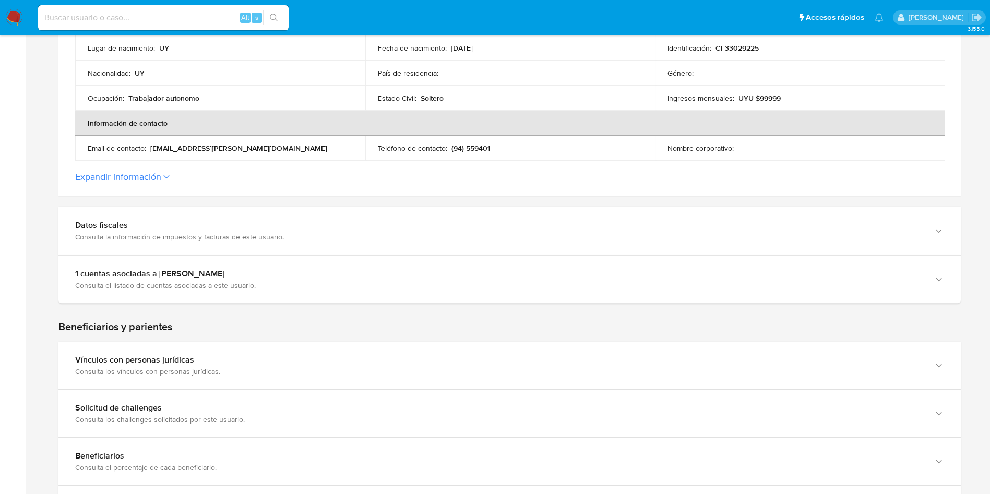
click at [486, 148] on p "(94) 559401" at bounding box center [470, 148] width 39 height 9
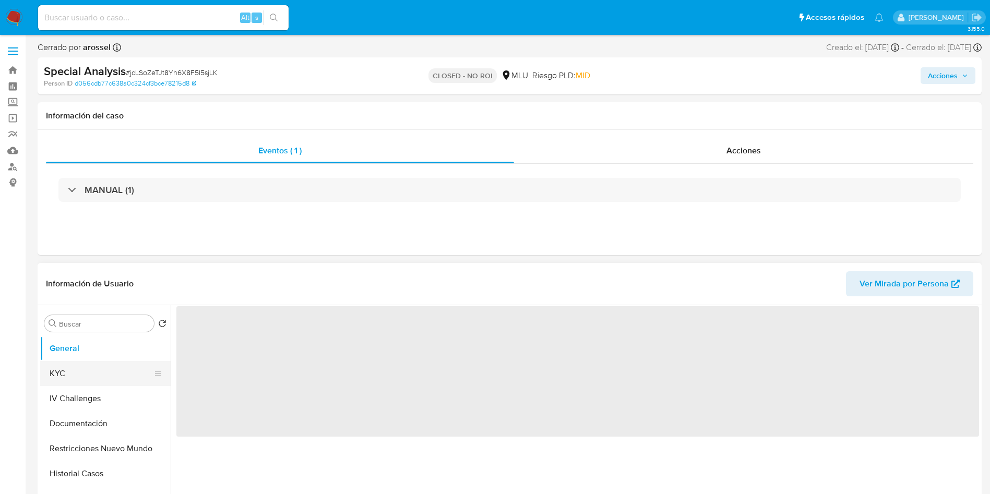
click at [82, 370] on button "KYC" at bounding box center [101, 373] width 122 height 25
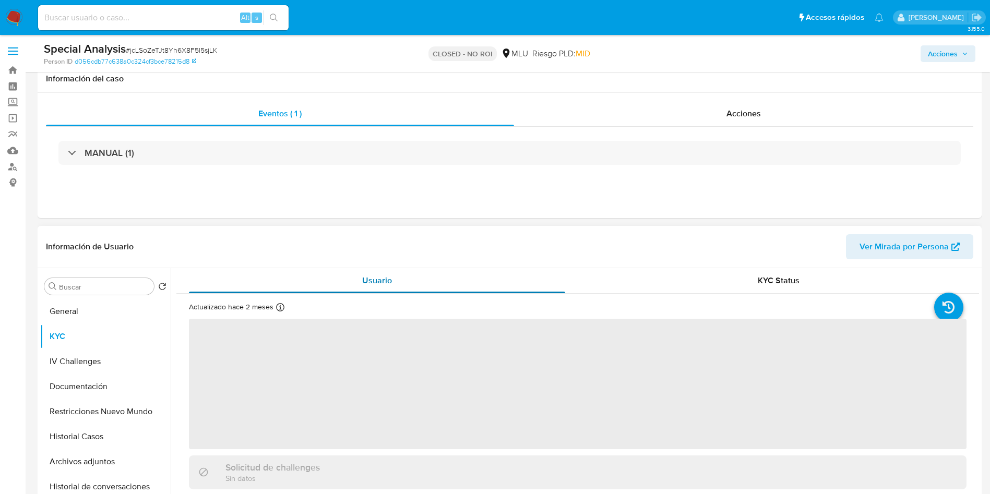
scroll to position [78, 0]
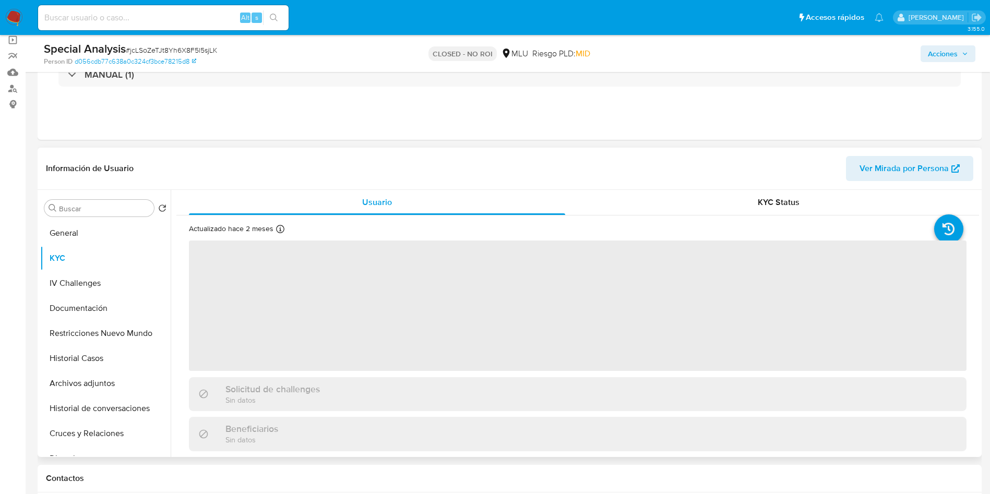
select select "10"
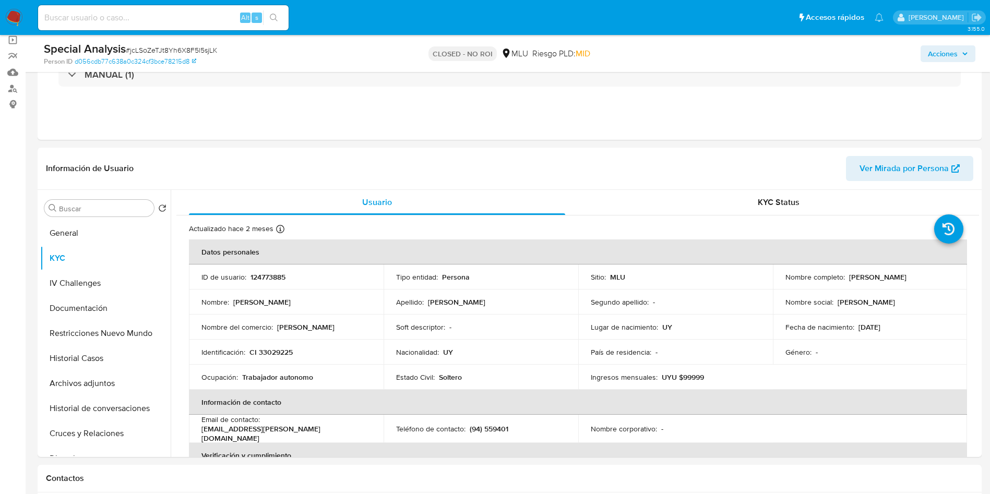
drag, startPoint x: 773, startPoint y: 283, endPoint x: 521, endPoint y: 41, distance: 350.2
click at [906, 281] on td "Nombre completo : [PERSON_NAME]" at bounding box center [870, 277] width 195 height 25
copy p "[PERSON_NAME]"
click at [120, 20] on input at bounding box center [163, 18] width 250 height 14
paste input "Xd4gOxiv6uDjw8aIsKoqn3vE"
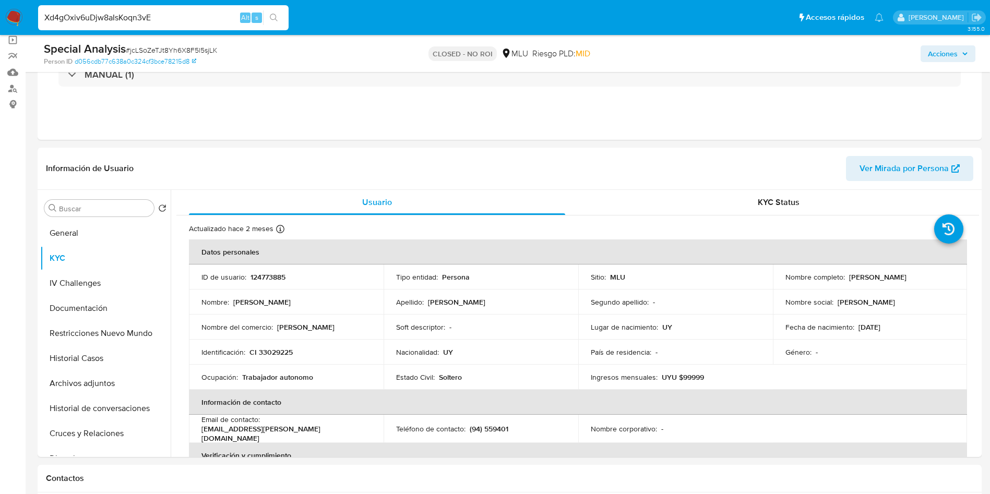
type input "Xd4gOxiv6uDjw8aIsKoqn3vE"
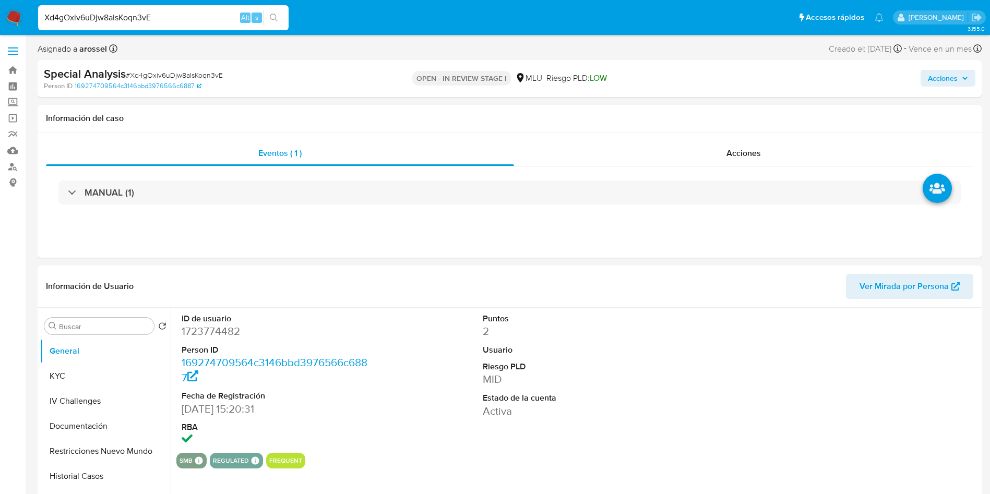
select select "10"
click at [199, 333] on dd "1723774482" at bounding box center [277, 331] width 190 height 15
copy dd "1723774482"
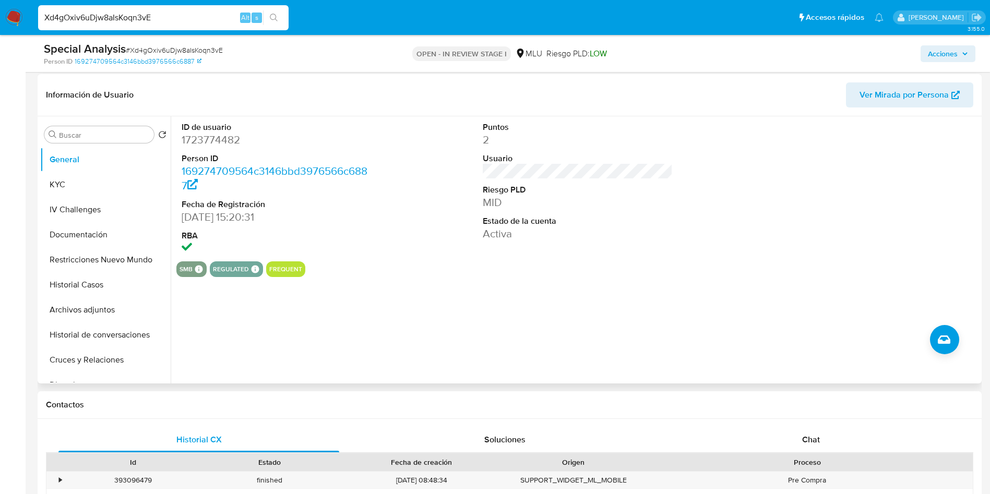
scroll to position [157, 0]
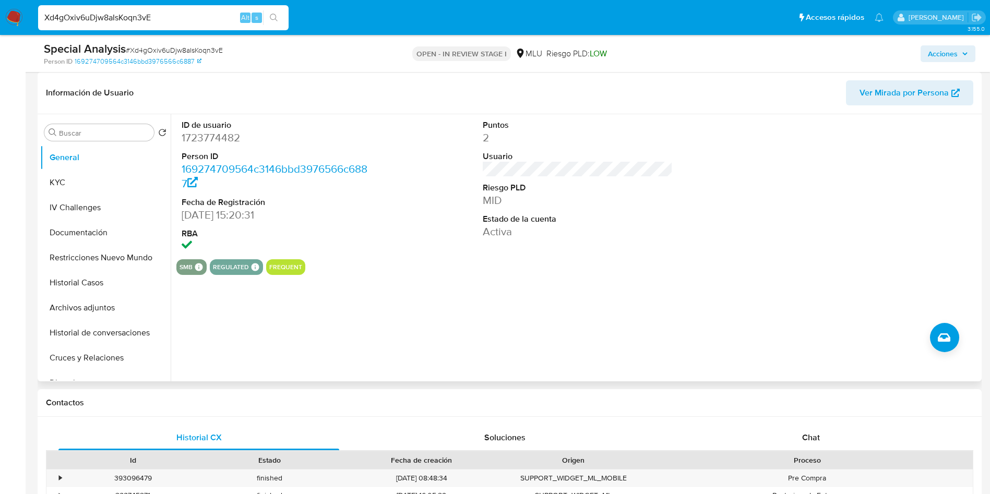
click at [877, 103] on span "Ver Mirada por Persona" at bounding box center [903, 92] width 89 height 25
click at [90, 359] on button "Cruces y Relaciones" at bounding box center [101, 357] width 122 height 25
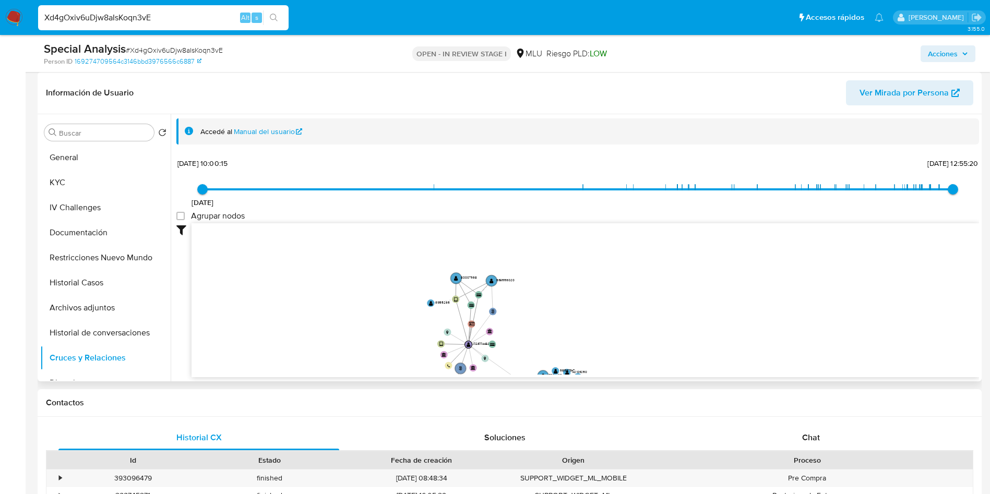
drag, startPoint x: 524, startPoint y: 256, endPoint x: 506, endPoint y: 334, distance: 79.9
click at [506, 334] on icon "user-1723774482  1723774482 phone-435d0737a0c02685fa570c66d52cad31  person-16…" at bounding box center [585, 298] width 787 height 151
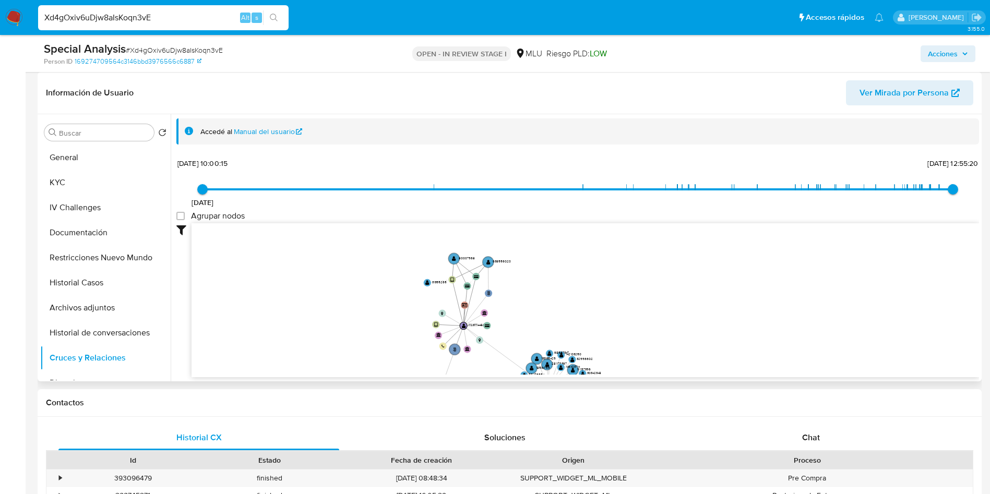
click at [508, 259] on icon "user-1723774482  1723774482 phone-435d0737a0c02685fa570c66d52cad31  person-16…" at bounding box center [585, 298] width 787 height 151
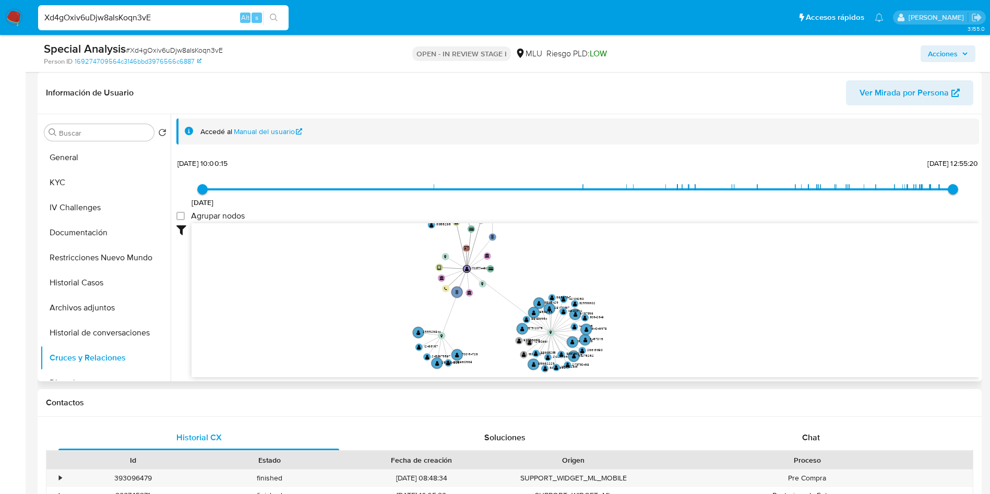
click at [509, 252] on icon "user-1723774482  1723774482 phone-435d0737a0c02685fa570c66d52cad31  person-16…" at bounding box center [585, 298] width 787 height 151
click at [92, 175] on button "KYC" at bounding box center [101, 182] width 122 height 25
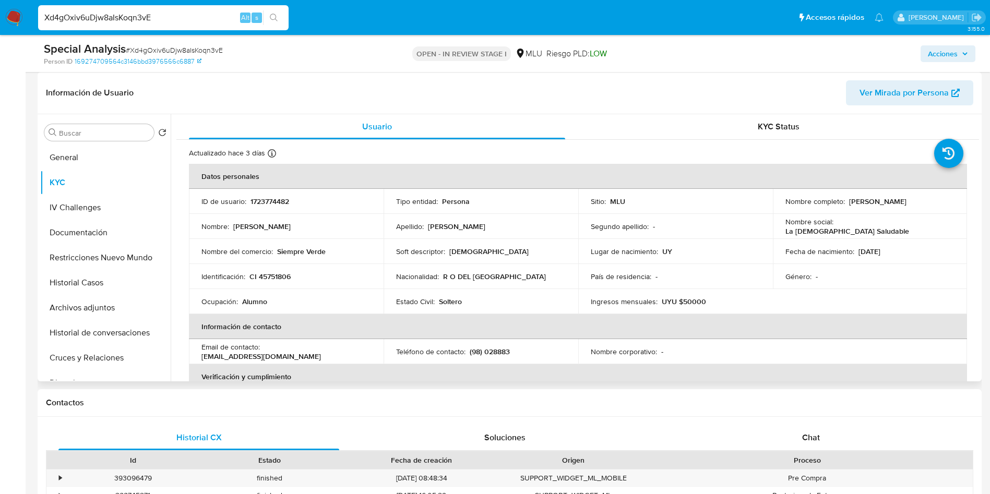
click at [504, 354] on p "(98) 028883" at bounding box center [490, 351] width 40 height 9
click at [497, 351] on p "(98) 028883" at bounding box center [490, 351] width 40 height 9
copy p "028883"
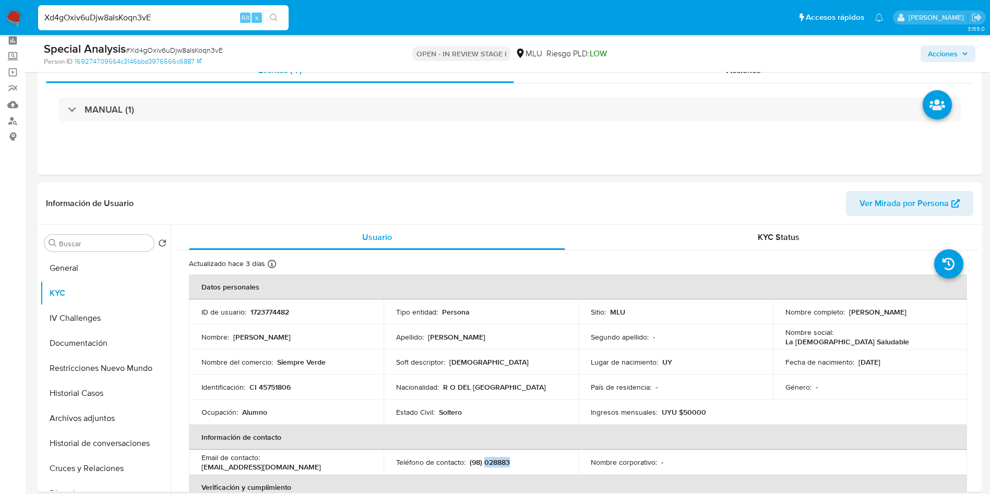
scroll to position [0, 0]
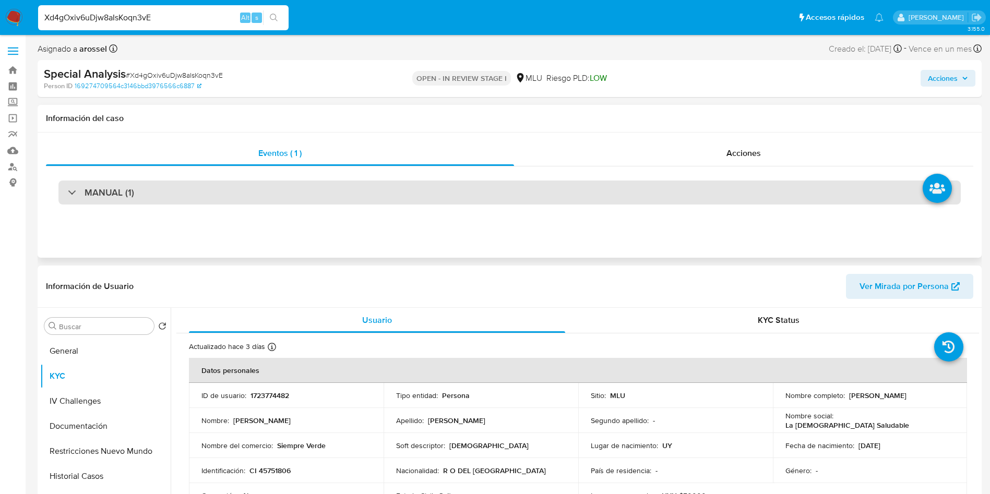
click at [164, 193] on div "MANUAL (1)" at bounding box center [509, 193] width 902 height 24
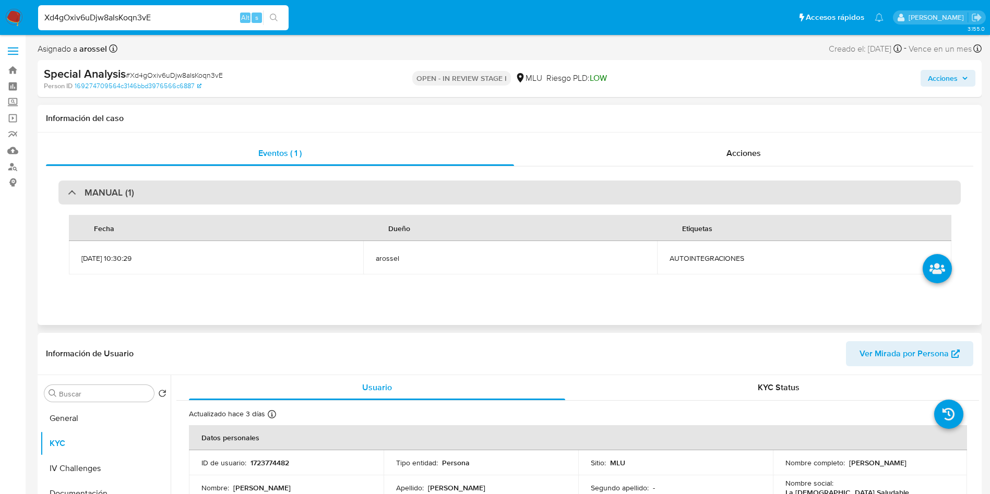
click at [164, 198] on div "MANUAL (1)" at bounding box center [509, 193] width 902 height 24
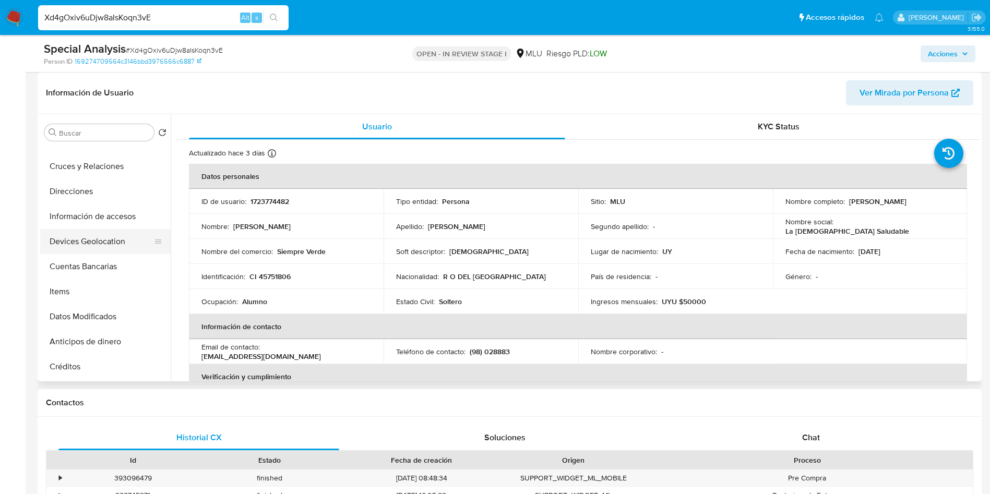
scroll to position [157, 0]
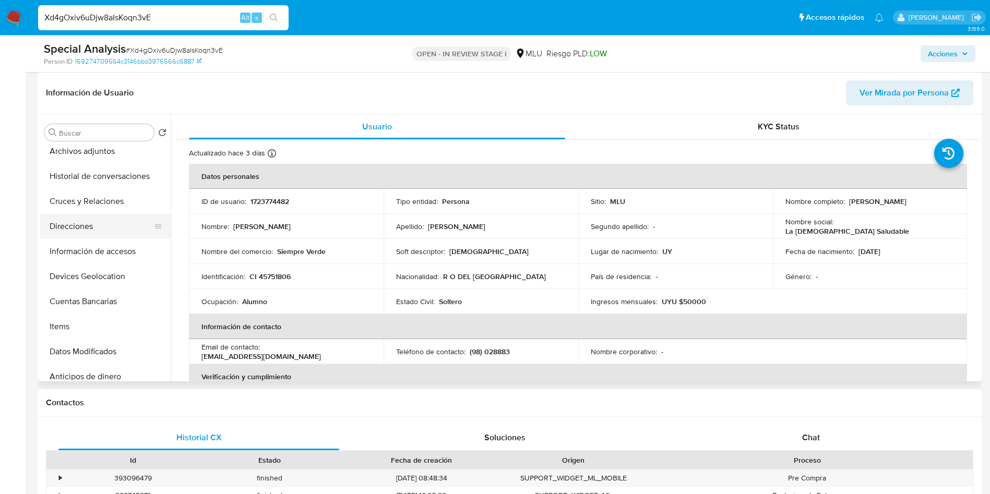
drag, startPoint x: 100, startPoint y: 225, endPoint x: 100, endPoint y: 233, distance: 7.3
click at [100, 225] on button "Direcciones" at bounding box center [101, 226] width 122 height 25
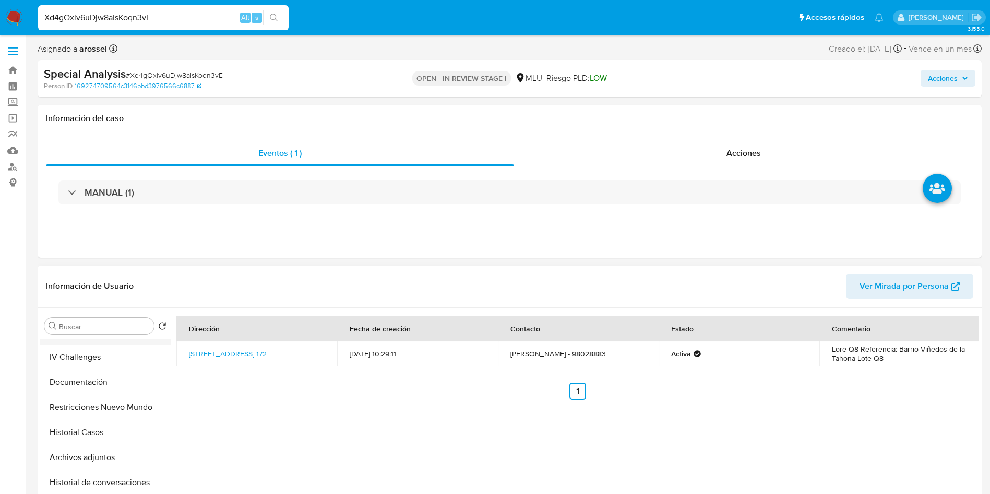
scroll to position [0, 0]
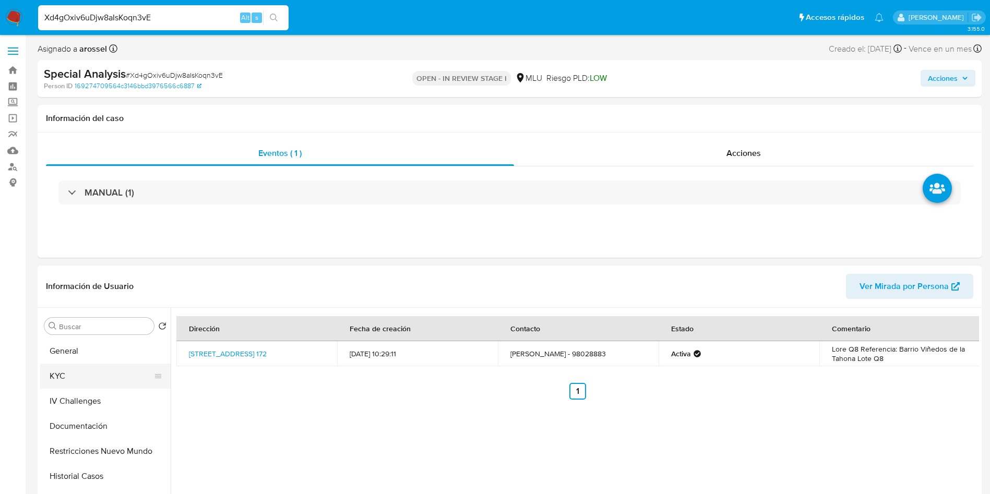
click at [96, 375] on button "KYC" at bounding box center [101, 376] width 122 height 25
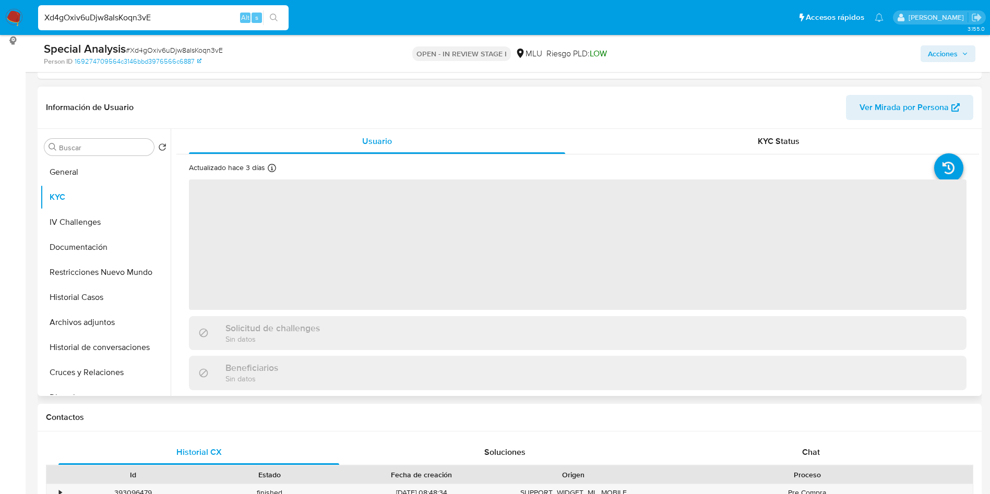
scroll to position [157, 0]
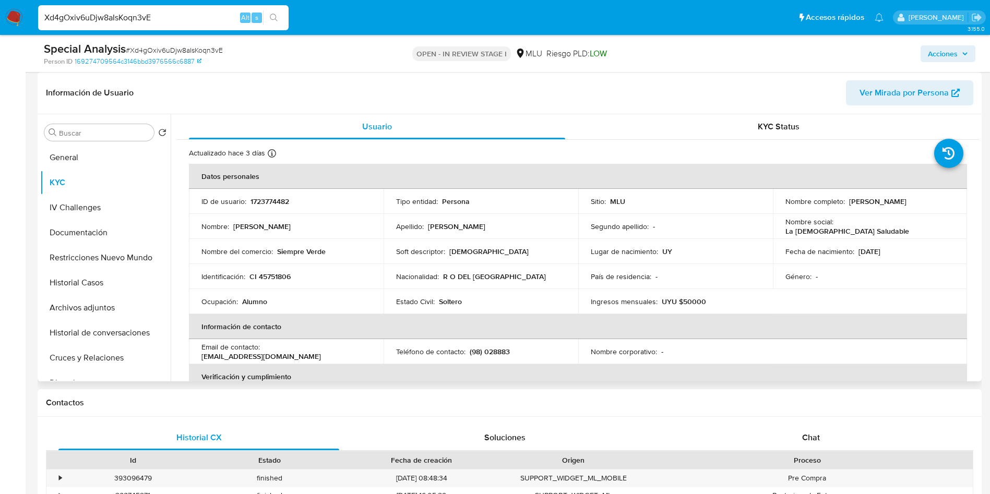
drag, startPoint x: 782, startPoint y: 207, endPoint x: 909, endPoint y: 206, distance: 126.8
click at [909, 206] on td "Nombre completo : Maria Florencia Gonzalez Menendez" at bounding box center [870, 201] width 195 height 25
copy p "[PERSON_NAME]"
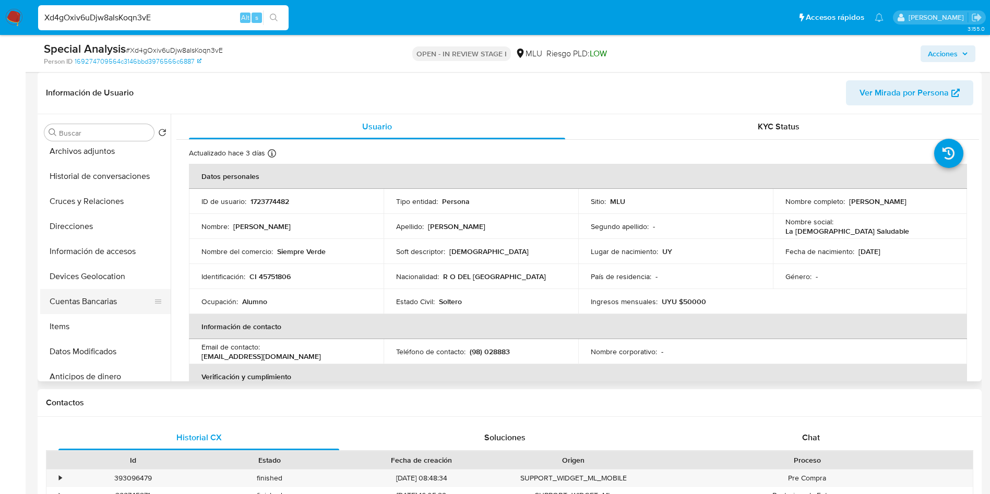
click at [90, 302] on button "Cuentas Bancarias" at bounding box center [101, 301] width 122 height 25
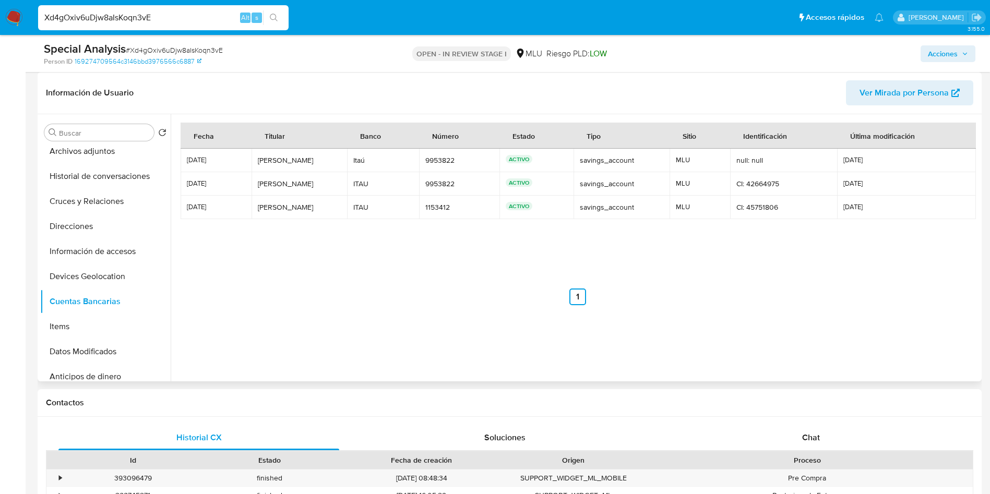
scroll to position [0, 0]
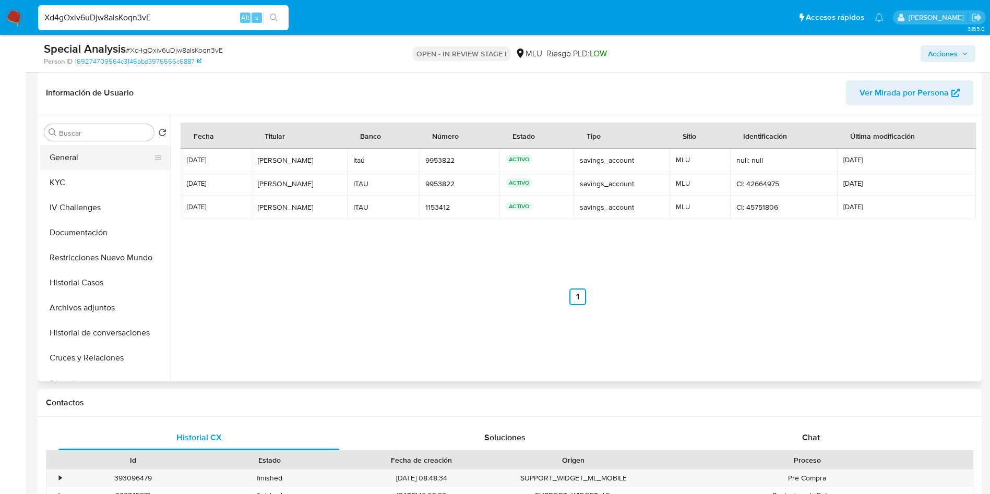
click at [94, 168] on button "General" at bounding box center [101, 157] width 122 height 25
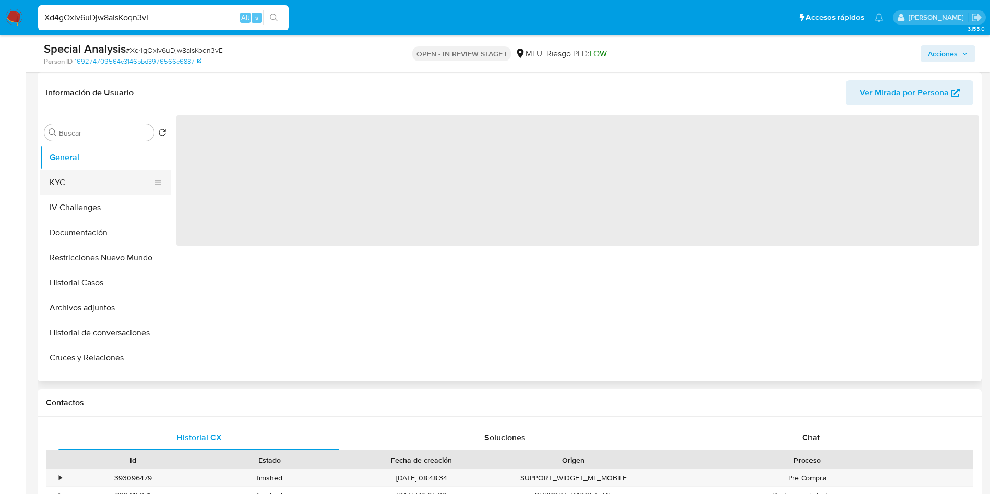
click at [109, 188] on button "KYC" at bounding box center [101, 182] width 122 height 25
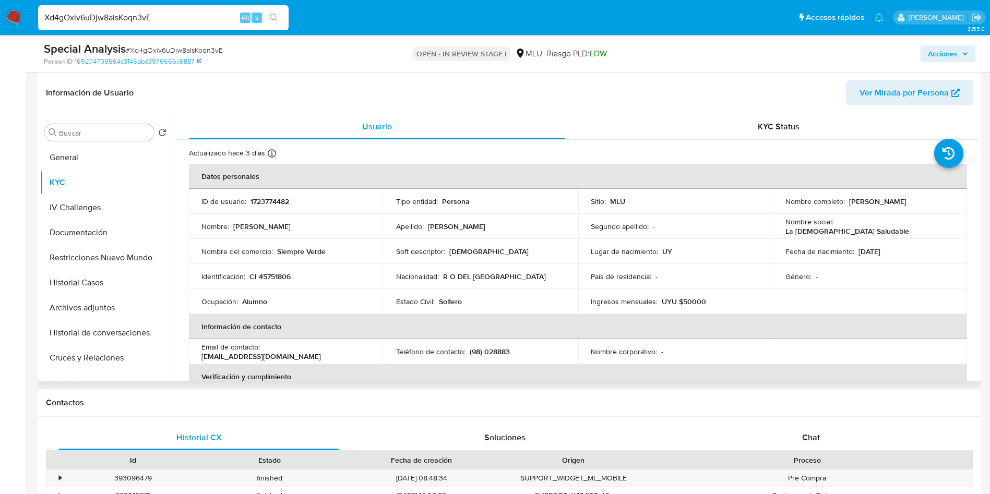
click at [277, 201] on p "1723774482" at bounding box center [269, 201] width 39 height 9
copy p "1723774482"
click at [918, 276] on div "Género : -" at bounding box center [870, 276] width 170 height 9
drag, startPoint x: 782, startPoint y: 206, endPoint x: 901, endPoint y: 202, distance: 118.5
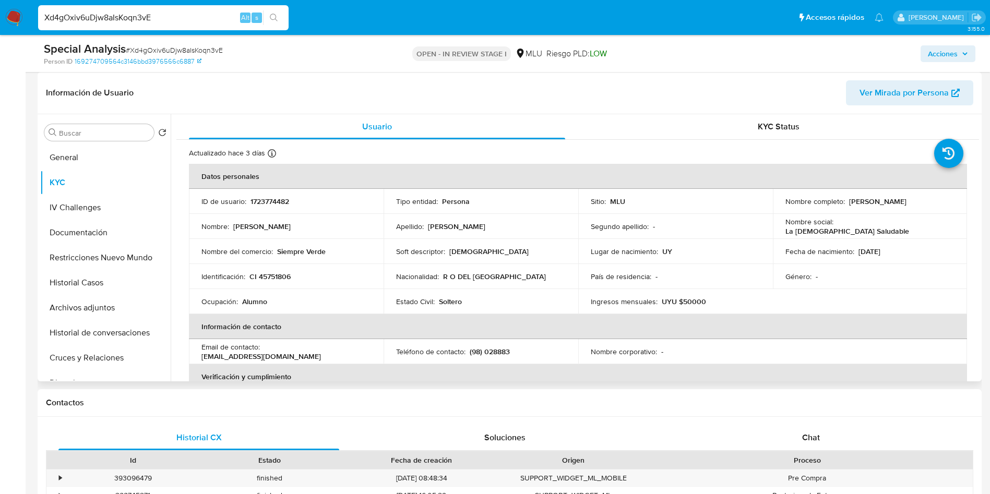
click at [901, 202] on div "Nombre completo : Maria Florencia Gonzalez Menendez" at bounding box center [870, 201] width 170 height 9
copy p "[PERSON_NAME]"
click at [105, 290] on button "Historial Casos" at bounding box center [101, 282] width 122 height 25
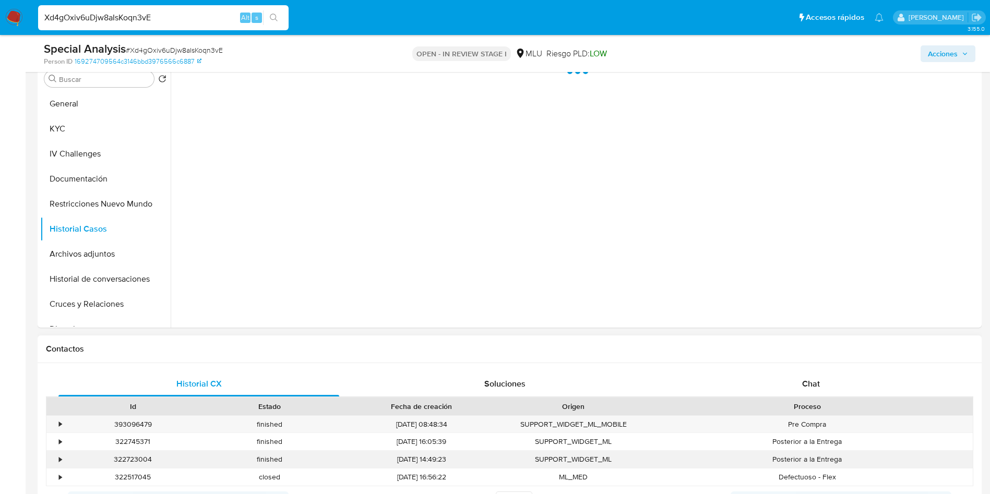
scroll to position [235, 0]
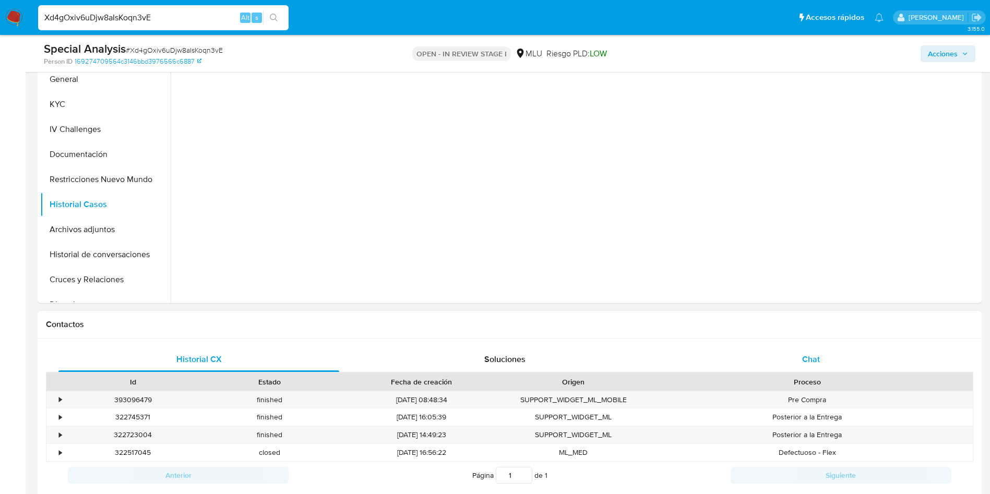
click at [824, 356] on div "Chat" at bounding box center [811, 359] width 281 height 25
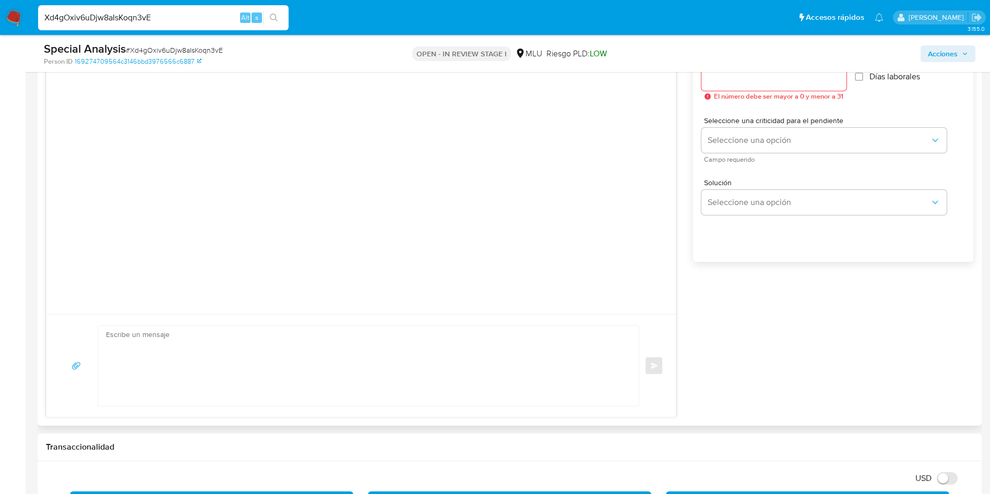
scroll to position [626, 0]
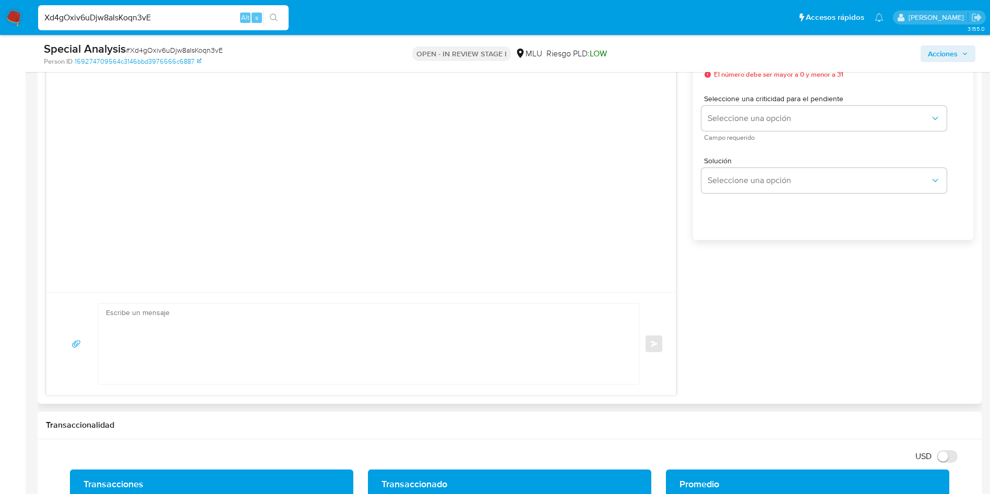
click at [357, 356] on textarea at bounding box center [366, 344] width 520 height 80
paste textarea "Hola, XXX. Te contactamos ya que necesitamos verificar algunos datos. Por este …"
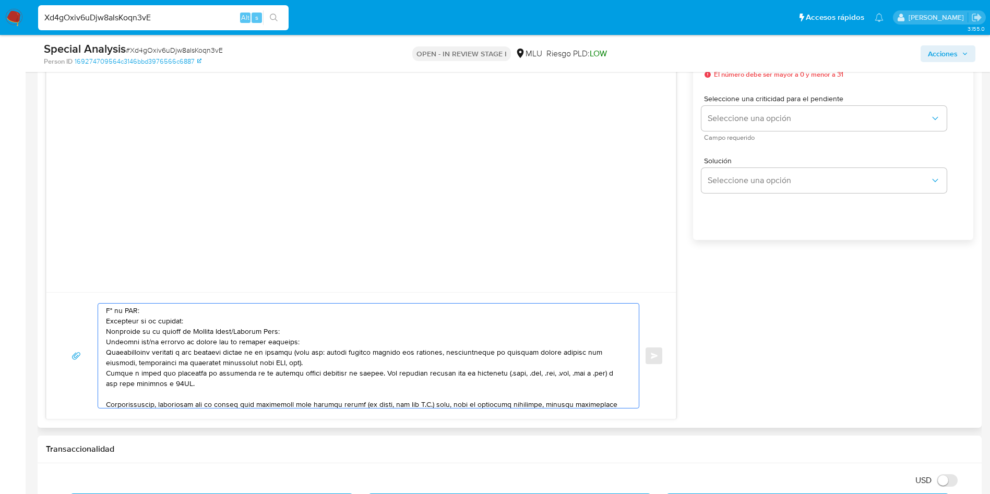
scroll to position [0, 0]
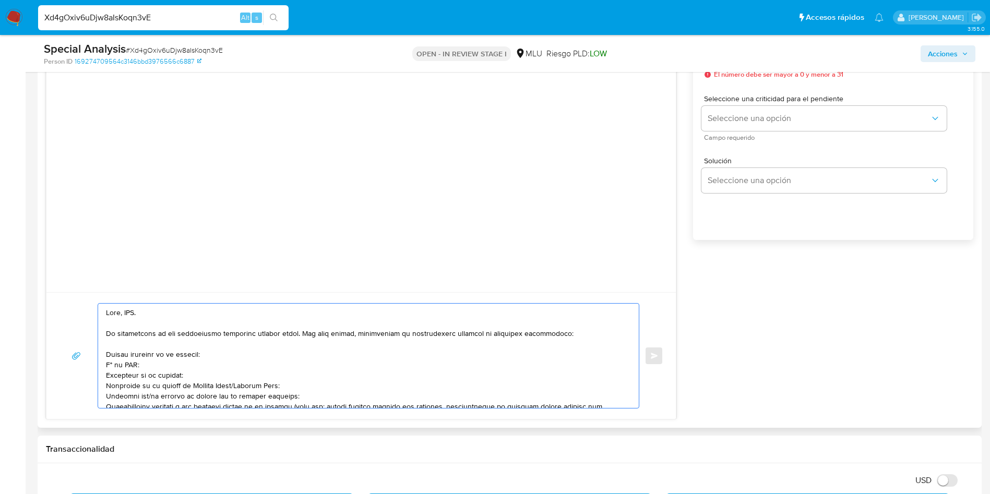
click at [132, 311] on textarea at bounding box center [366, 356] width 520 height 104
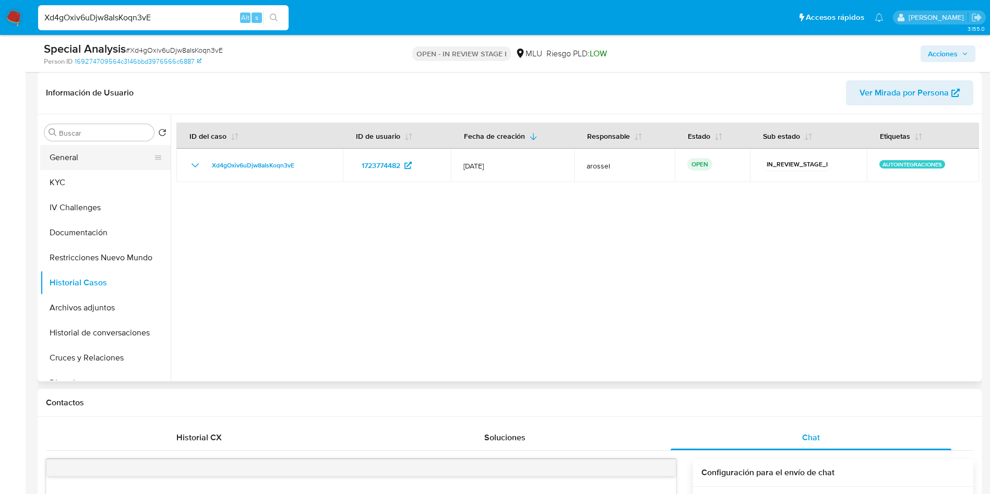
click at [81, 160] on button "General" at bounding box center [101, 157] width 122 height 25
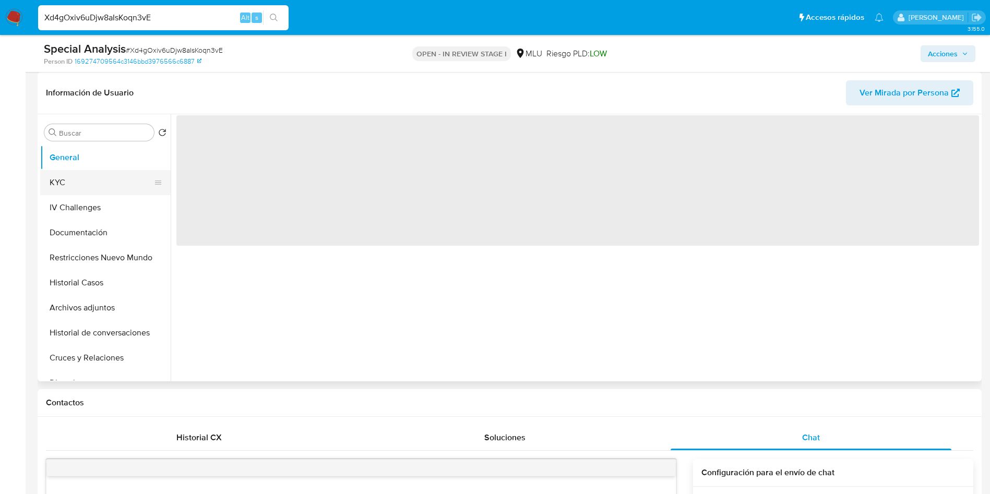
click at [85, 174] on button "KYC" at bounding box center [101, 182] width 122 height 25
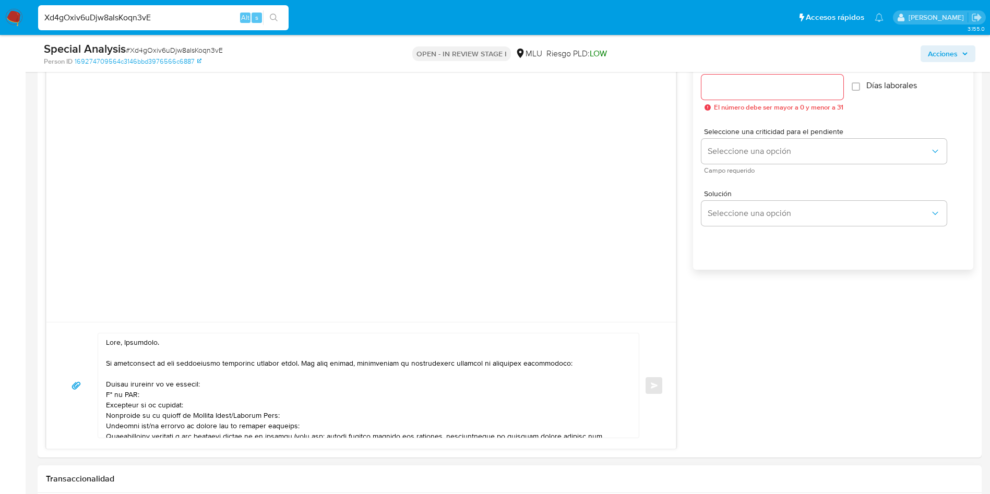
scroll to position [783, 0]
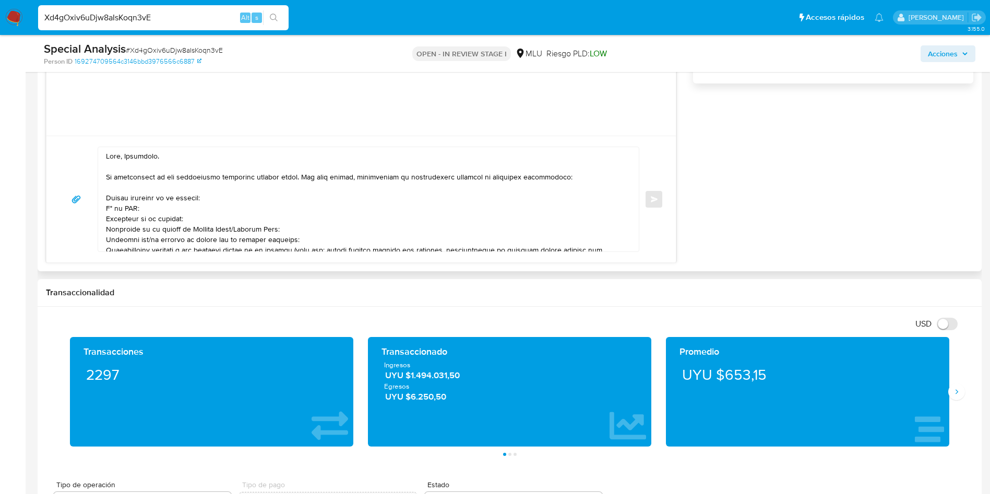
click at [125, 152] on textarea at bounding box center [366, 199] width 520 height 104
click at [200, 182] on textarea at bounding box center [366, 199] width 520 height 104
click at [106, 196] on textarea at bounding box center [366, 199] width 520 height 104
drag, startPoint x: 189, startPoint y: 217, endPoint x: 92, endPoint y: 221, distance: 97.7
click at [92, 221] on div "Enviar" at bounding box center [361, 199] width 604 height 105
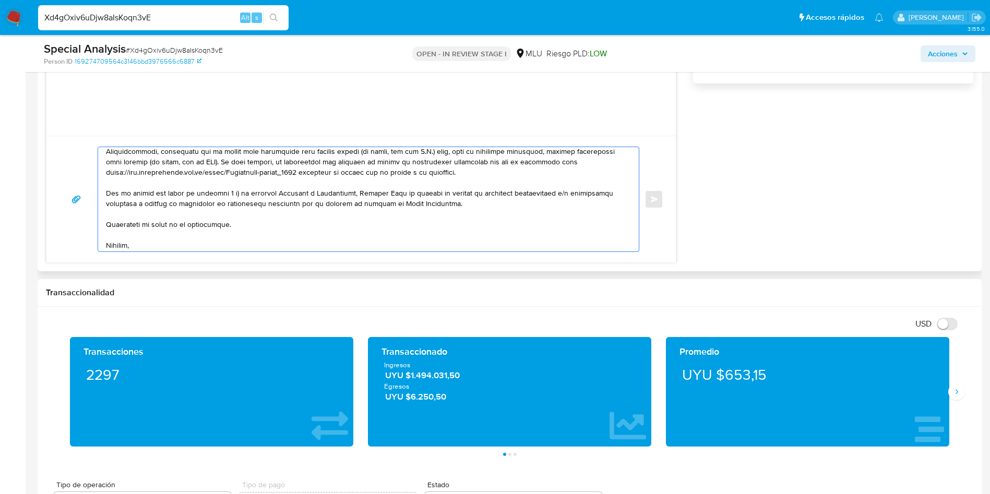
scroll to position [168, 0]
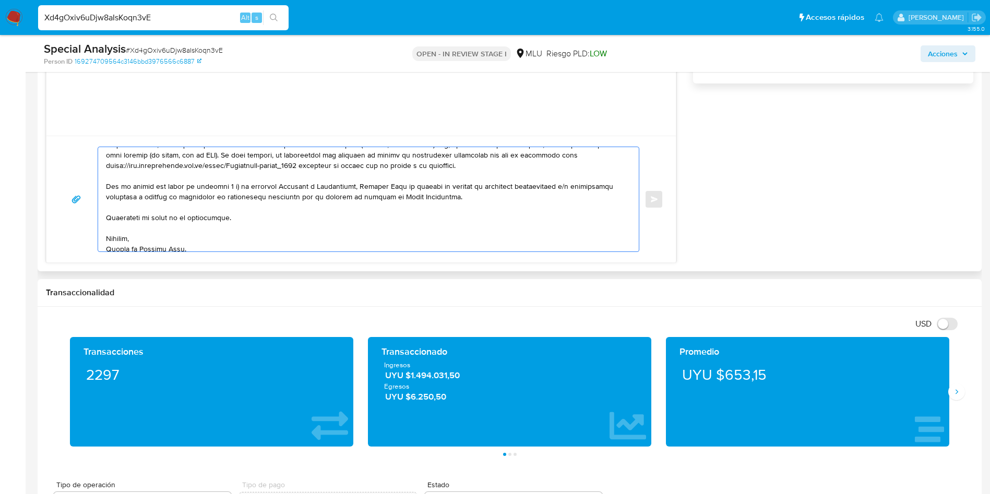
drag, startPoint x: 223, startPoint y: 229, endPoint x: 489, endPoint y: 162, distance: 274.4
click at [489, 162] on textarea at bounding box center [366, 199] width 520 height 104
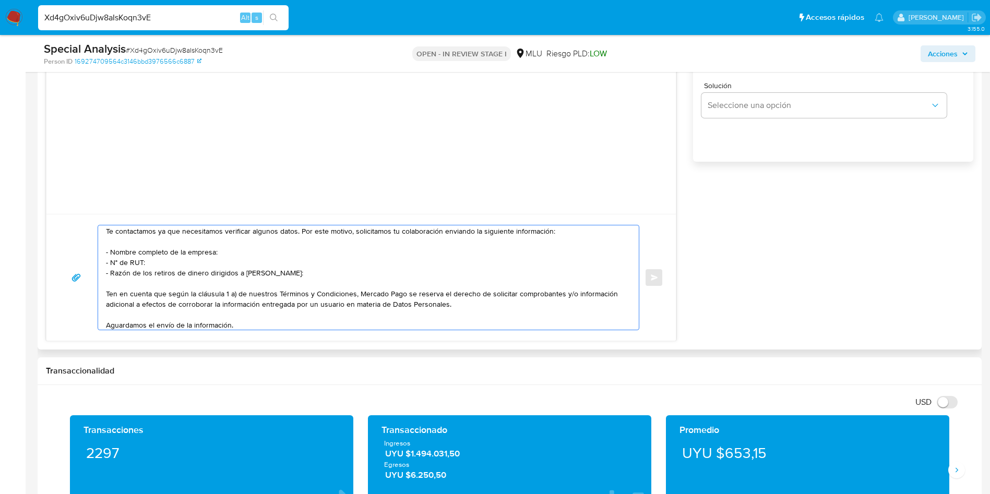
scroll to position [0, 0]
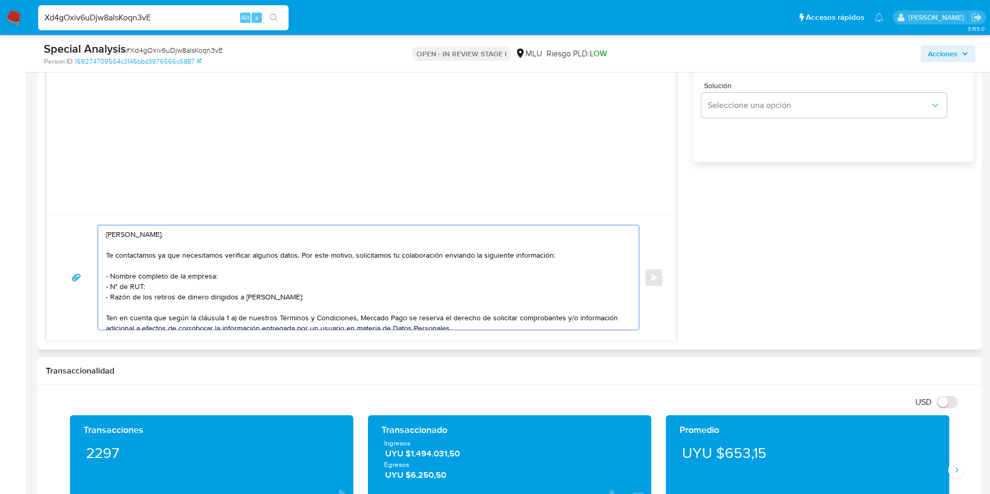
drag, startPoint x: 144, startPoint y: 295, endPoint x: 234, endPoint y: 295, distance: 90.3
click at [234, 295] on textarea "Hola, María Florencia. Te contactamos ya que necesitamos verificar algunos dato…" at bounding box center [366, 277] width 520 height 104
click at [361, 282] on textarea "Hola, María Florencia. Te contactamos ya que necesitamos verificar algunos dato…" at bounding box center [366, 277] width 520 height 104
click at [397, 306] on textarea "Hola, María Florencia. Te contactamos ya que necesitamos verificar algunos dato…" at bounding box center [366, 277] width 520 height 104
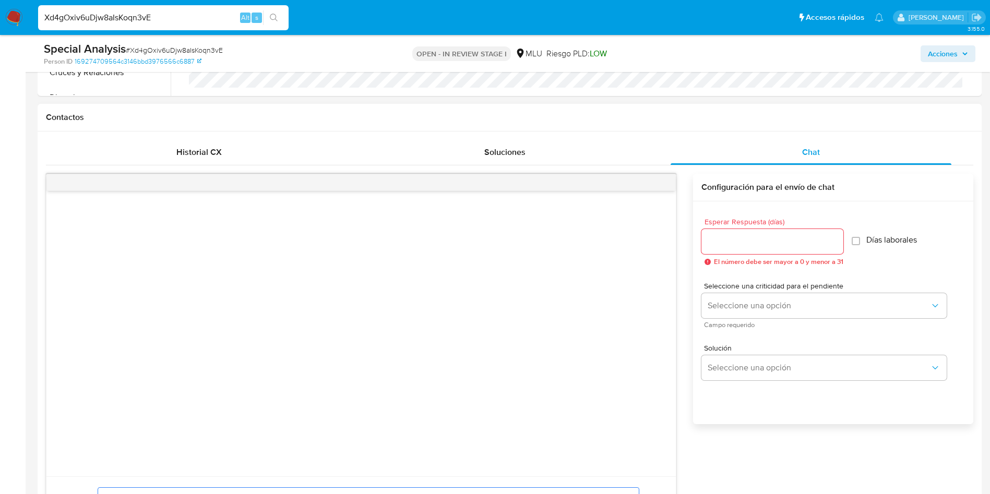
scroll to position [391, 0]
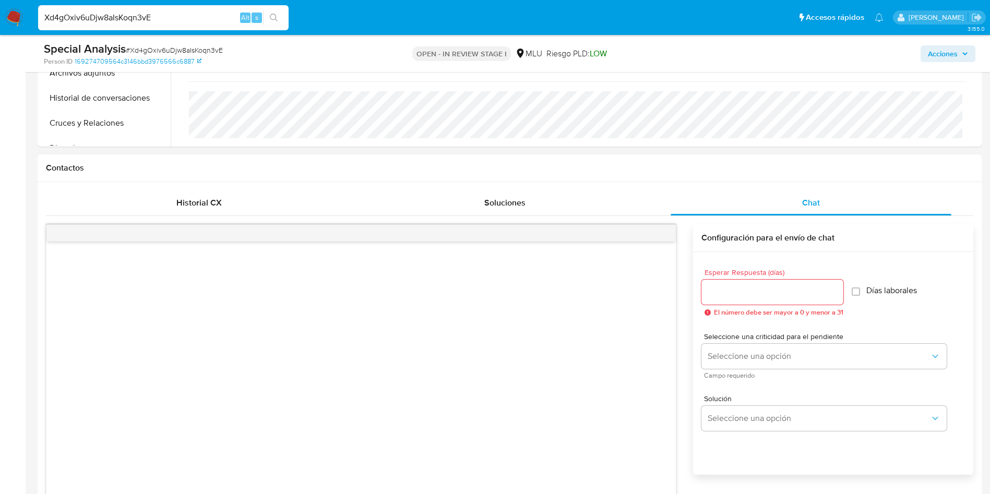
type textarea "Hola, María Florencia. Te contactamos ya que necesitamos verificar algunos dato…"
click at [756, 291] on input "Esperar Respuesta (días)" at bounding box center [772, 292] width 142 height 14
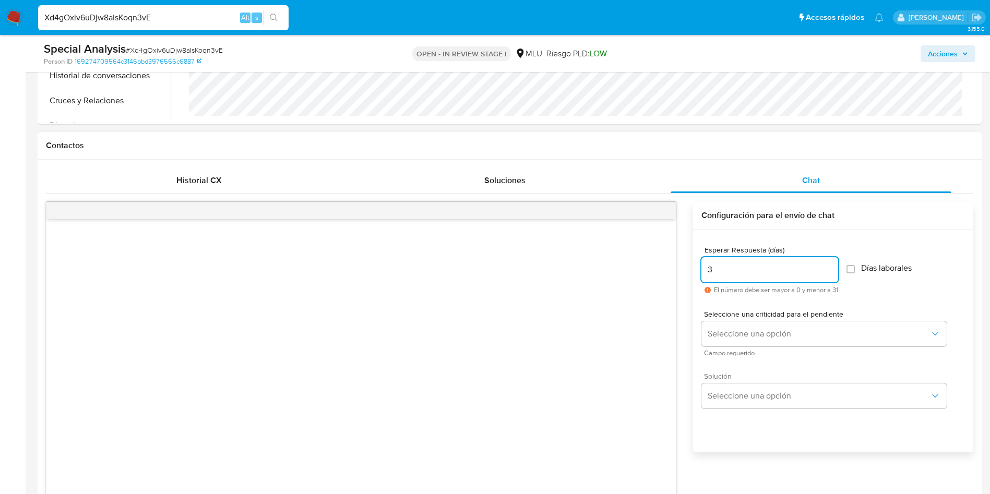
scroll to position [470, 0]
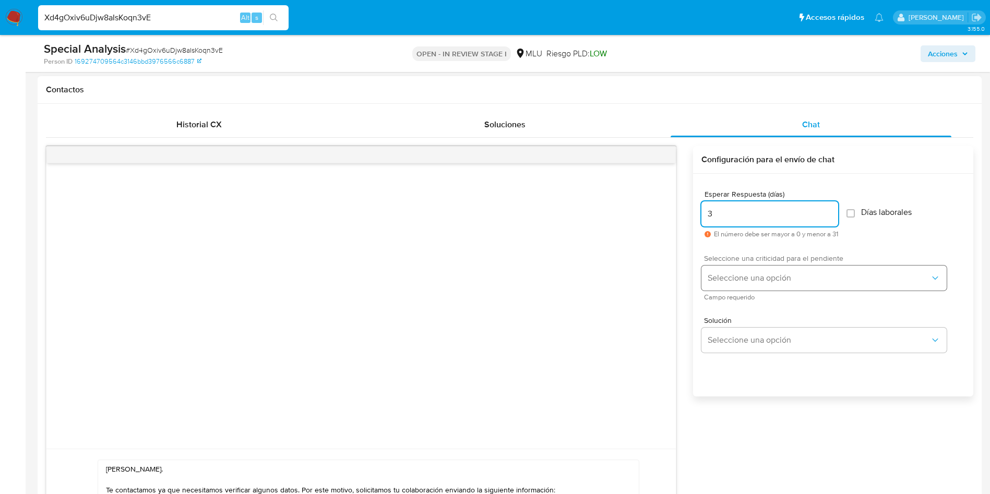
type input "3"
click at [748, 273] on span "Seleccione una opción" at bounding box center [819, 278] width 222 height 10
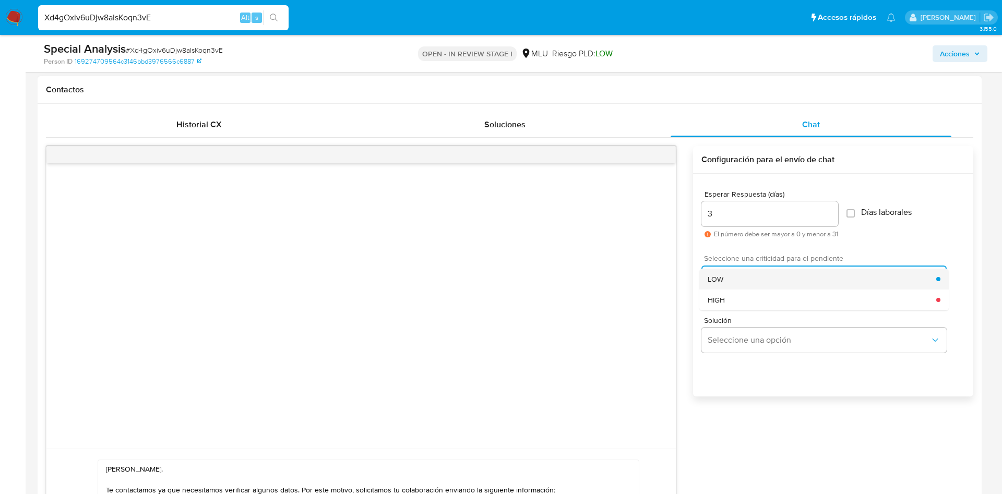
click at [739, 272] on div "LOW" at bounding box center [822, 279] width 229 height 21
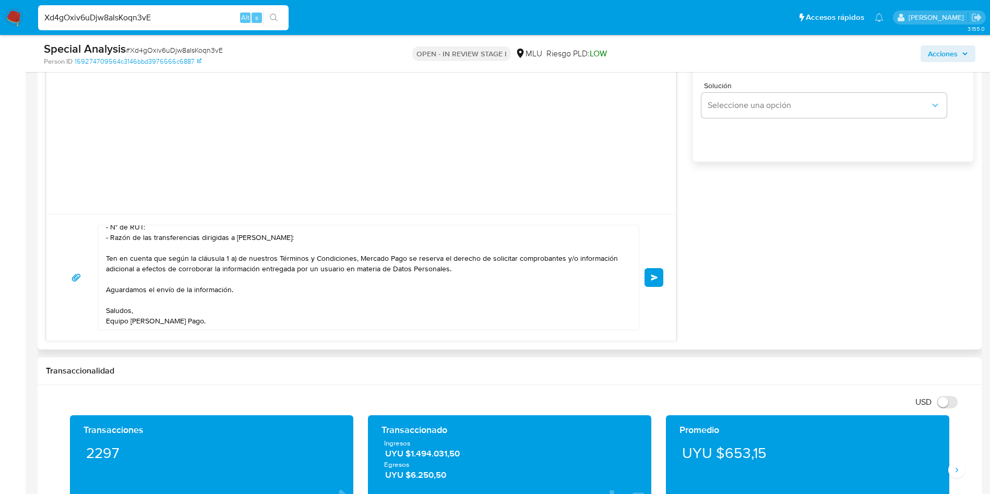
scroll to position [0, 0]
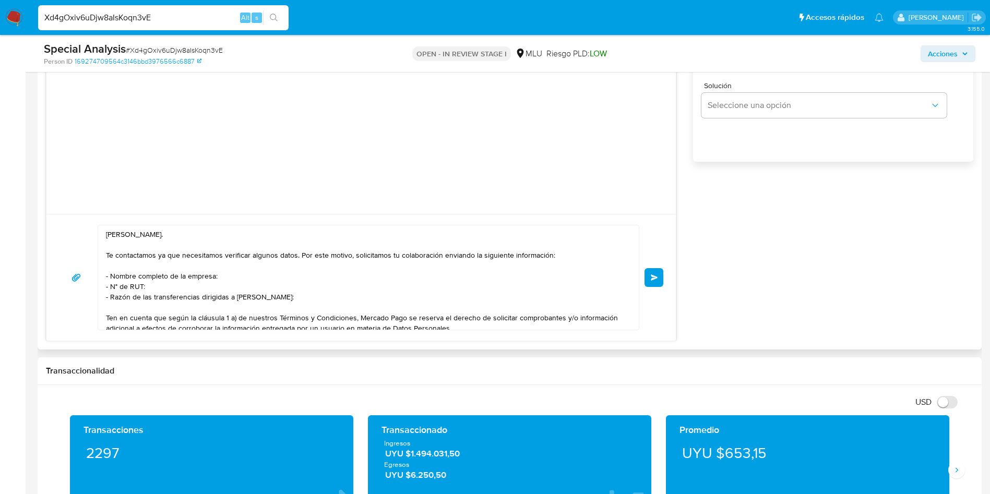
click at [655, 280] on button "Enviar" at bounding box center [653, 277] width 19 height 19
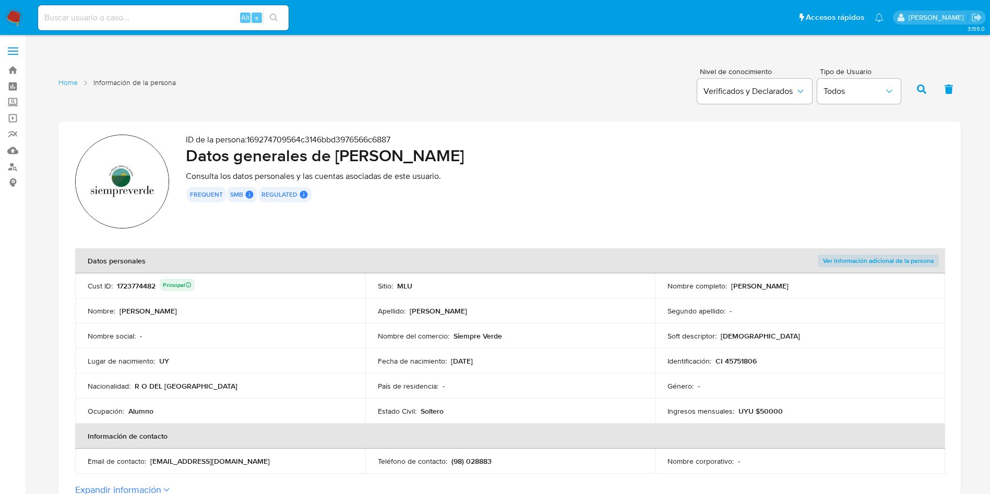
scroll to position [78, 0]
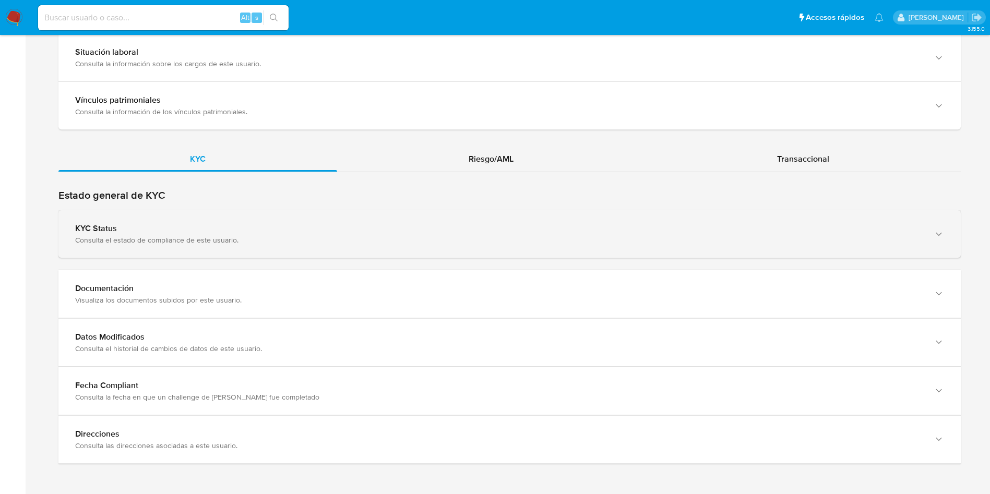
click at [281, 233] on div "KYC Status" at bounding box center [499, 228] width 848 height 10
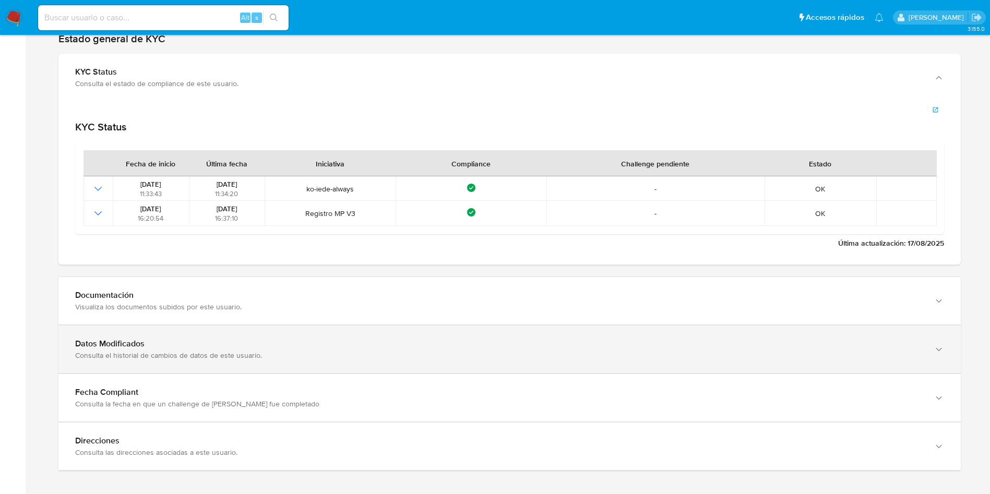
click at [316, 331] on div "Datos Modificados Consulta el historial de cambios de datos de este usuario." at bounding box center [509, 349] width 902 height 47
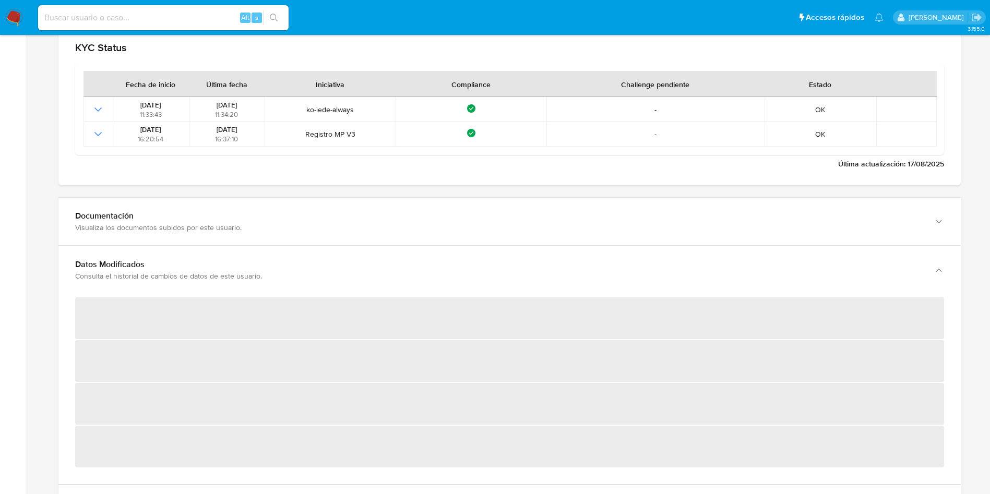
scroll to position [1174, 0]
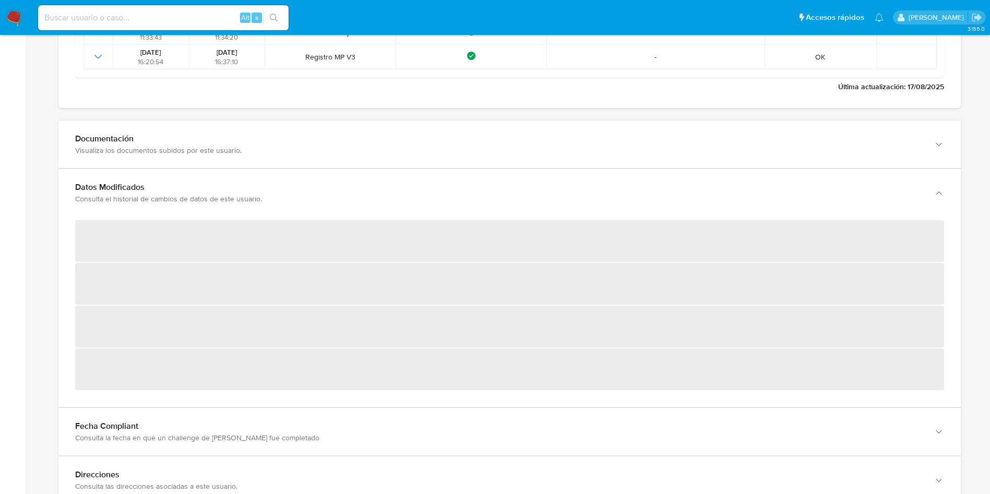
click at [472, 117] on div "Estado general de KYC KYC Status Consulta el estado de compliance de este usuar…" at bounding box center [509, 190] width 902 height 629
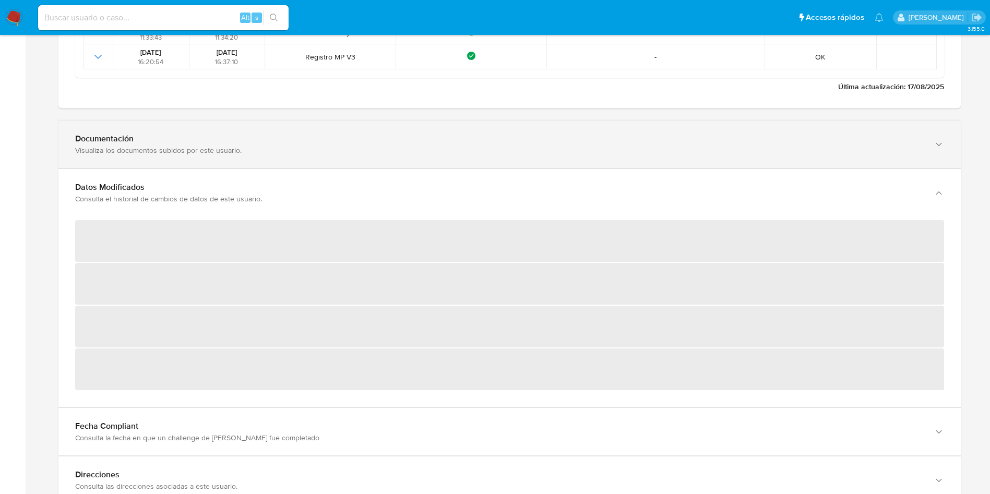
click at [486, 137] on div "Documentación" at bounding box center [499, 139] width 848 height 10
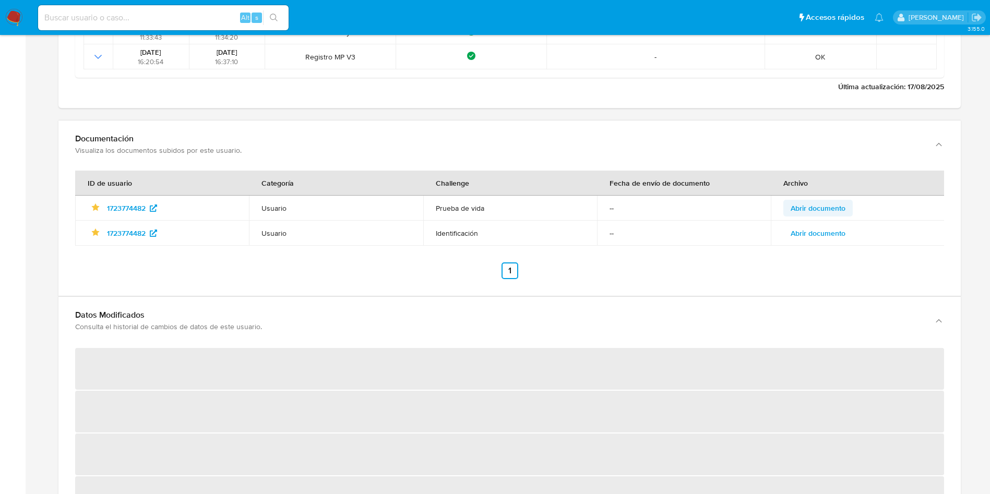
click at [838, 201] on span "Abrir documento" at bounding box center [818, 208] width 55 height 15
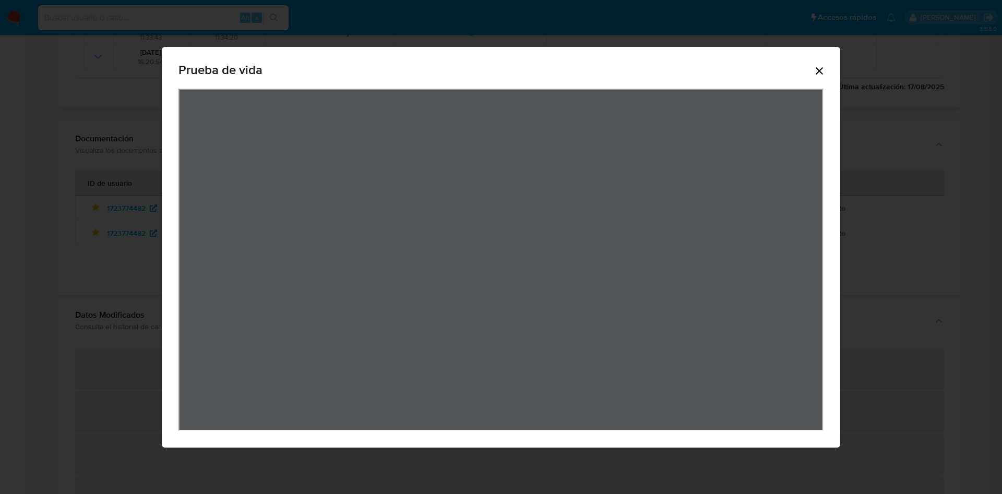
click at [819, 70] on icon "Cerrar" at bounding box center [819, 70] width 7 height 7
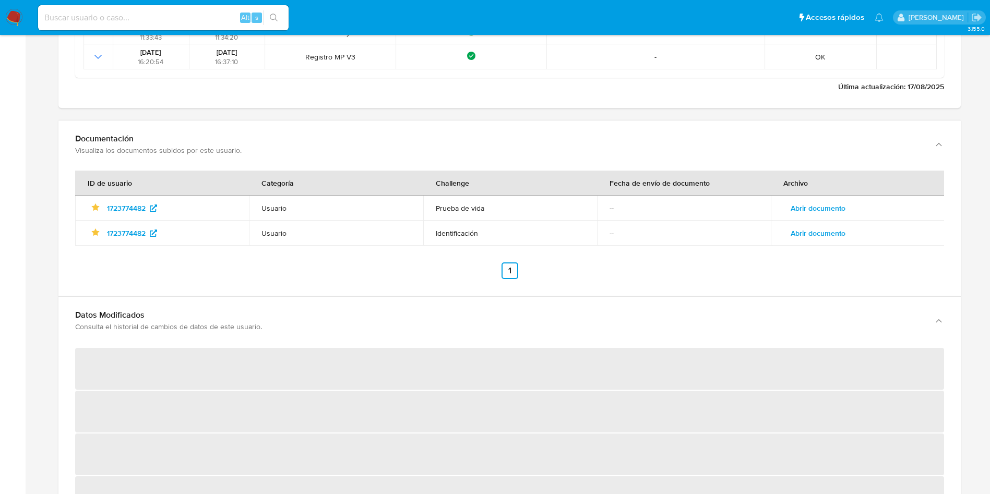
click at [798, 231] on span "Abrir documento" at bounding box center [818, 233] width 55 height 15
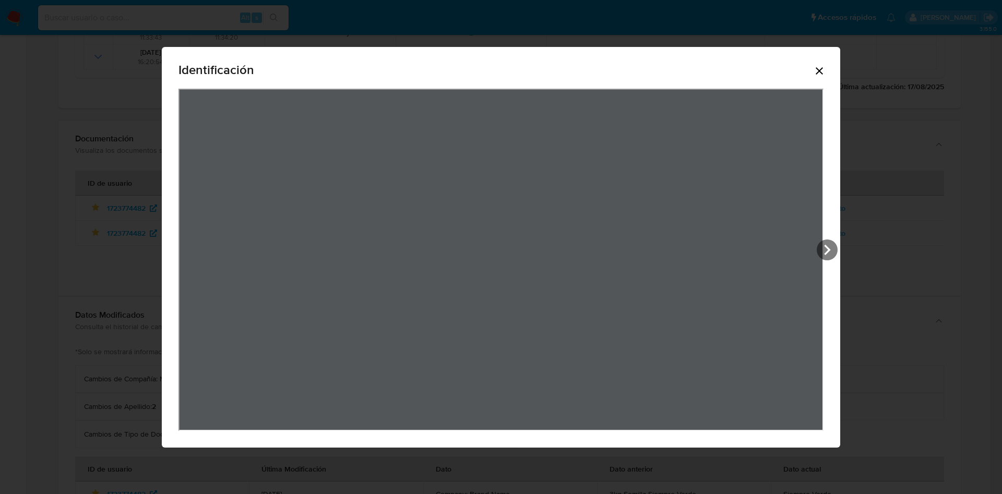
click at [823, 67] on icon "Cerrar" at bounding box center [819, 71] width 13 height 13
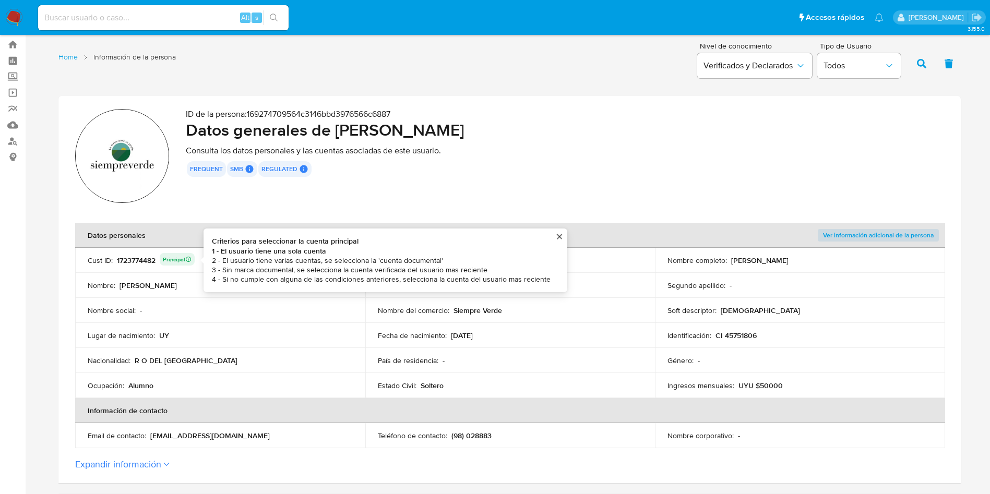
scroll to position [0, 0]
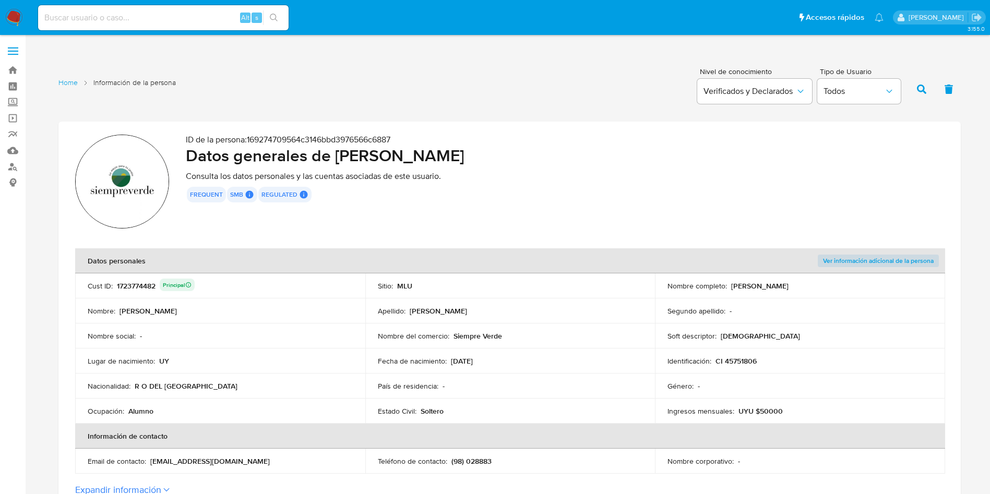
click at [141, 287] on div "1723774482 Principal" at bounding box center [156, 286] width 78 height 15
click at [12, 166] on link "Buscador de personas" at bounding box center [62, 167] width 124 height 16
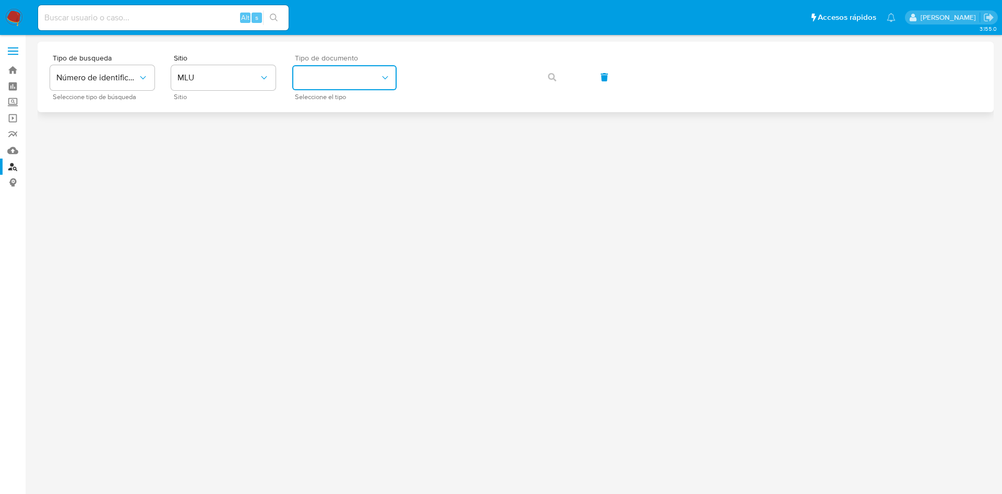
click at [343, 75] on button "identificationType" at bounding box center [344, 77] width 104 height 25
click at [351, 103] on div "CI CI" at bounding box center [341, 110] width 86 height 35
click at [571, 76] on div "Tipo de busqueda Número de identificación Seleccione tipo de búsqueda Sitio MLU…" at bounding box center [515, 76] width 931 height 45
click at [552, 75] on icon "button" at bounding box center [552, 77] width 8 height 8
click at [552, 75] on div "Tipo de busqueda Número de identificación Seleccione tipo de búsqueda Sitio MLU…" at bounding box center [515, 76] width 931 height 45
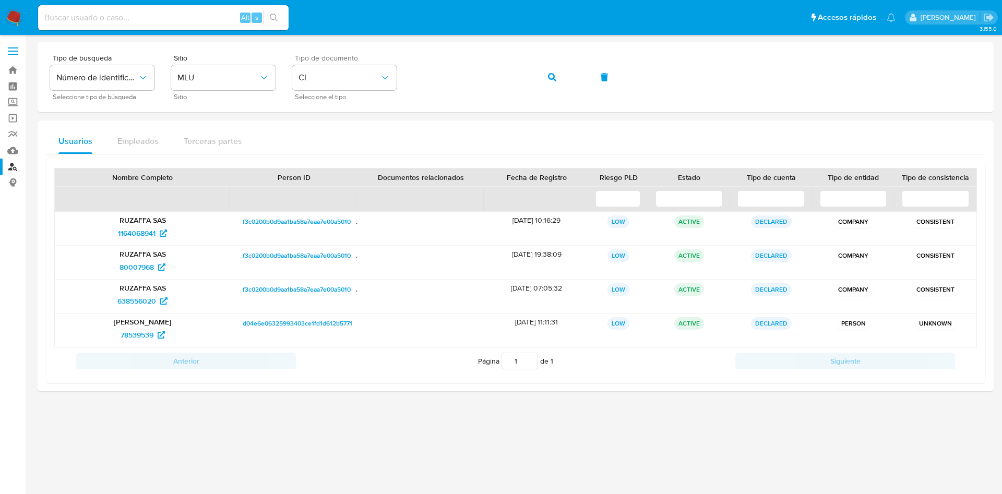
drag, startPoint x: 294, startPoint y: 325, endPoint x: 283, endPoint y: 441, distance: 116.9
click at [292, 446] on div at bounding box center [516, 265] width 956 height 446
click at [139, 333] on span "78539539" at bounding box center [137, 335] width 33 height 17
click at [136, 264] on span "80007968" at bounding box center [137, 267] width 34 height 17
drag, startPoint x: 181, startPoint y: 338, endPoint x: 111, endPoint y: 338, distance: 70.4
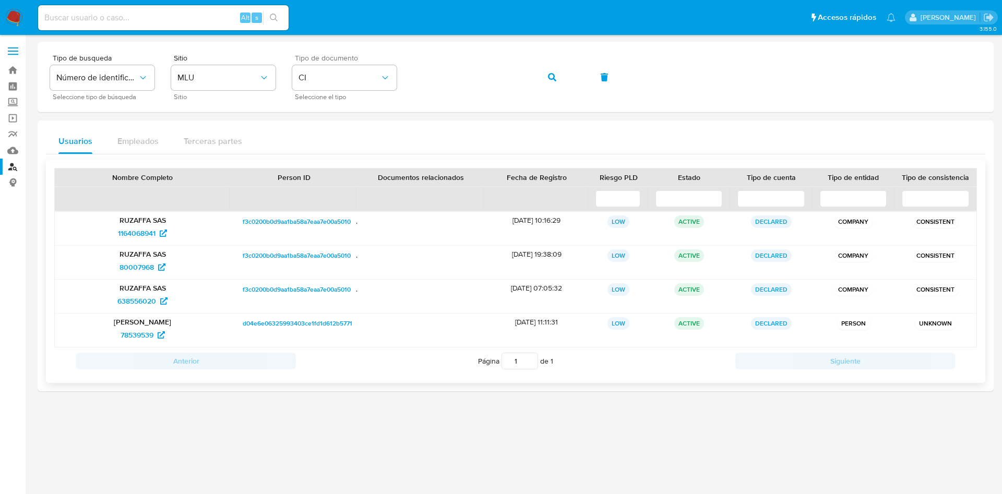
click at [111, 338] on div "78539539" at bounding box center [142, 335] width 161 height 17
click at [146, 225] on span "1164068941" at bounding box center [137, 233] width 38 height 17
click at [143, 267] on span "80007968" at bounding box center [137, 267] width 34 height 17
click at [147, 302] on span "638556020" at bounding box center [136, 301] width 39 height 17
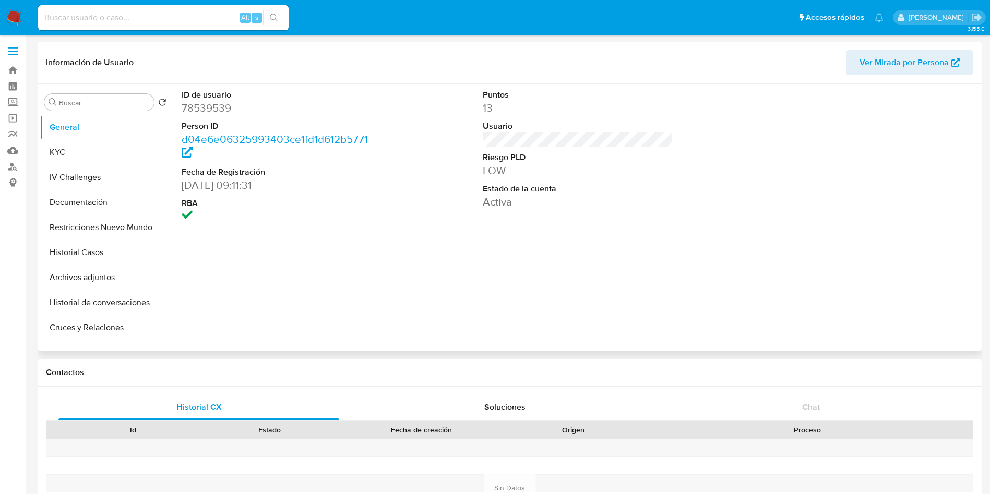
select select "10"
click at [90, 157] on button "KYC" at bounding box center [101, 152] width 122 height 25
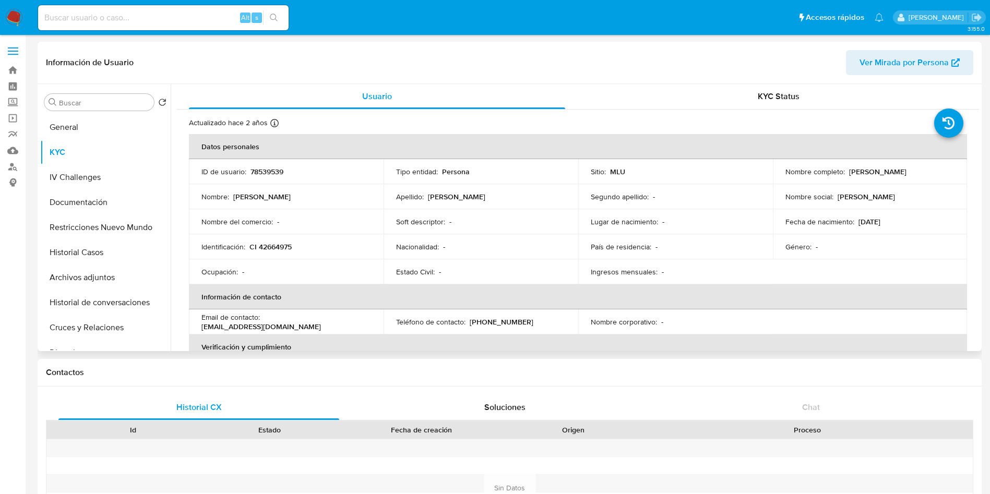
drag, startPoint x: 845, startPoint y: 172, endPoint x: 934, endPoint y: 171, distance: 88.2
click at [934, 171] on div "Nombre completo : [PERSON_NAME]" at bounding box center [870, 171] width 170 height 9
copy p "[PERSON_NAME]"
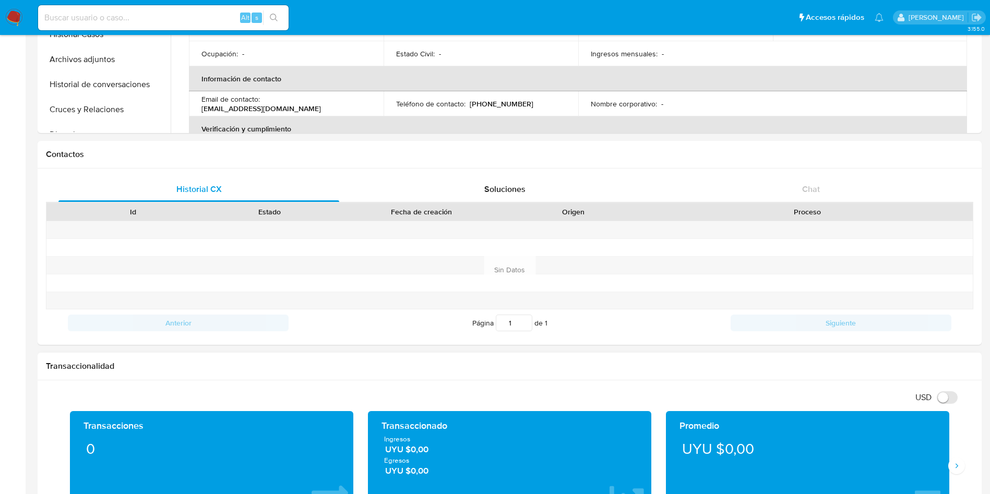
scroll to position [470, 0]
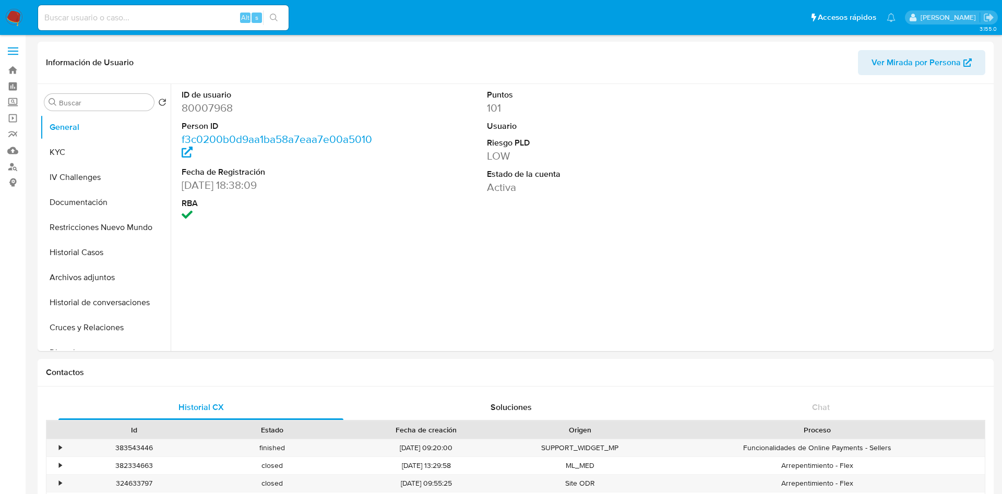
select select "10"
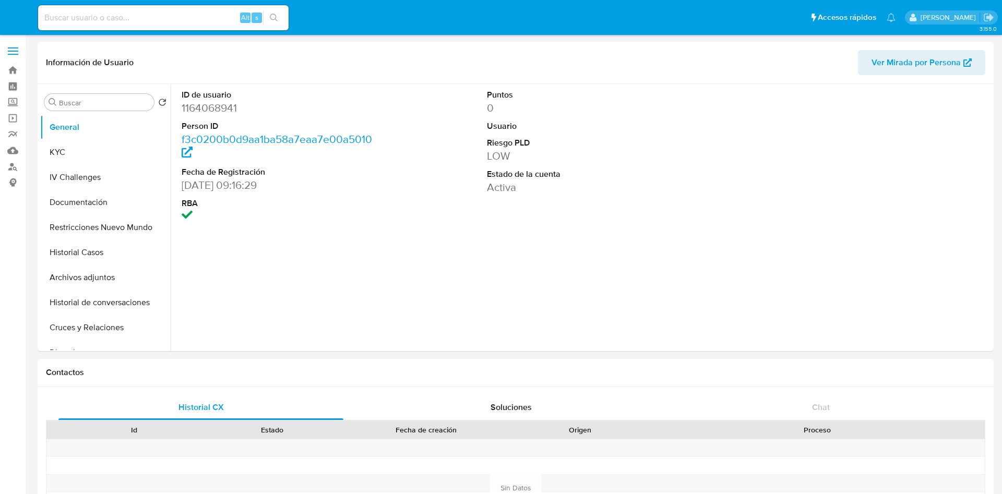
select select "10"
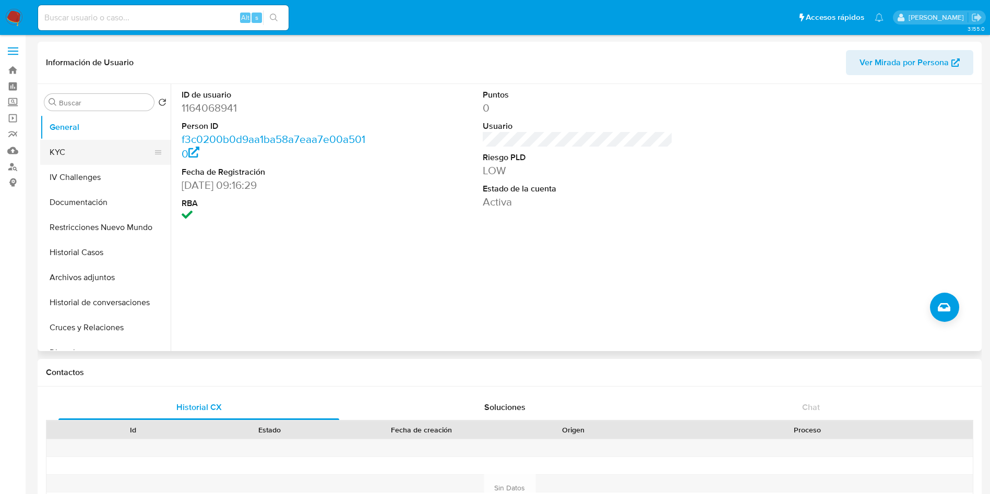
click at [116, 149] on button "KYC" at bounding box center [101, 152] width 122 height 25
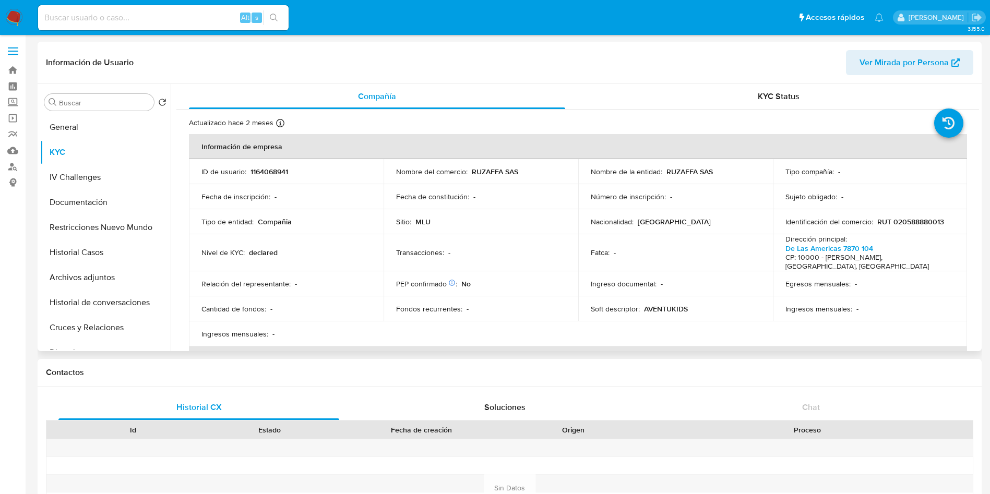
click at [269, 168] on p "1164068941" at bounding box center [269, 171] width 38 height 9
copy p "1164068941"
drag, startPoint x: 664, startPoint y: 171, endPoint x: 717, endPoint y: 172, distance: 53.3
click at [717, 172] on div "Nombre de la entidad : RUZAFFA SAS" at bounding box center [676, 171] width 170 height 9
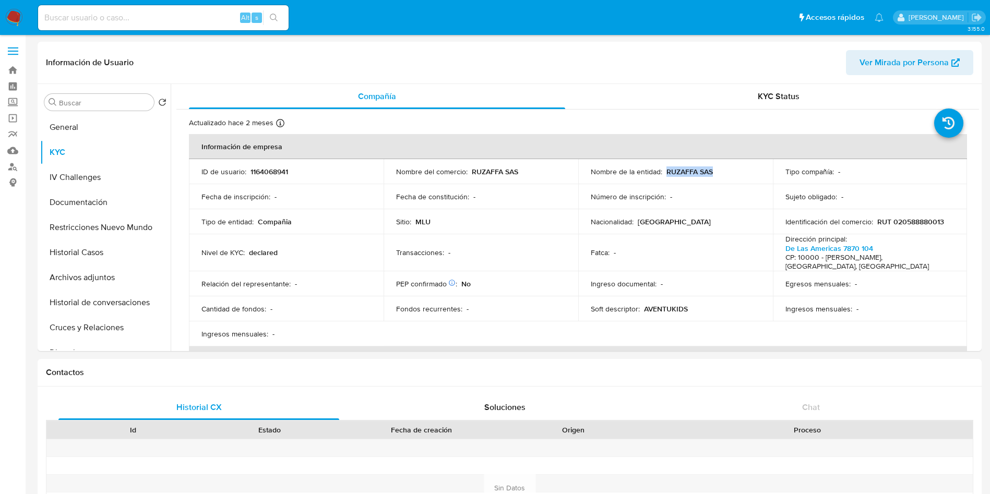
copy p "RUZAFFA SAS"
click at [919, 225] on p "RUT 020588880013" at bounding box center [910, 221] width 67 height 9
copy p "020588880013"
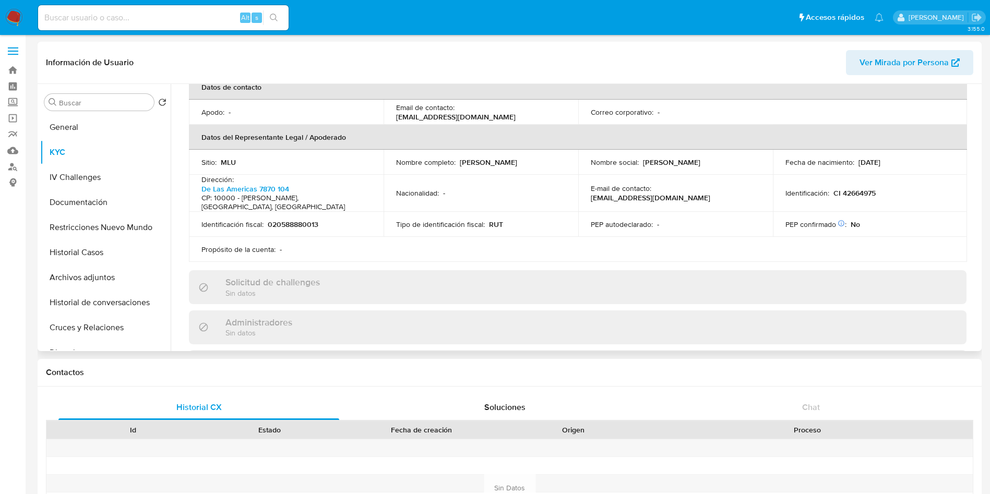
scroll to position [235, 0]
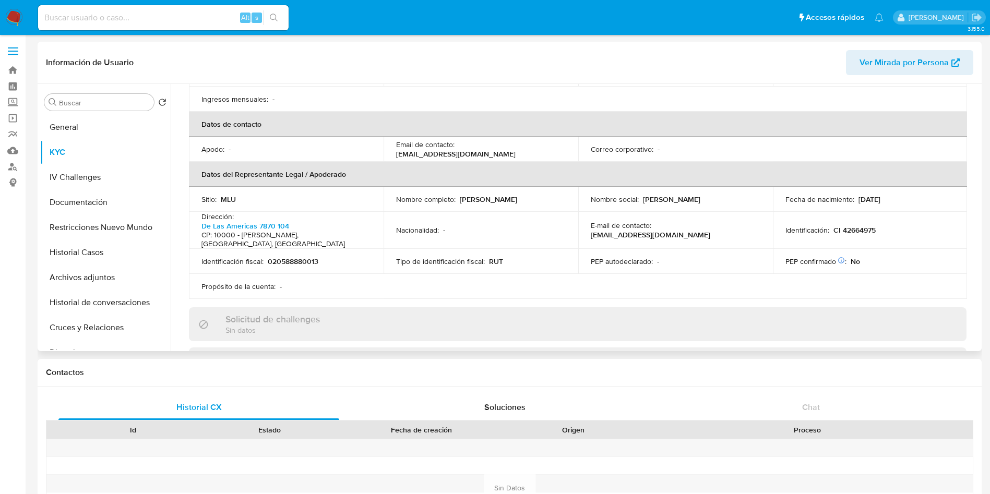
drag, startPoint x: 457, startPoint y: 190, endPoint x: 533, endPoint y: 188, distance: 76.2
click at [533, 195] on div "Nombre completo : Mateo Leiva Gomez" at bounding box center [481, 199] width 170 height 9
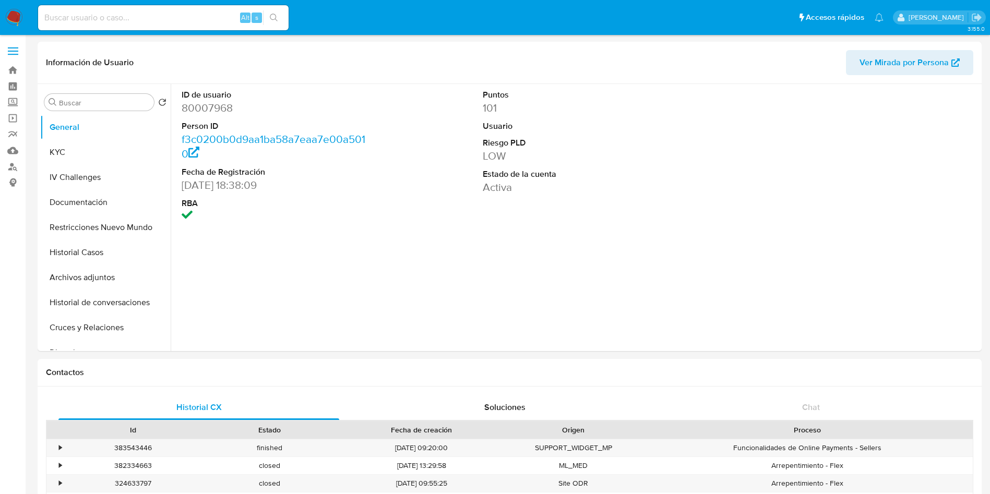
select select "10"
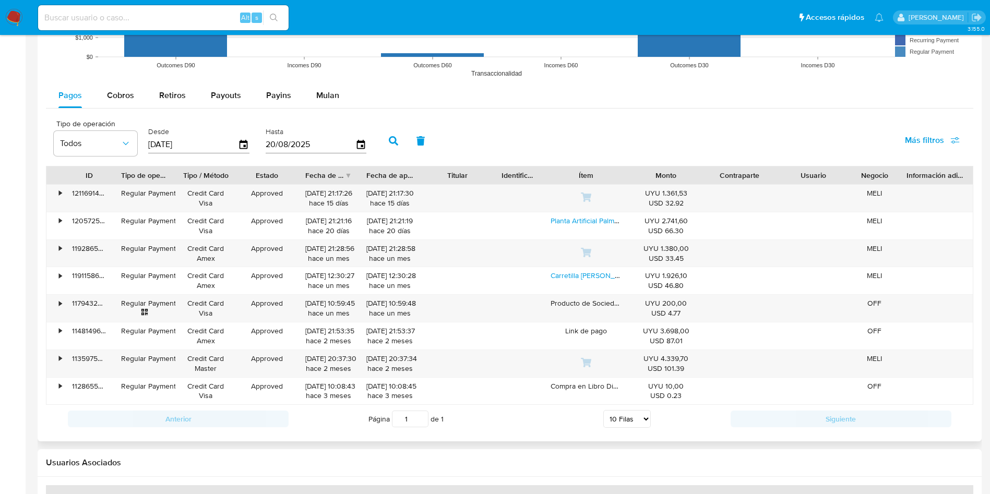
scroll to position [861, 0]
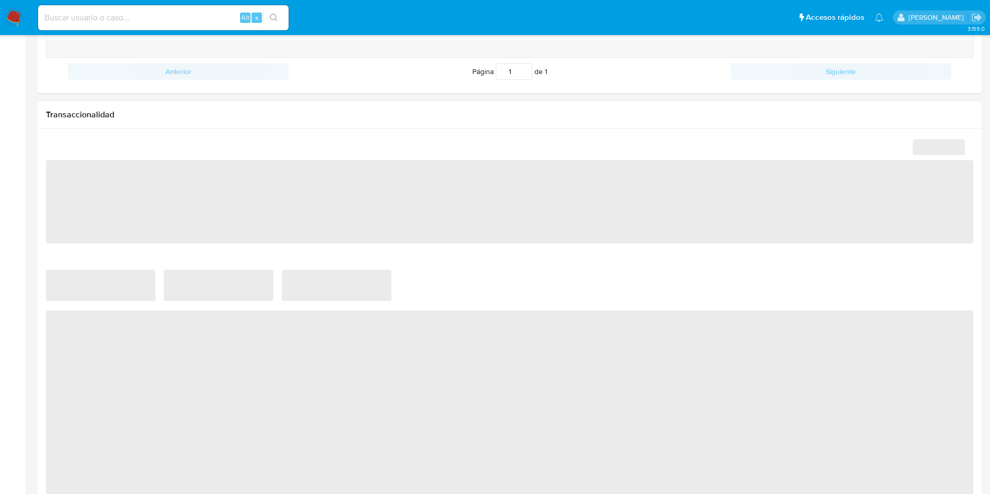
select select "10"
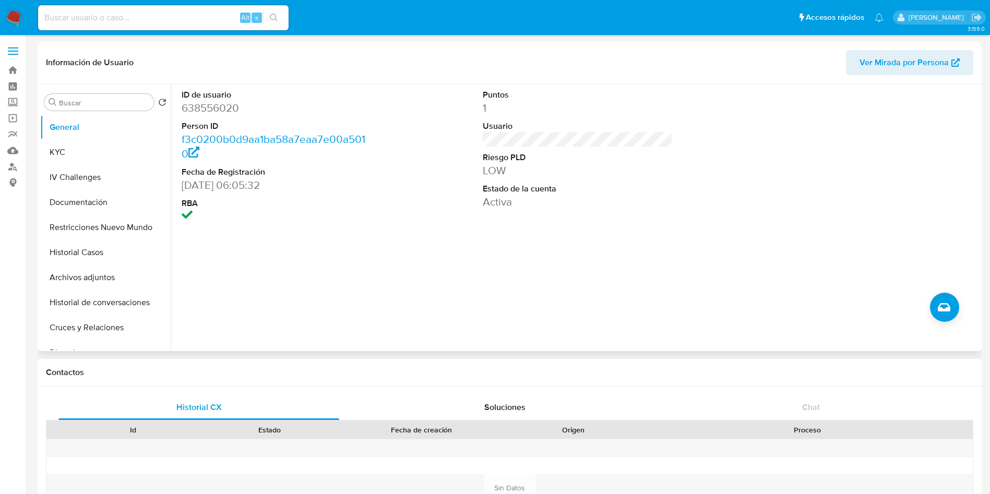
click at [219, 110] on dd "638556020" at bounding box center [277, 108] width 190 height 15
copy dd "638556020"
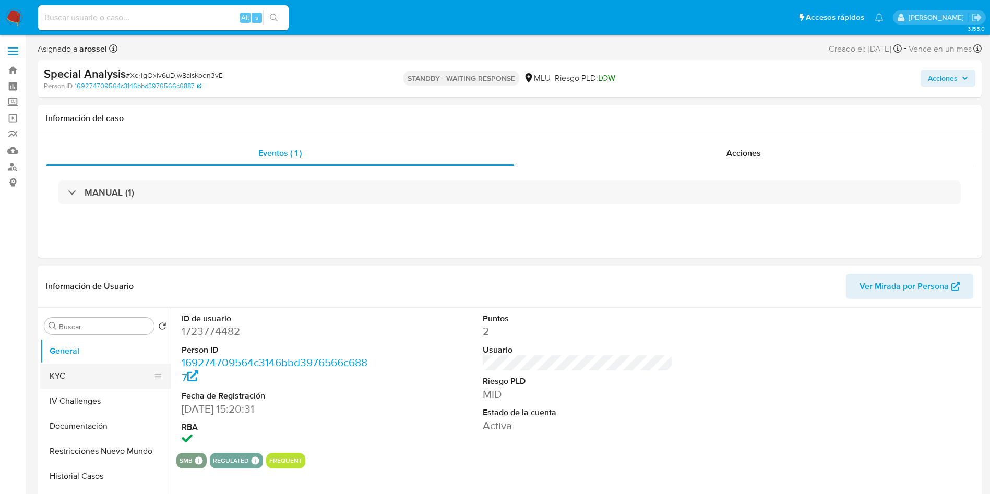
click at [77, 364] on button "KYC" at bounding box center [101, 376] width 122 height 25
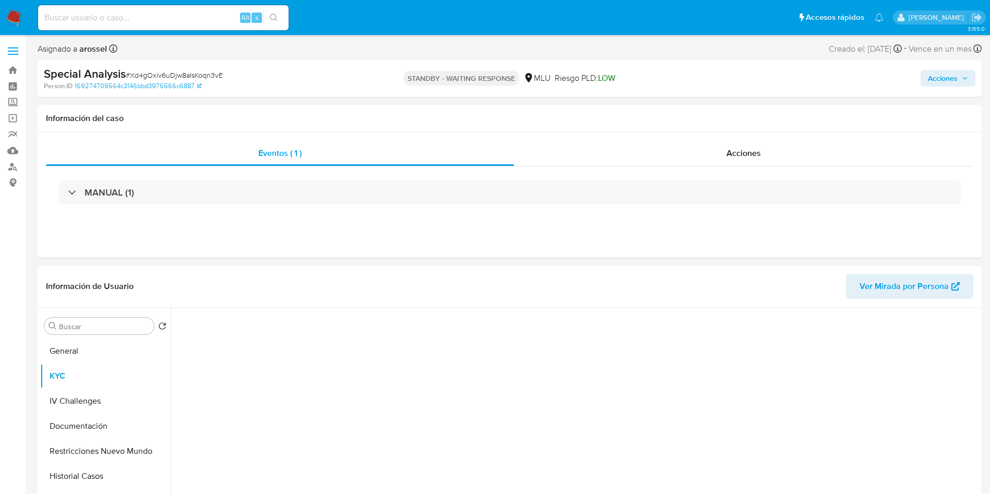
select select "10"
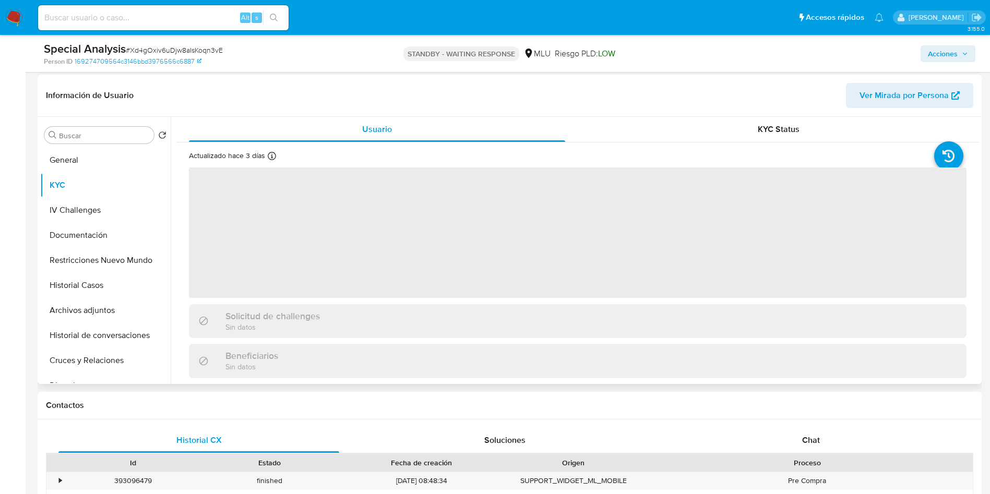
scroll to position [157, 0]
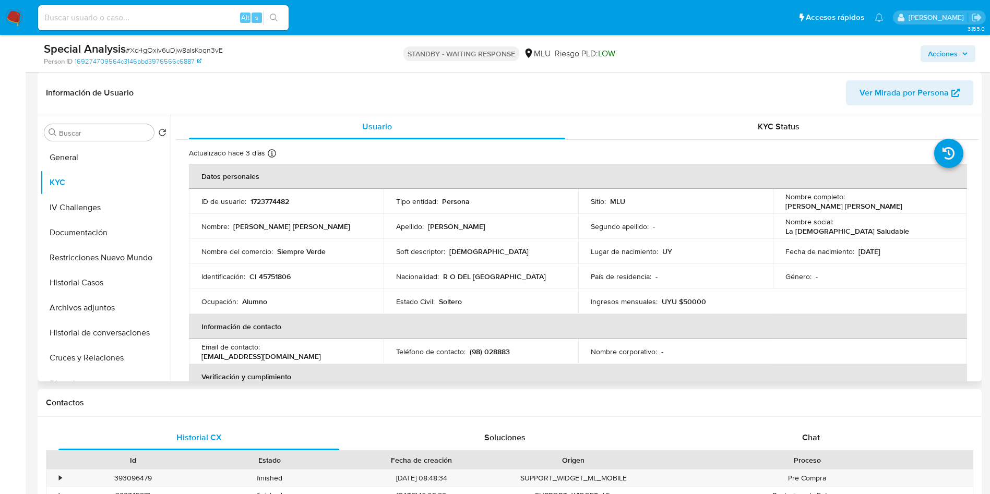
drag, startPoint x: 776, startPoint y: 209, endPoint x: 918, endPoint y: 209, distance: 141.9
click at [918, 209] on td "Nombre completo : Maria Florencia Gonzalez Menendez" at bounding box center [870, 201] width 195 height 25
copy p "Maria Florencia Gonzalez Menendez"
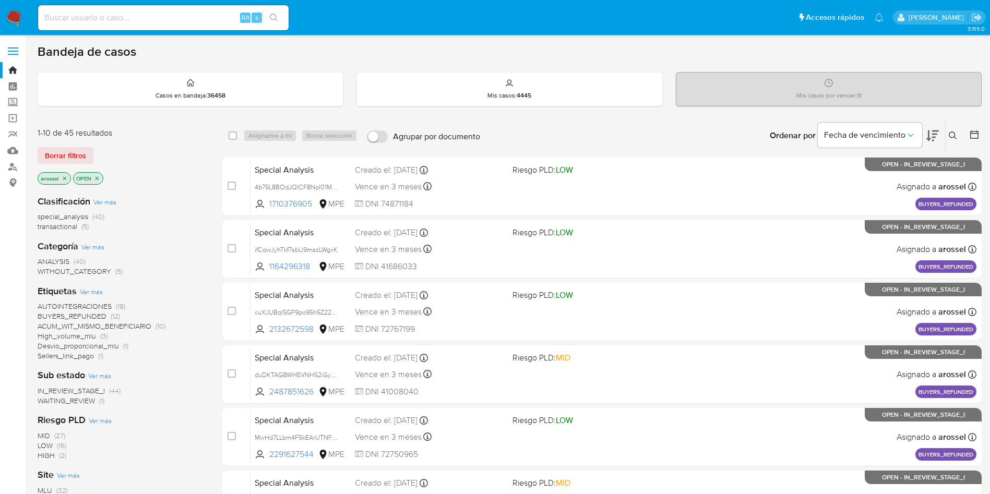
click at [91, 402] on span "WAITING_REVIEW" at bounding box center [66, 401] width 57 height 10
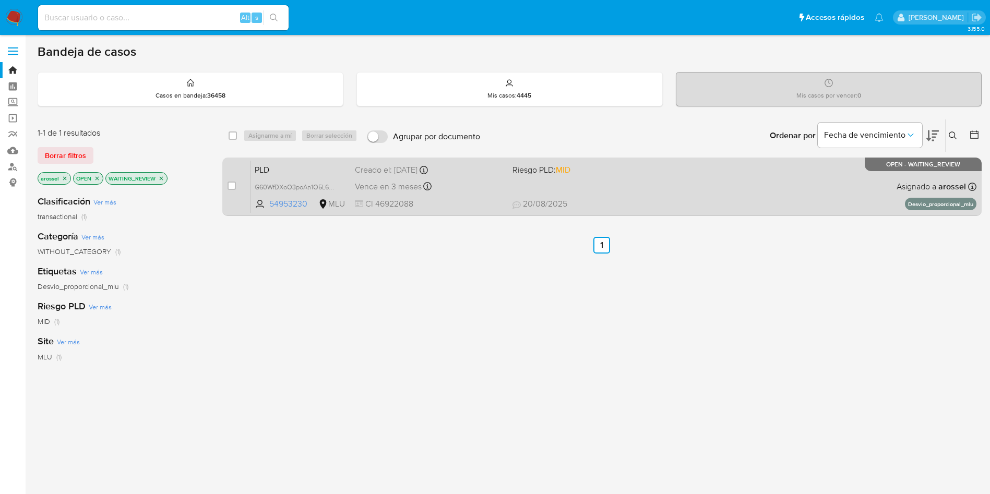
click at [696, 189] on div "PLD G60WfDXoO3poAn1O5L6RCOtk 54953230 MLU Riesgo PLD: MID Creado el: 12/08/2025…" at bounding box center [613, 186] width 726 height 53
click at [234, 188] on input "checkbox" at bounding box center [232, 186] width 8 height 8
checkbox input "true"
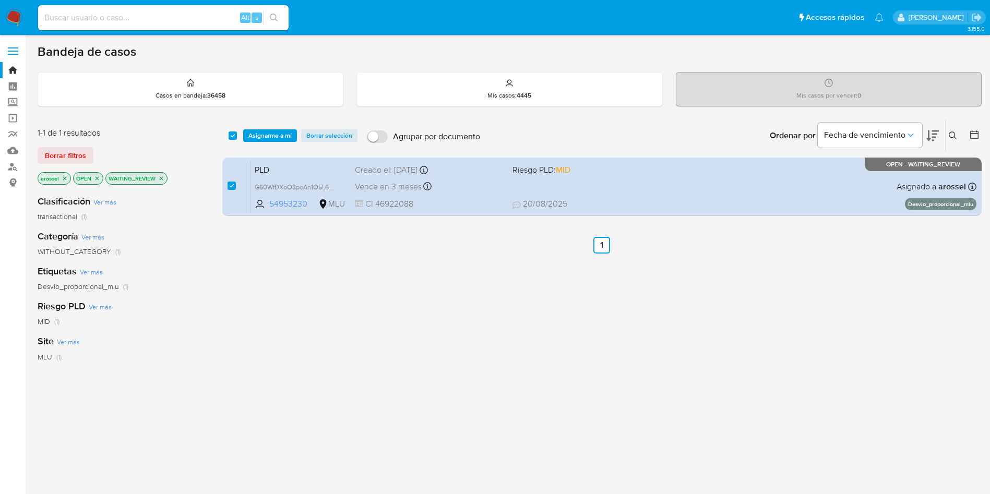
click at [268, 146] on div "select-all-cases-checkbox Asignarme a mí Borrar selección Agrupar por documento…" at bounding box center [601, 136] width 759 height 32
click at [268, 136] on span "Asignarme a mí" at bounding box center [269, 135] width 43 height 10
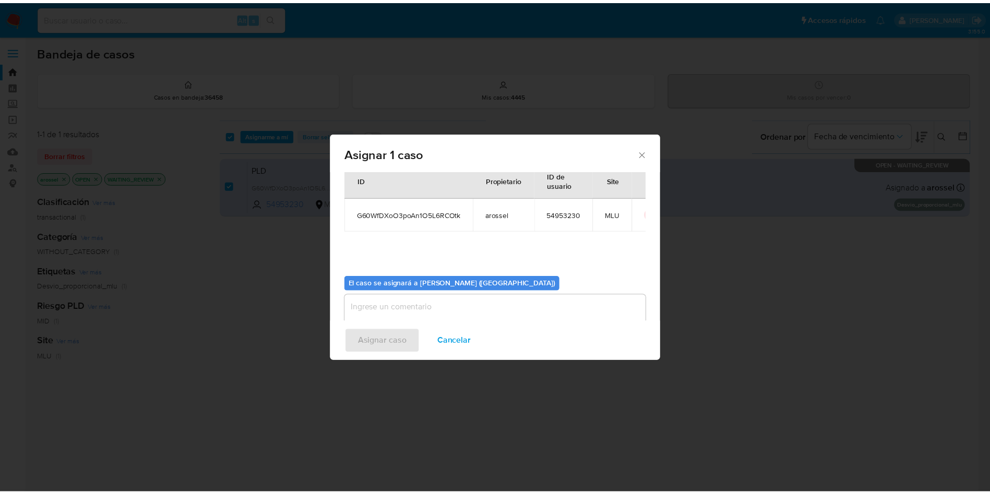
scroll to position [54, 0]
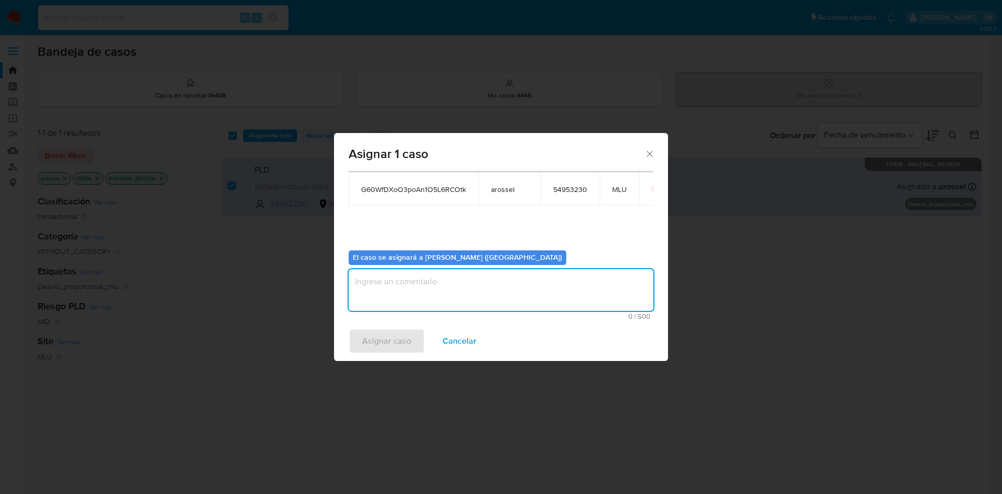
drag, startPoint x: 463, startPoint y: 303, endPoint x: 431, endPoint y: 318, distance: 35.2
click at [463, 302] on textarea "assign-modal" at bounding box center [501, 290] width 305 height 42
drag, startPoint x: 389, startPoint y: 342, endPoint x: 278, endPoint y: 438, distance: 146.5
click at [388, 342] on span "Asignar caso" at bounding box center [386, 341] width 49 height 23
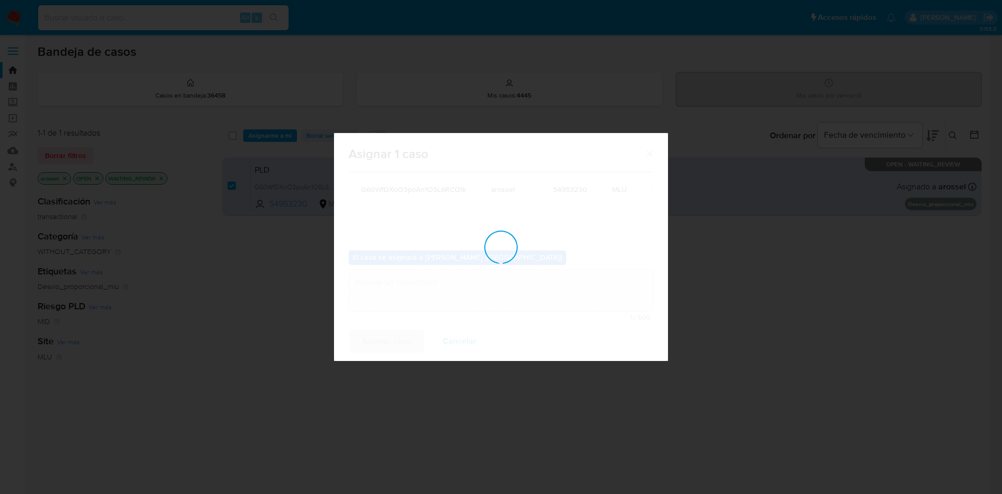
checkbox input "false"
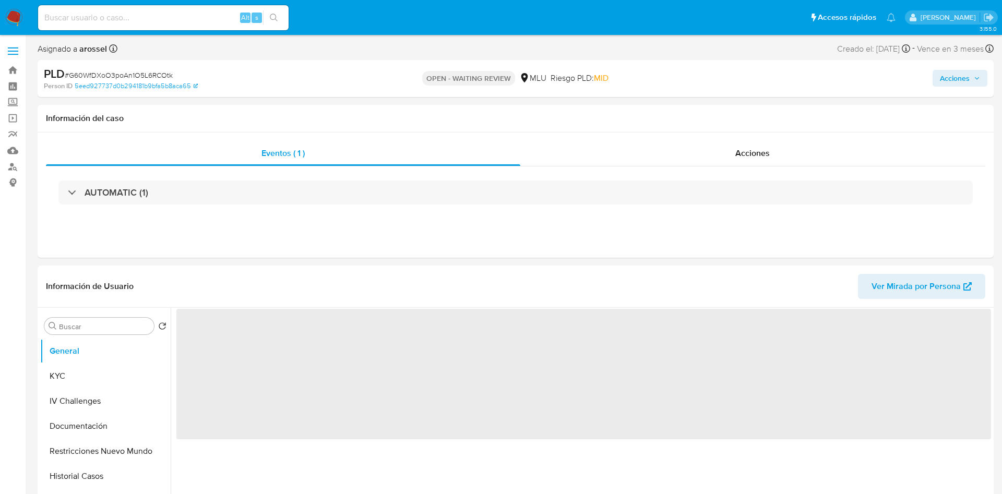
select select "10"
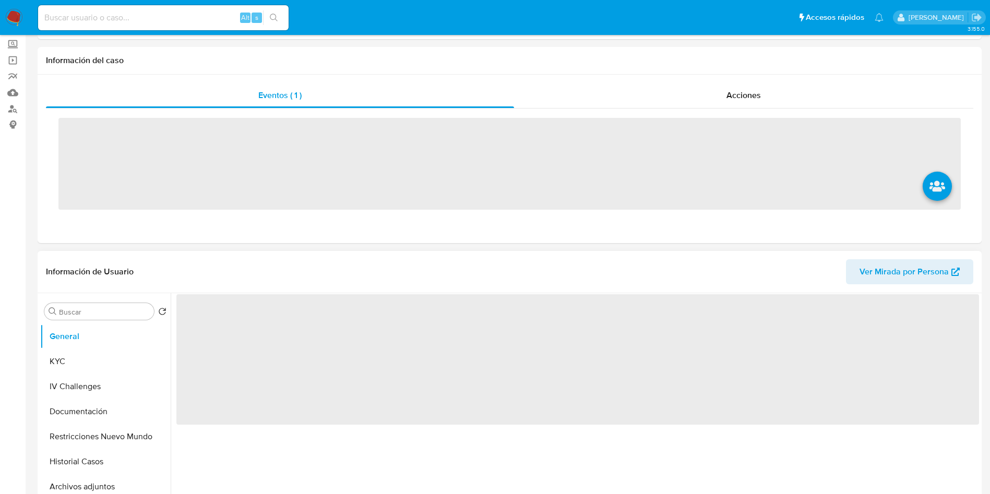
scroll to position [235, 0]
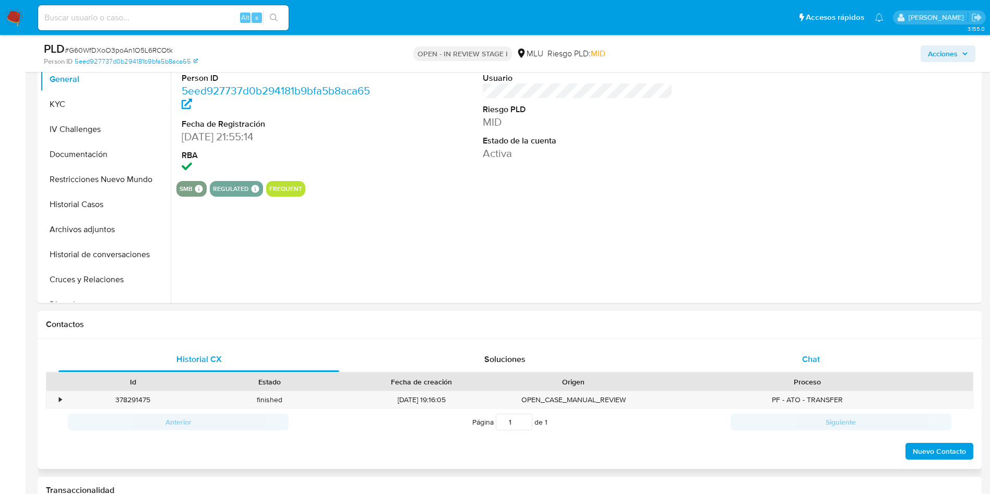
click at [803, 350] on div "Chat" at bounding box center [811, 359] width 281 height 25
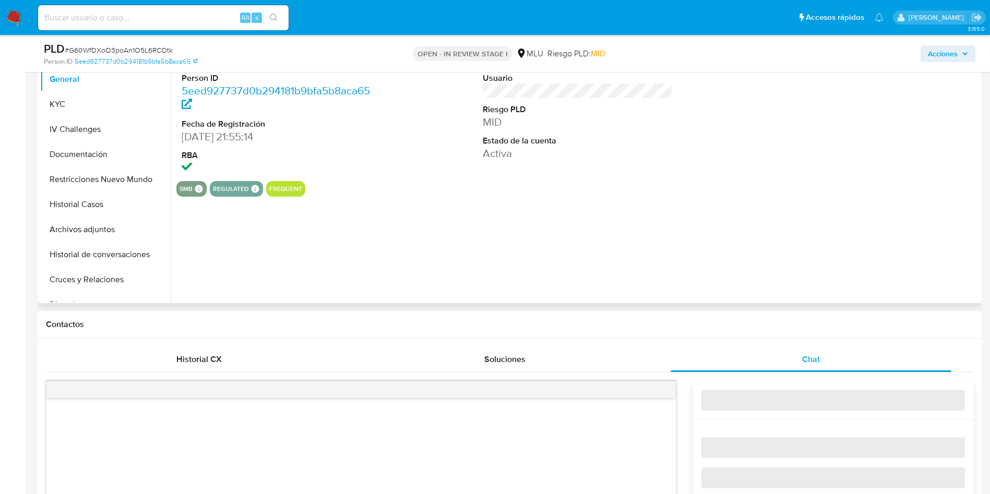
select select "10"
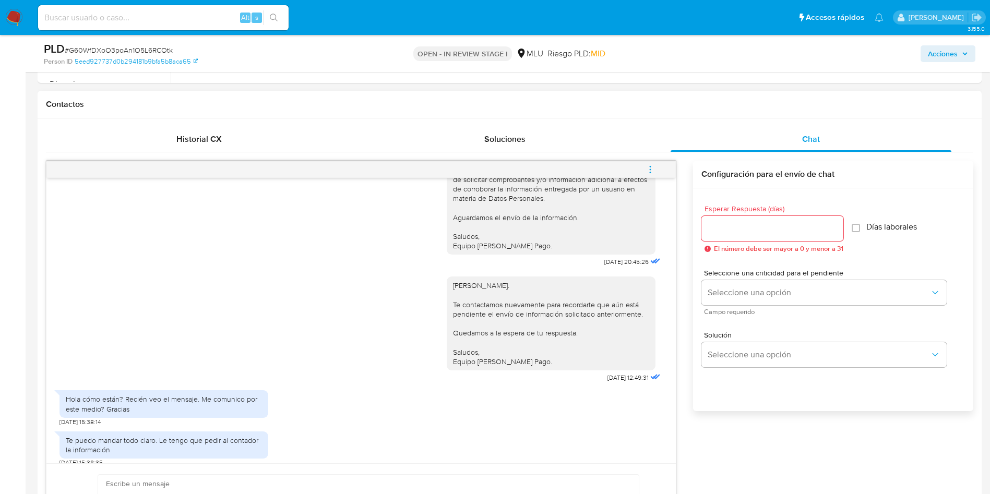
scroll to position [470, 0]
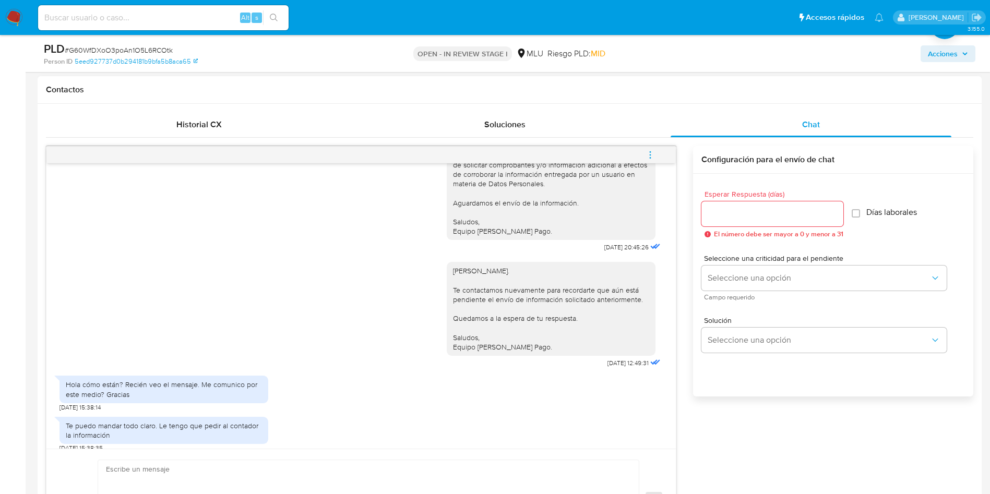
click at [218, 383] on div "Hola cómo están? Recién veo el mensaje. Me comunico por este medio? Gracias" at bounding box center [164, 389] width 196 height 19
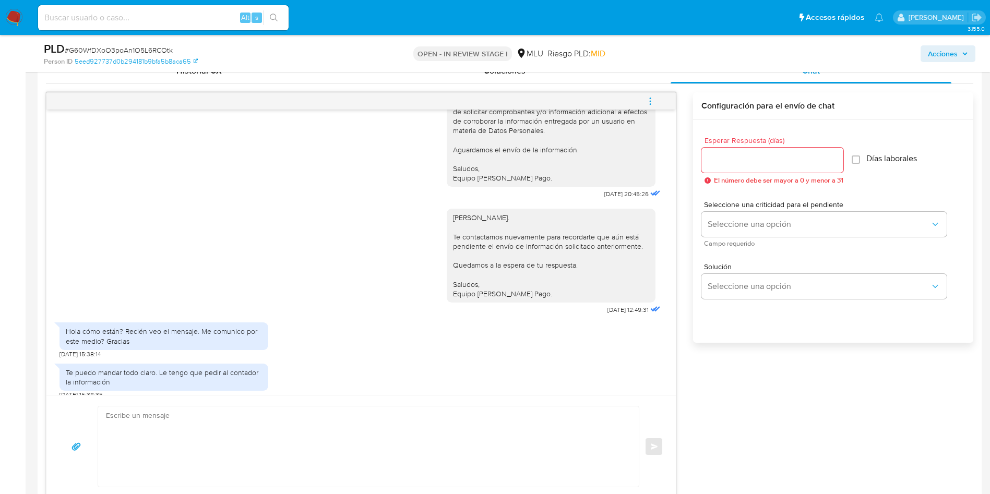
scroll to position [548, 0]
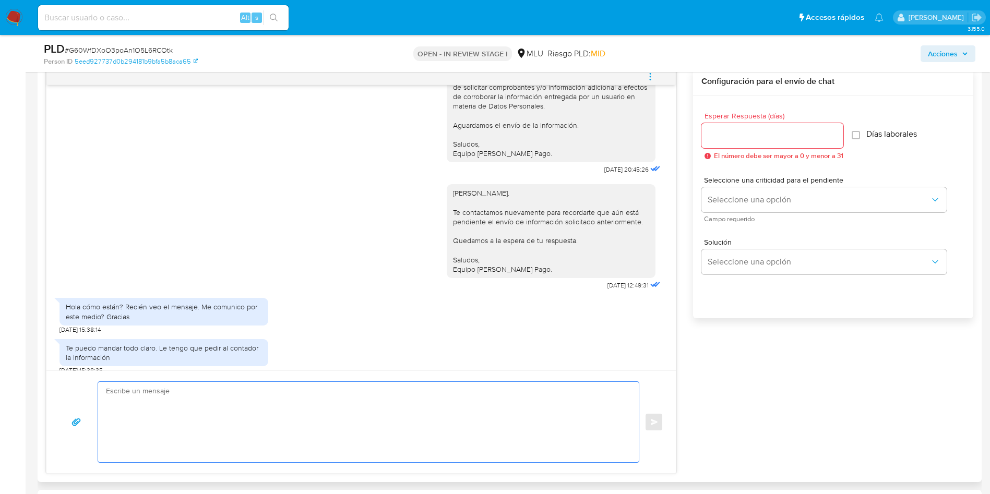
click at [326, 422] on textarea at bounding box center [366, 422] width 520 height 80
type textarea "M"
type textarea "G"
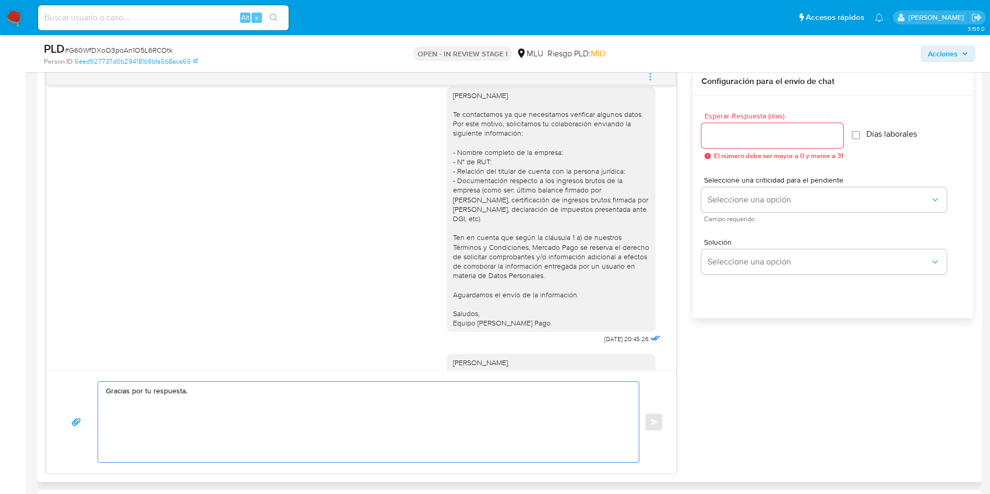
scroll to position [0, 0]
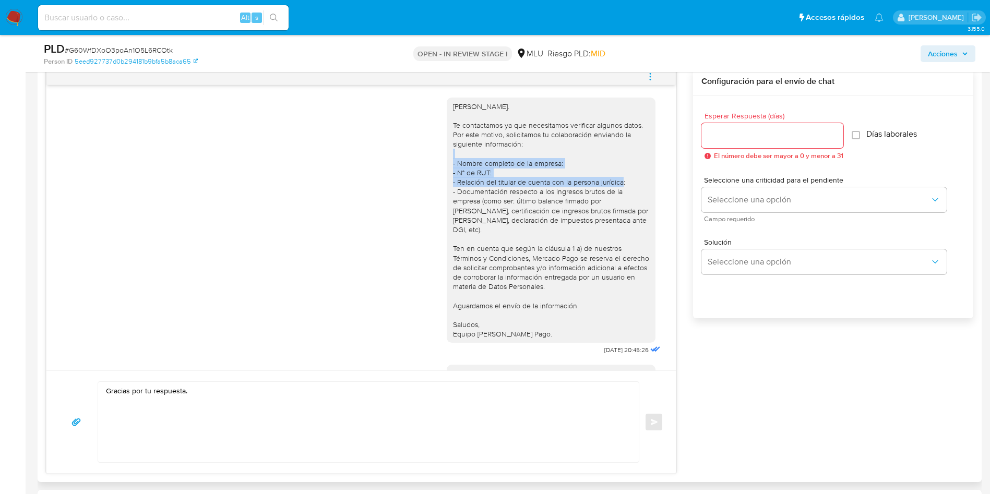
drag, startPoint x: 616, startPoint y: 179, endPoint x: 418, endPoint y: 165, distance: 198.2
click at [447, 166] on div "[PERSON_NAME]. Te contactamos ya que necesitamos verificar algunos datos. Por e…" at bounding box center [551, 221] width 209 height 246
copy div "- Nombre completo de la empresa: - N° de RUT: - Relación del titular de cuenta …"
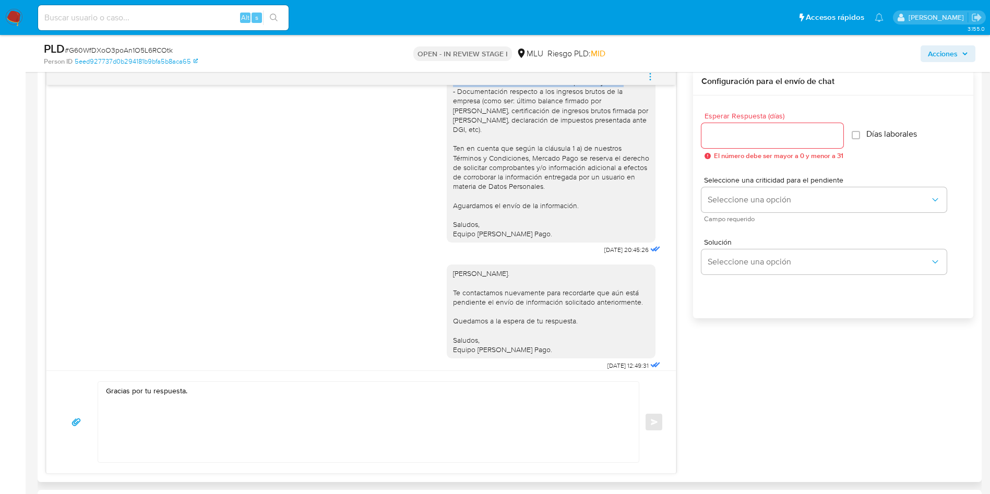
scroll to position [181, 0]
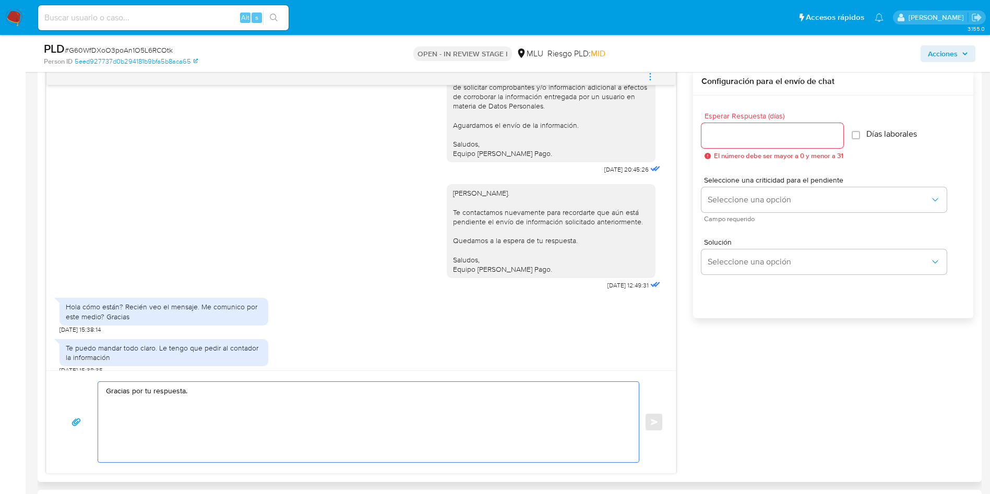
click at [351, 405] on textarea "Gracias por tu respuesta." at bounding box center [366, 422] width 520 height 80
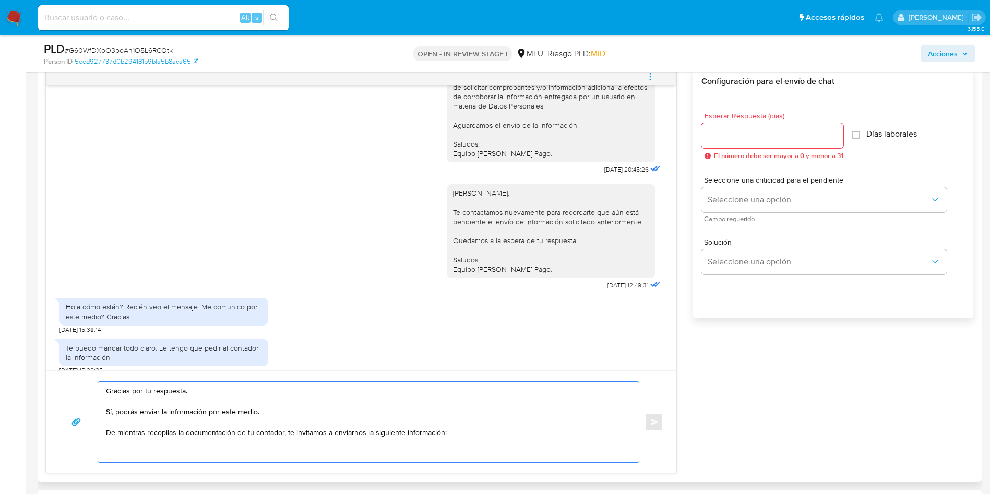
paste textarea "- Nombre completo de la empresa: - N° de RUT: - Relación del titular de cuenta …"
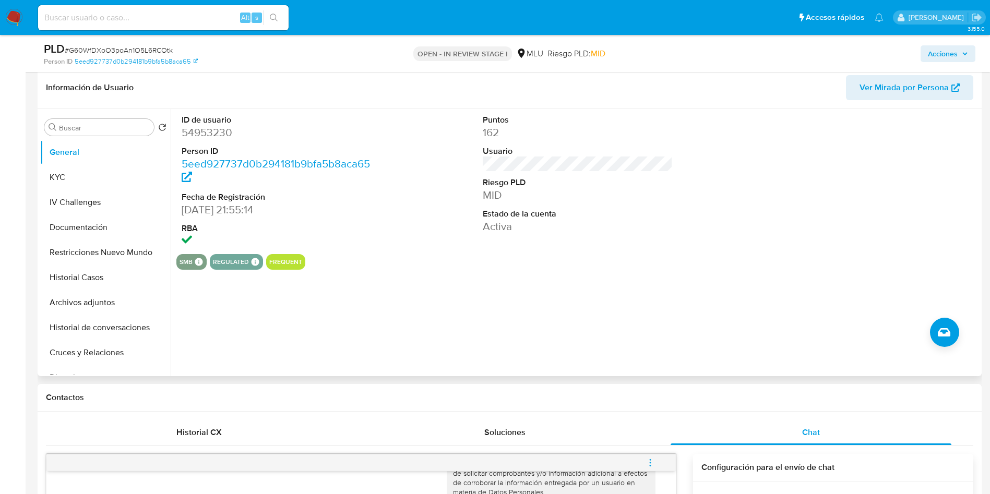
scroll to position [157, 0]
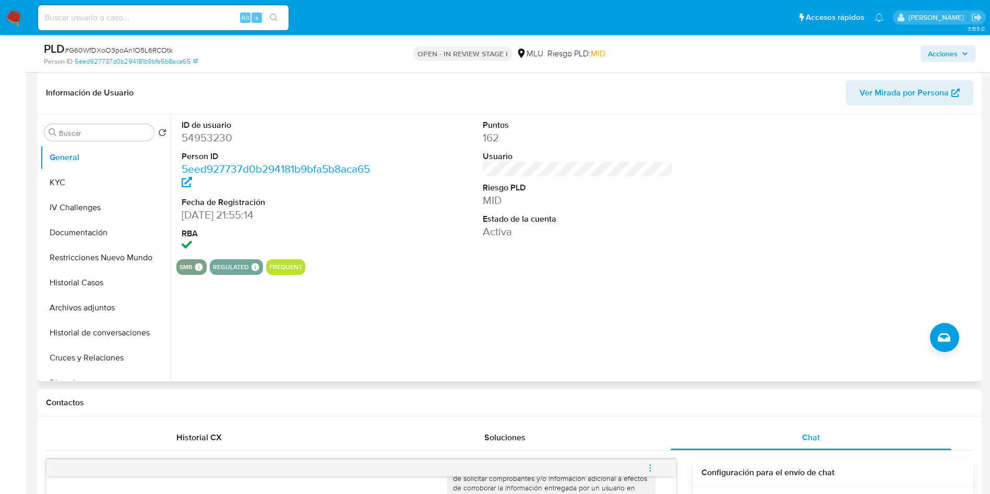
type textarea "Gracias por tu respuesta. Sí, podrás enviar la información por este medio. De m…"
click at [220, 140] on dd "54953230" at bounding box center [277, 137] width 190 height 15
copy dd "54953230"
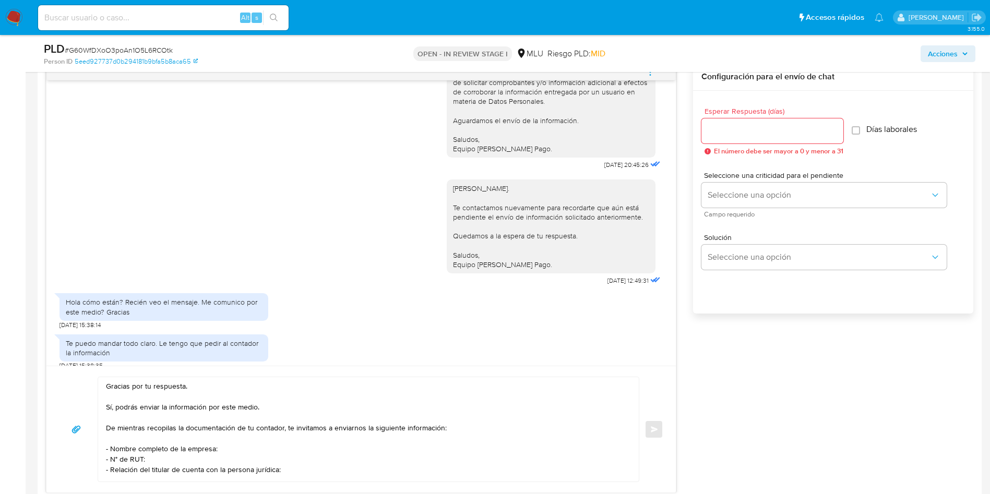
scroll to position [626, 0]
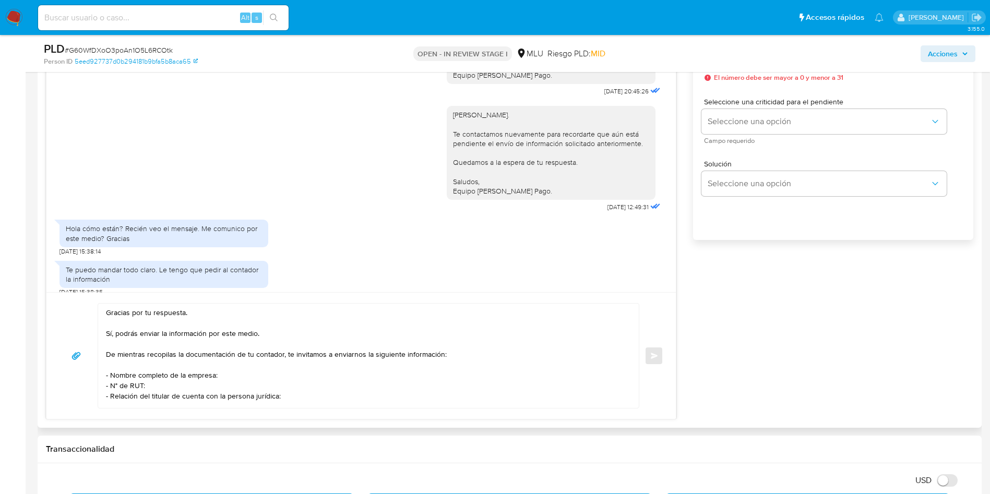
click at [393, 368] on textarea "Gracias por tu respuesta. Sí, podrás enviar la información por este medio. De m…" at bounding box center [366, 356] width 520 height 104
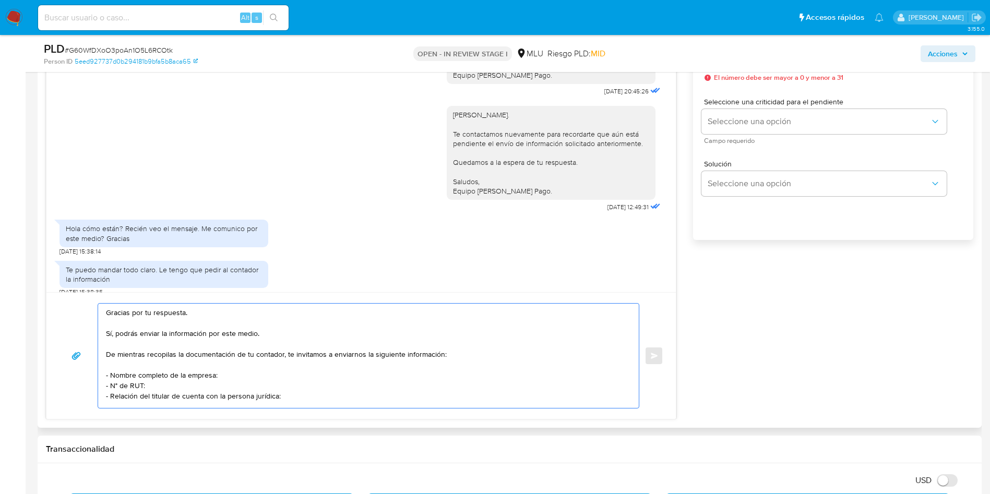
click at [305, 346] on textarea "Gracias por tu respuesta. Sí, podrás enviar la información por este medio. De m…" at bounding box center [366, 356] width 520 height 104
click at [310, 355] on textarea "Gracias por tu respuesta. Sí, podrás enviar la información por este medio. De m…" at bounding box center [366, 356] width 520 height 104
click at [356, 373] on textarea "Gracias por tu respuesta. Sí, podrás enviar la información por este medio. De m…" at bounding box center [366, 356] width 520 height 104
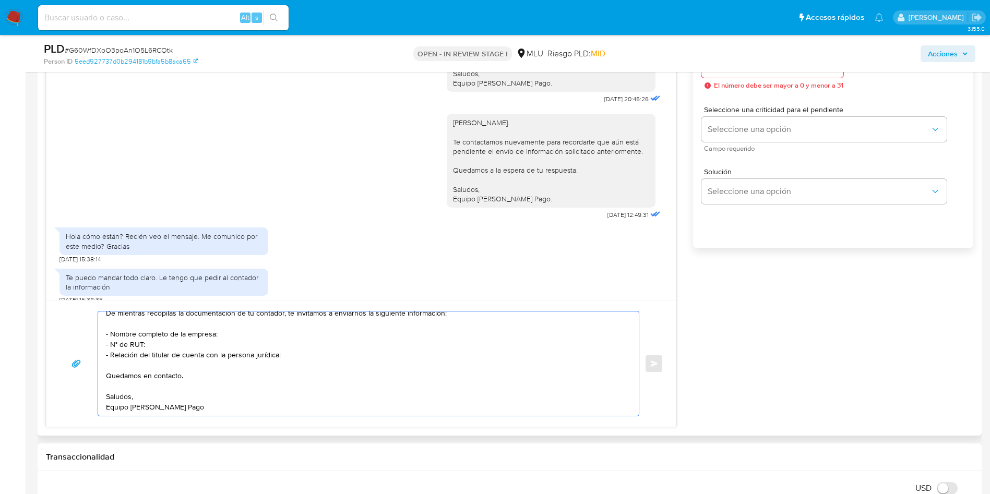
scroll to position [470, 0]
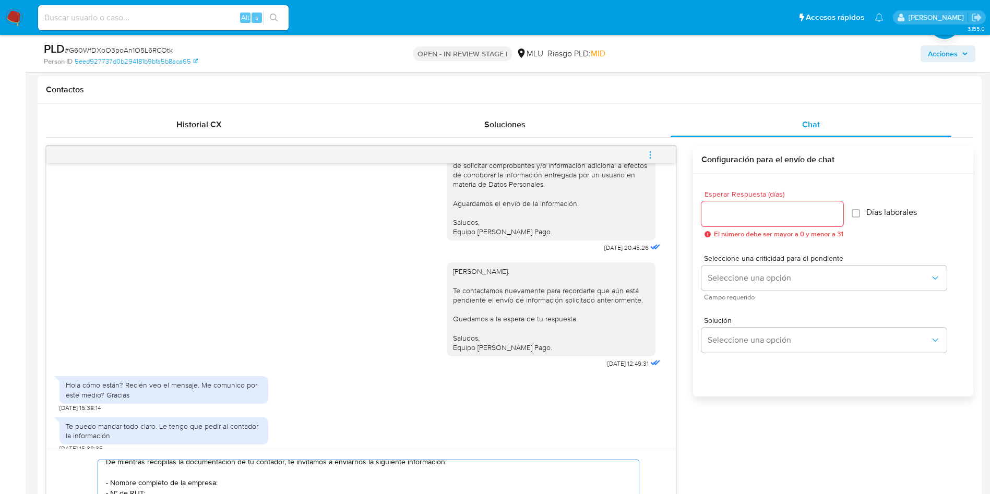
click at [766, 217] on input "Esperar Respuesta (días)" at bounding box center [772, 214] width 142 height 14
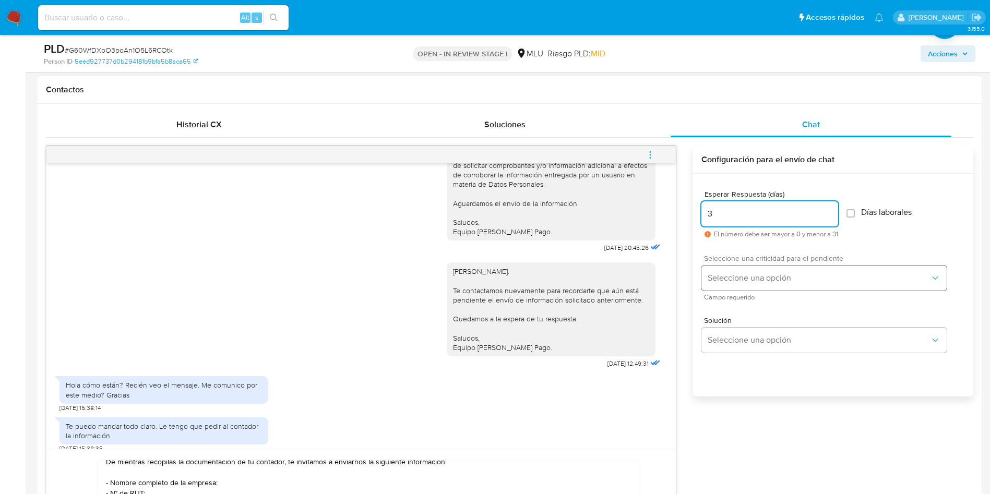
type input "3"
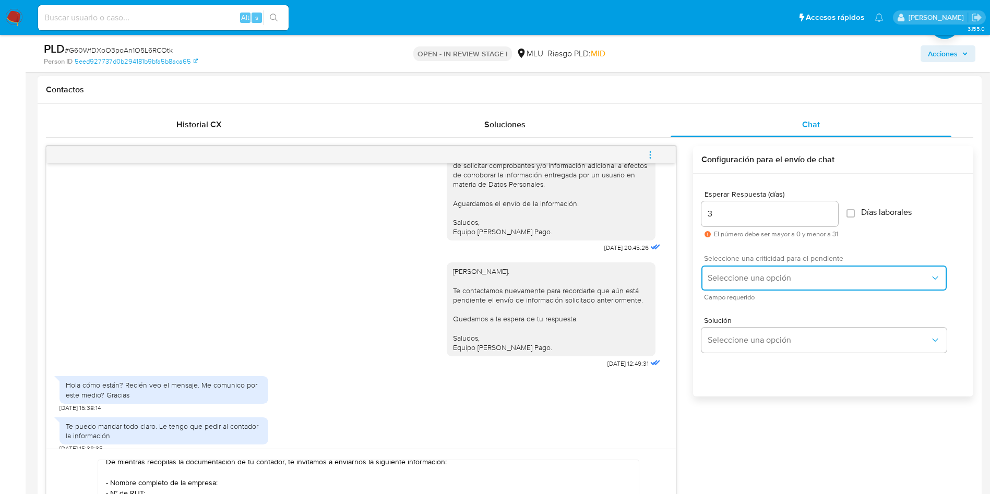
click at [726, 279] on span "Seleccione una opción" at bounding box center [819, 278] width 222 height 10
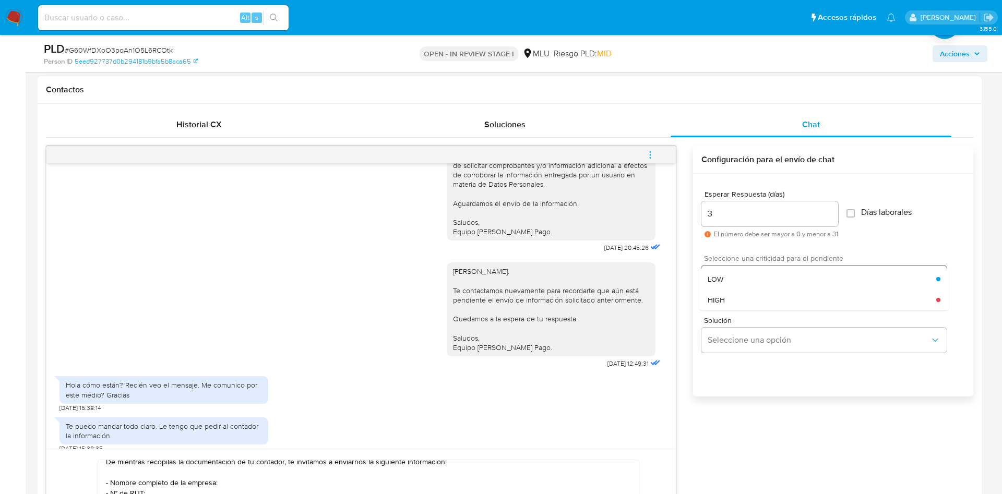
click at [724, 270] on div "LOW" at bounding box center [822, 279] width 229 height 21
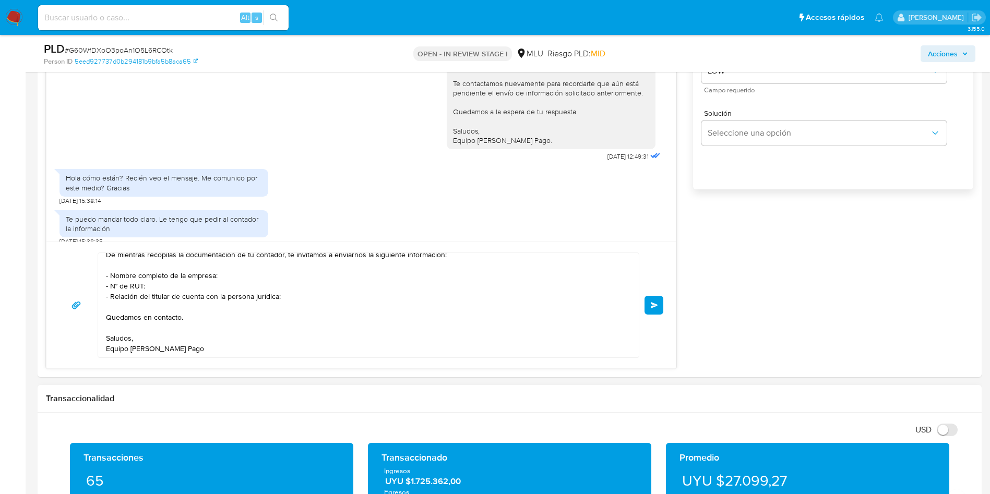
scroll to position [704, 0]
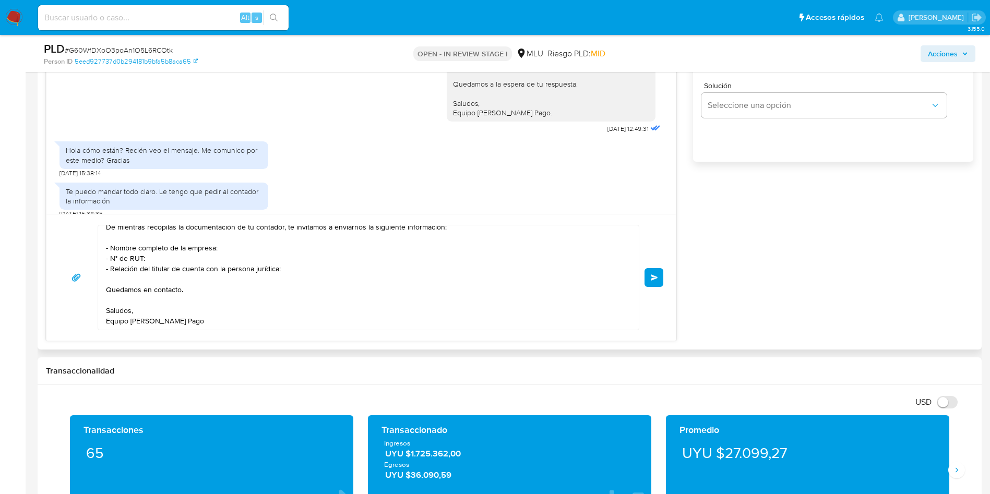
click at [656, 282] on button "Enviar" at bounding box center [653, 277] width 19 height 19
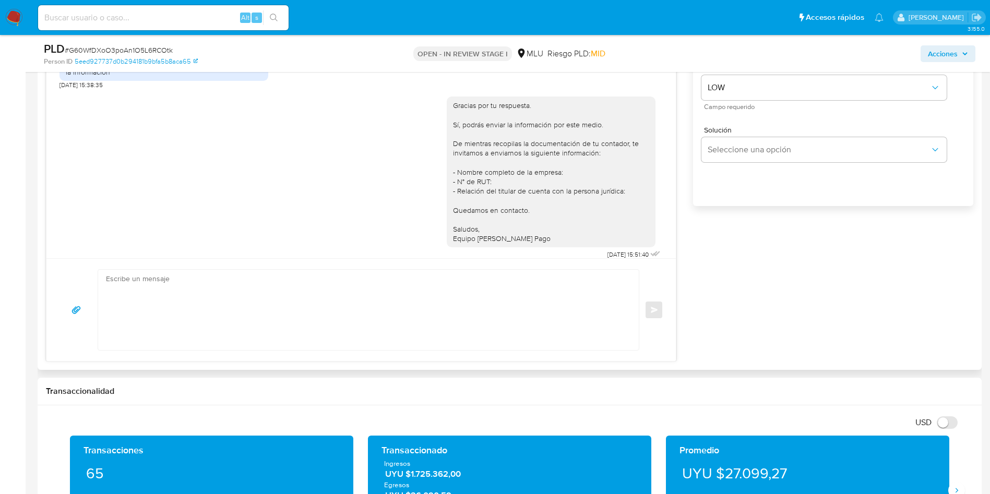
scroll to position [626, 0]
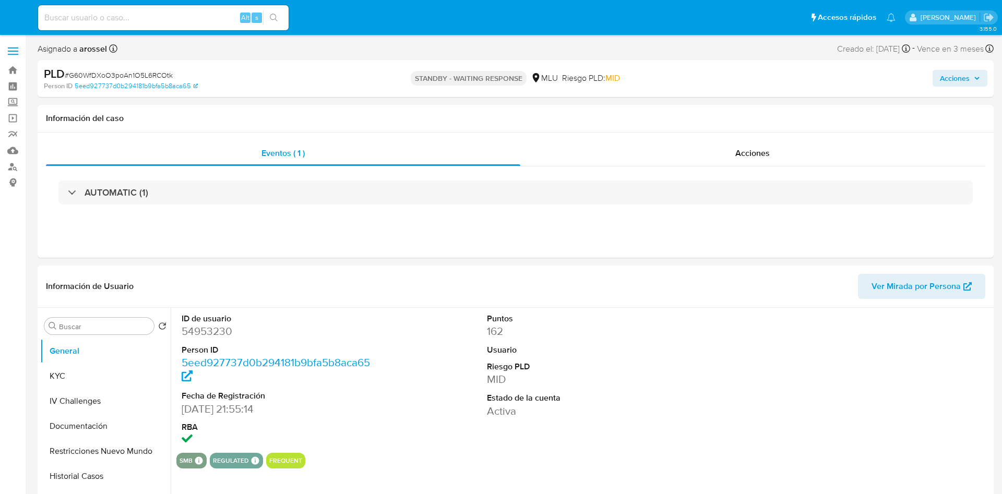
select select "10"
